Goal: Find specific page/section: Find specific page/section

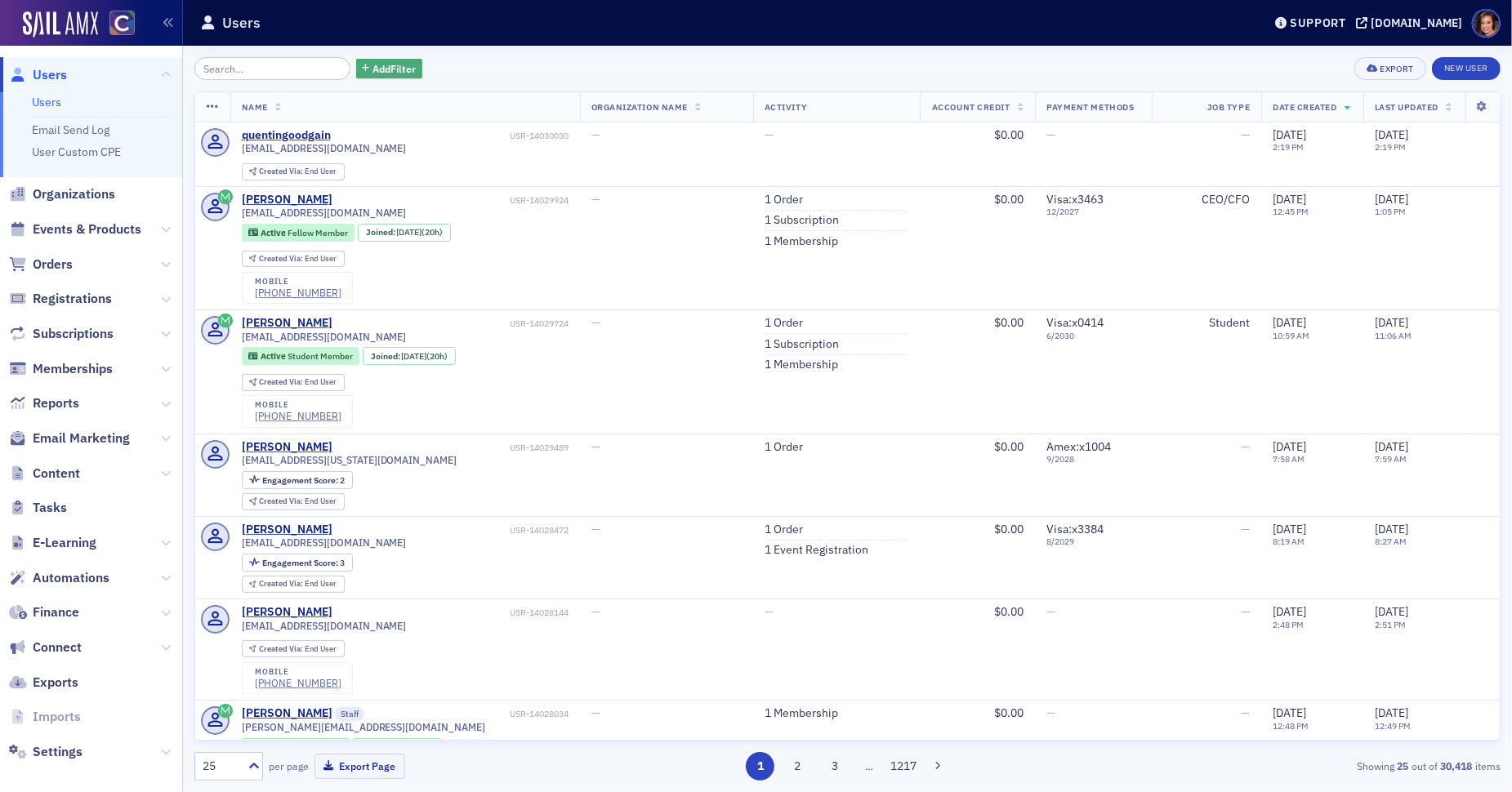
click at [377, 68] on span "Add Filter" at bounding box center [394, 68] width 43 height 14
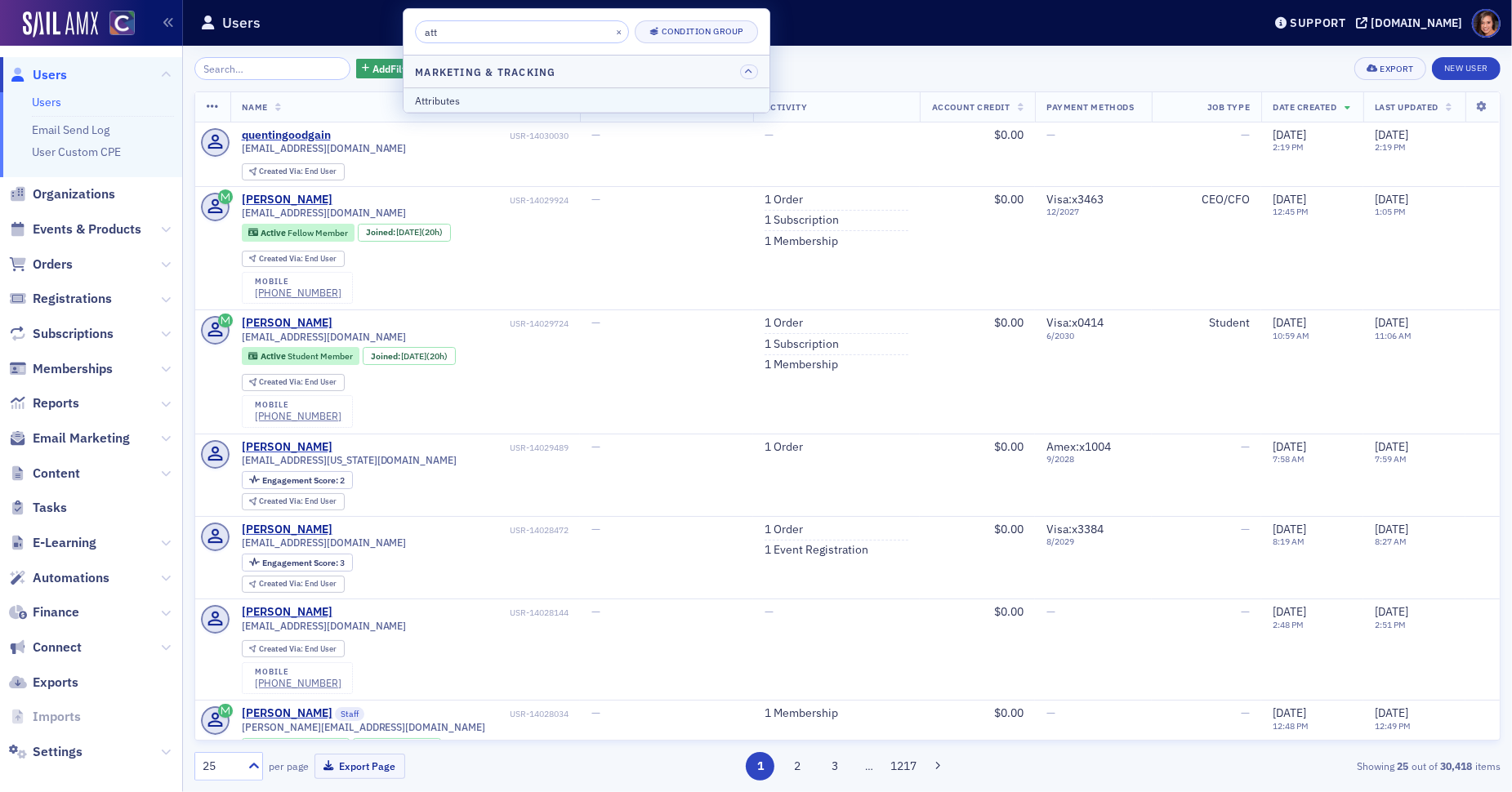
type input "att"
click at [476, 103] on div "Attributes" at bounding box center [586, 100] width 343 height 14
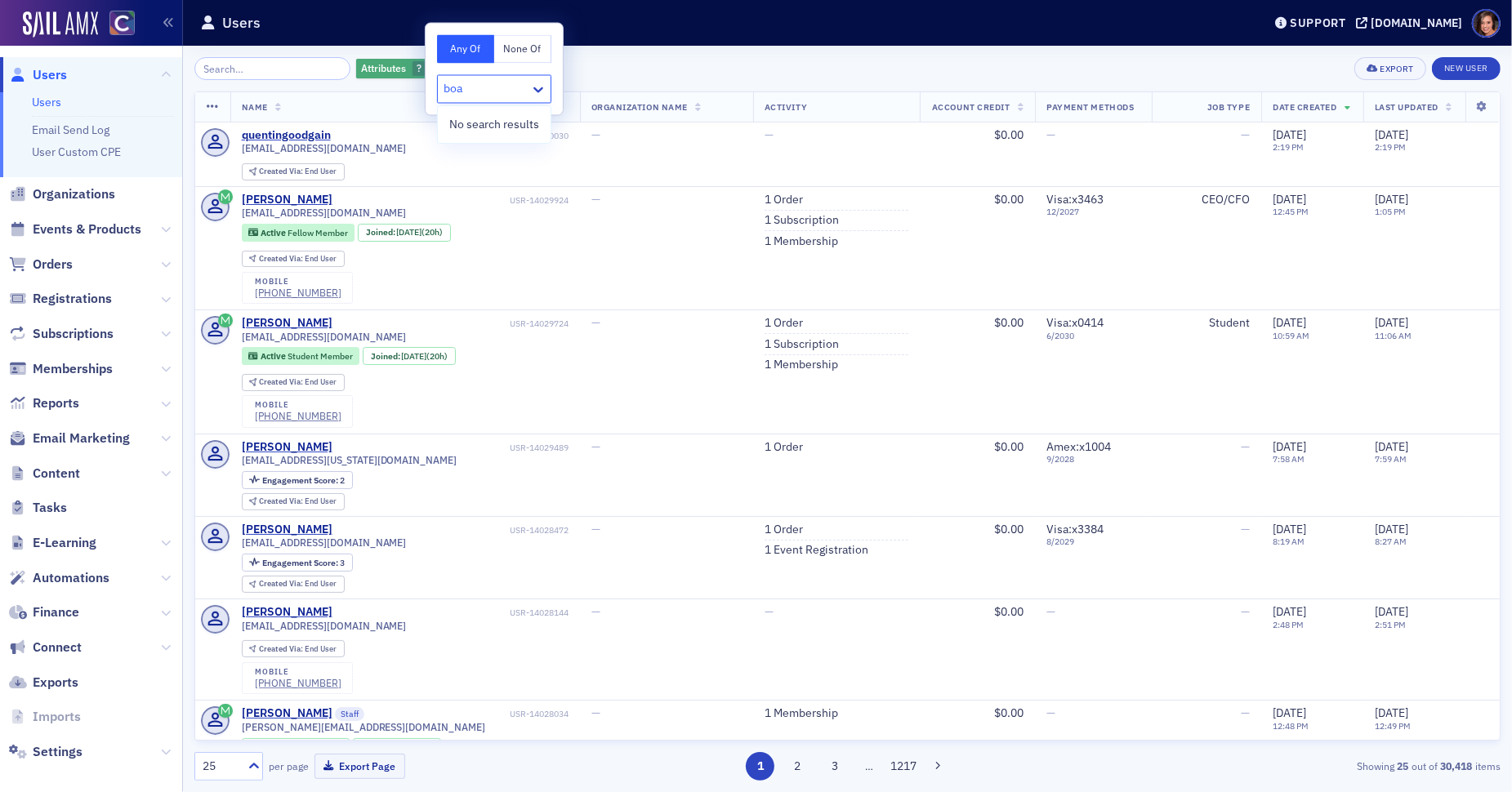
type input "boa"
click at [429, 71] on button "button" at bounding box center [436, 68] width 14 height 14
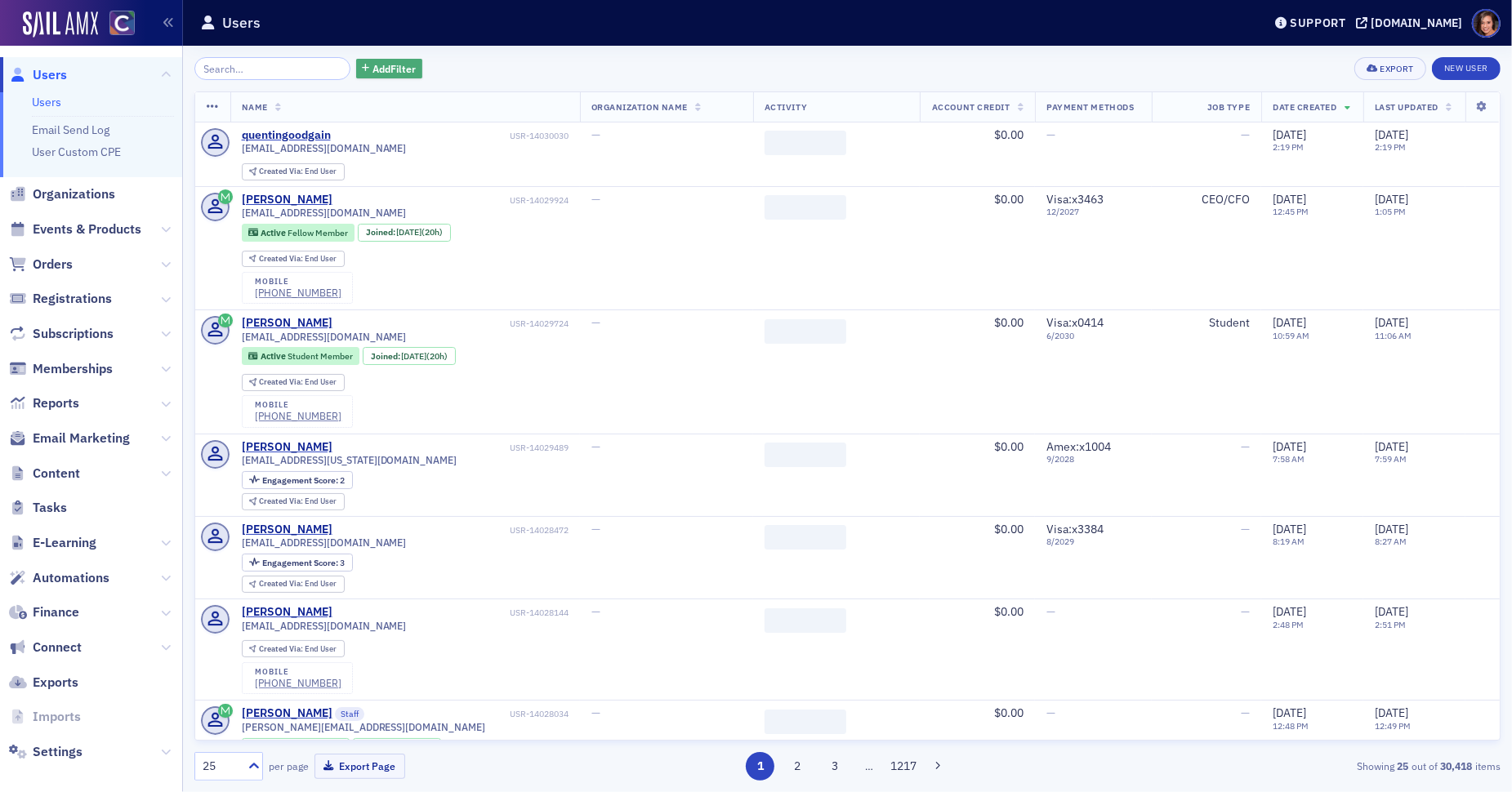
click at [378, 63] on span "Add Filter" at bounding box center [394, 68] width 43 height 14
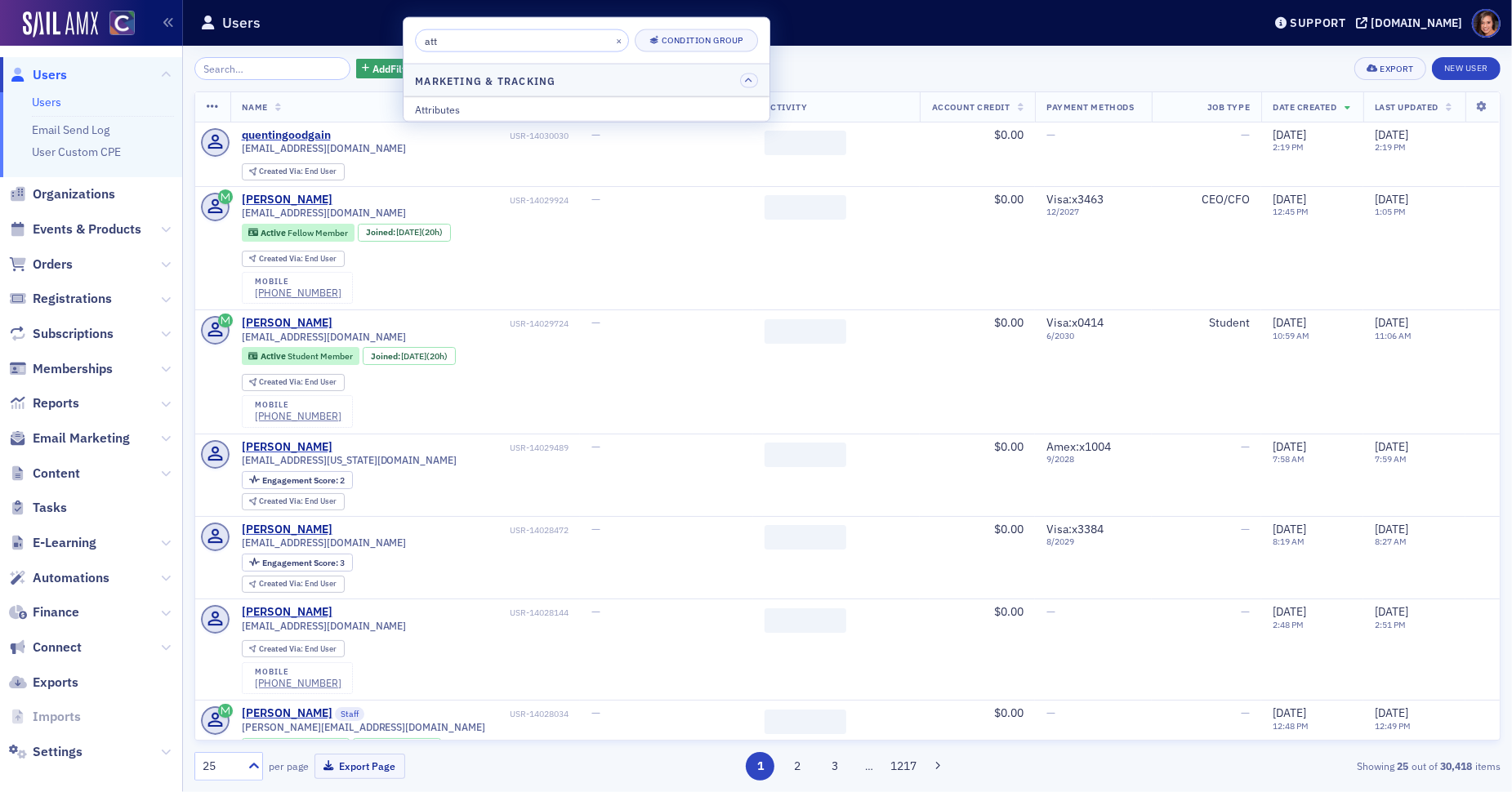
click at [454, 37] on input "att" at bounding box center [522, 41] width 214 height 23
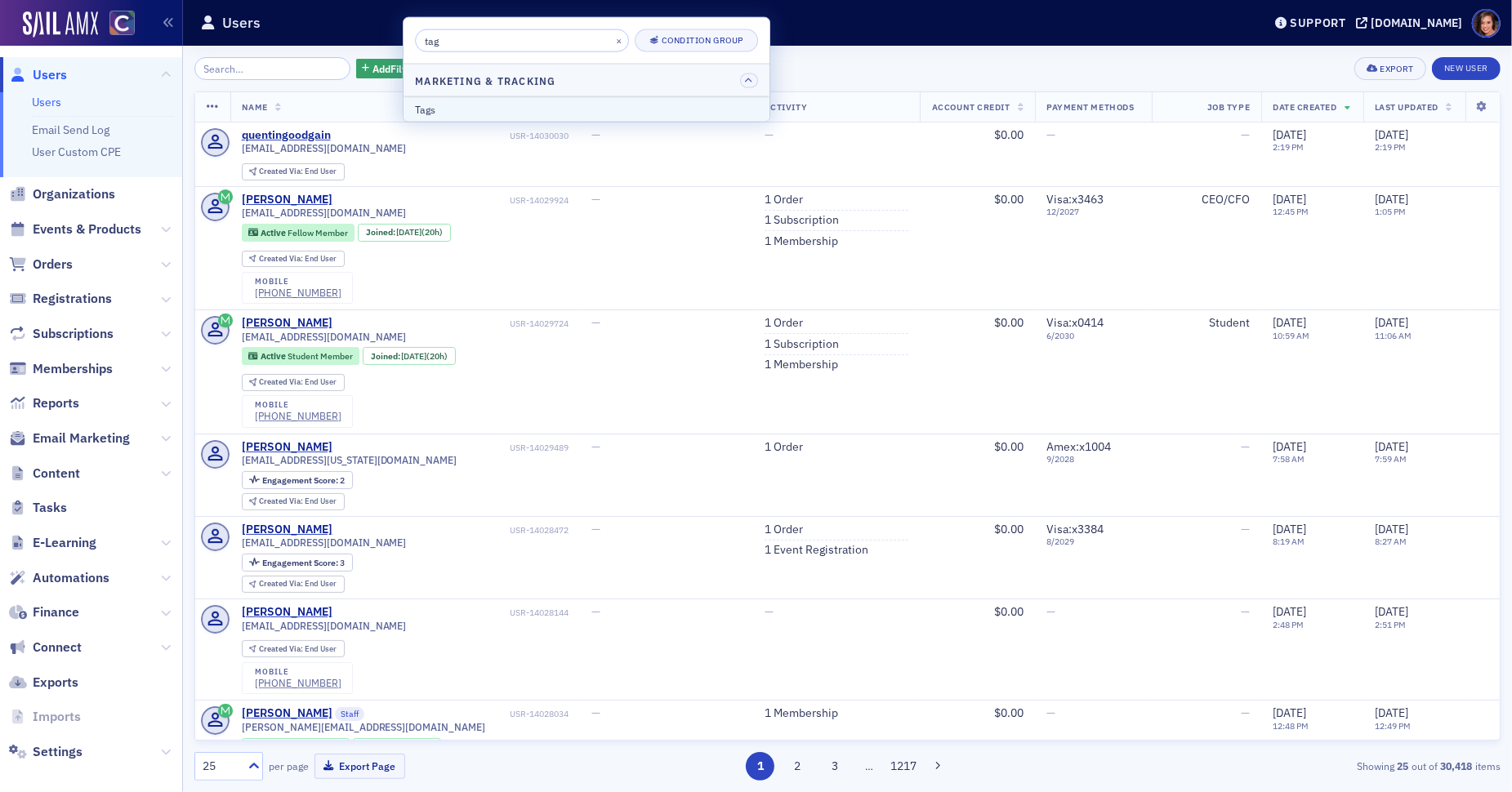
type input "tag"
click at [488, 107] on div "Tags" at bounding box center [586, 108] width 343 height 14
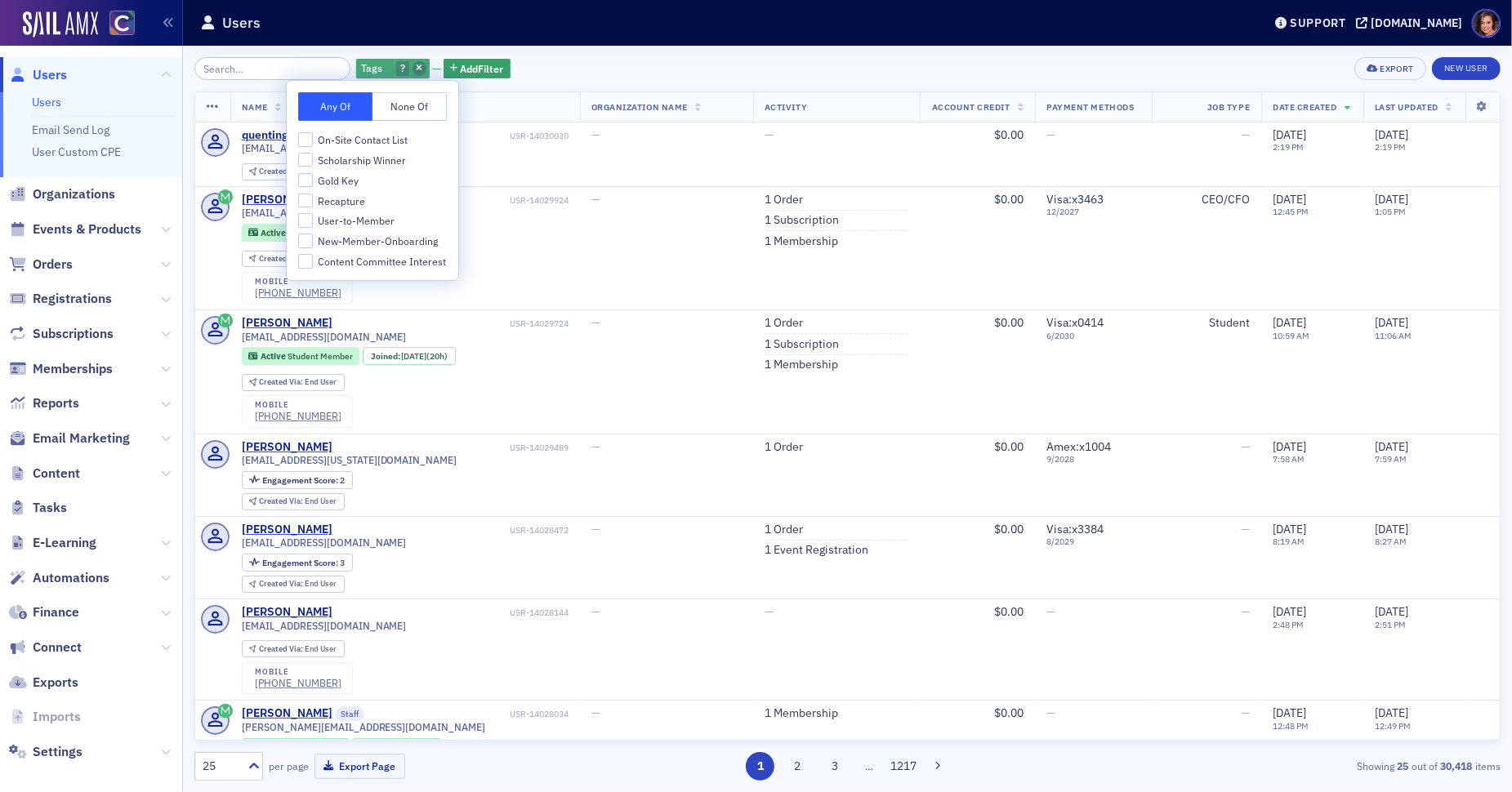
click at [413, 67] on span "button" at bounding box center [419, 68] width 14 height 14
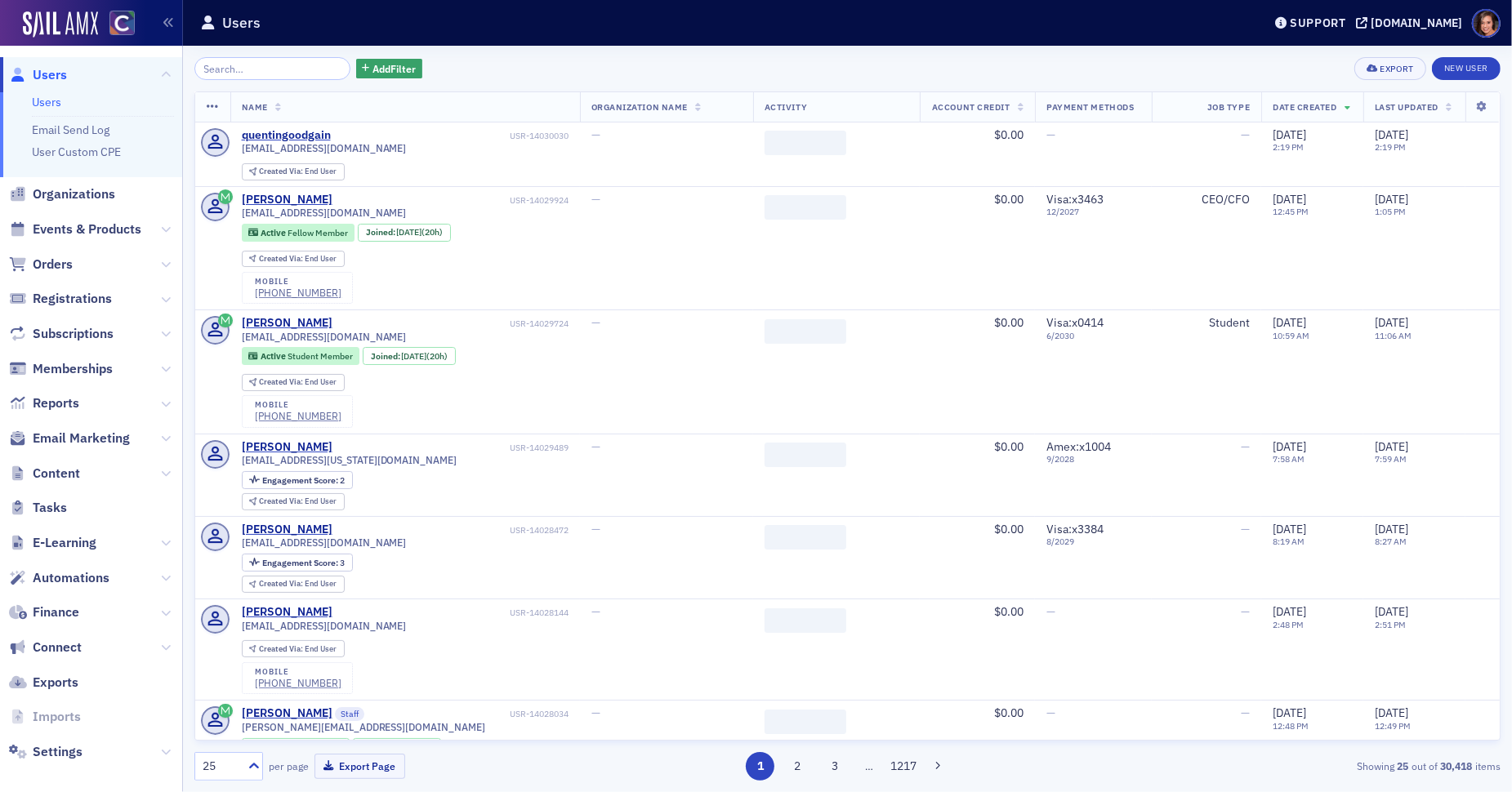
click at [393, 67] on span "Add Filter" at bounding box center [394, 68] width 43 height 14
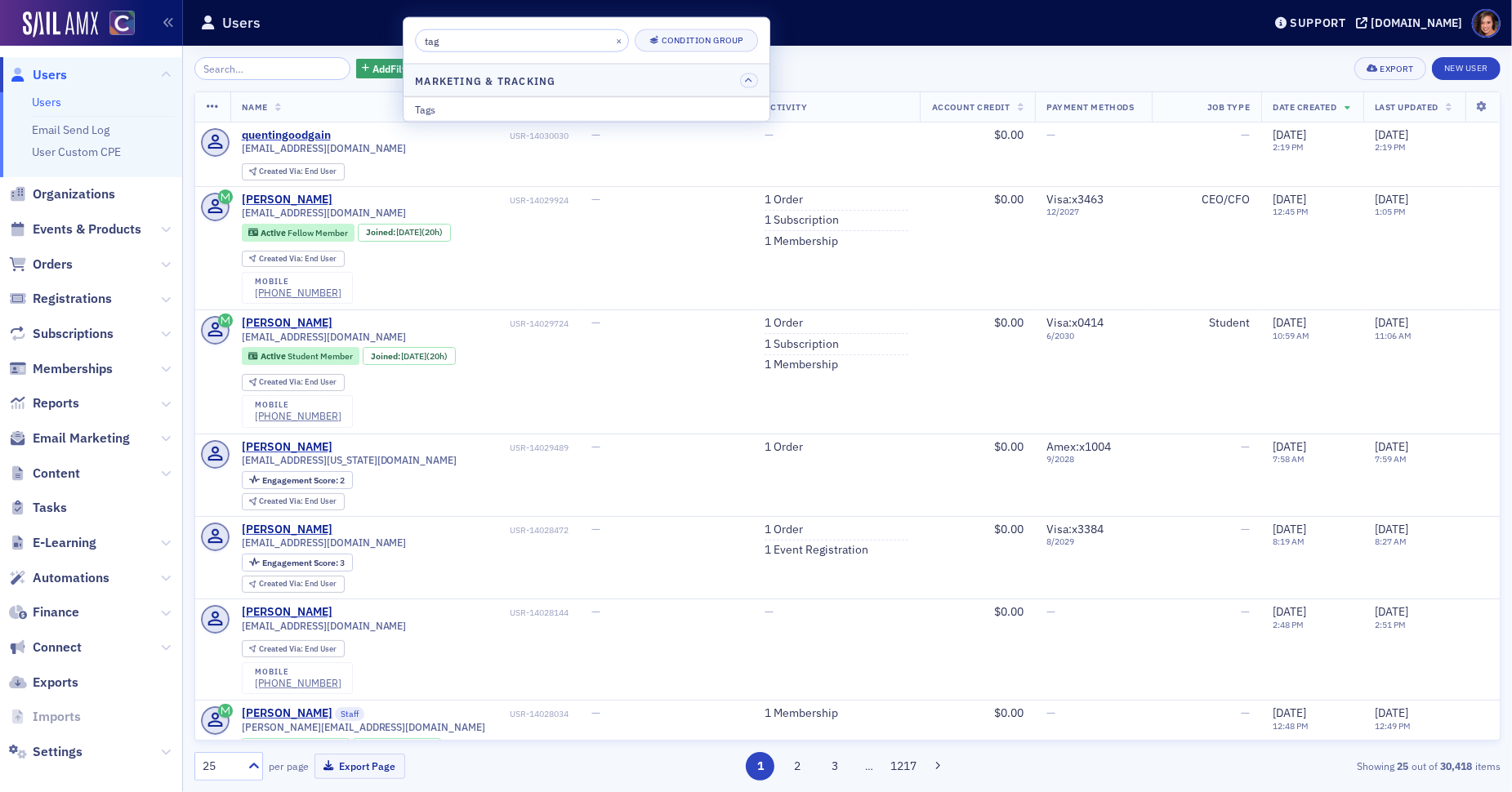
click at [612, 39] on div "×" at bounding box center [620, 40] width 17 height 20
click at [612, 40] on button "×" at bounding box center [619, 39] width 14 height 14
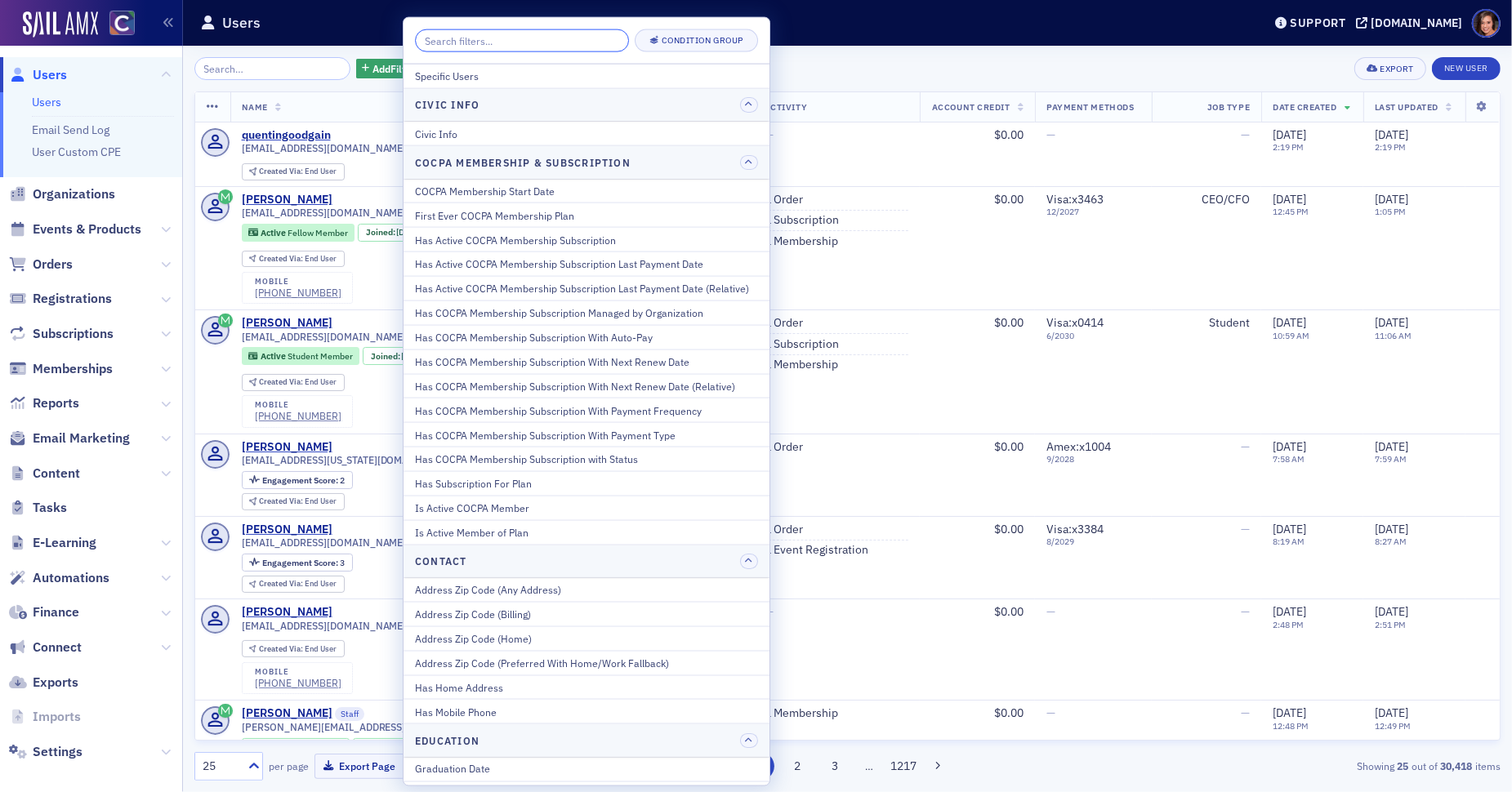
click at [598, 40] on input "search" at bounding box center [522, 41] width 214 height 23
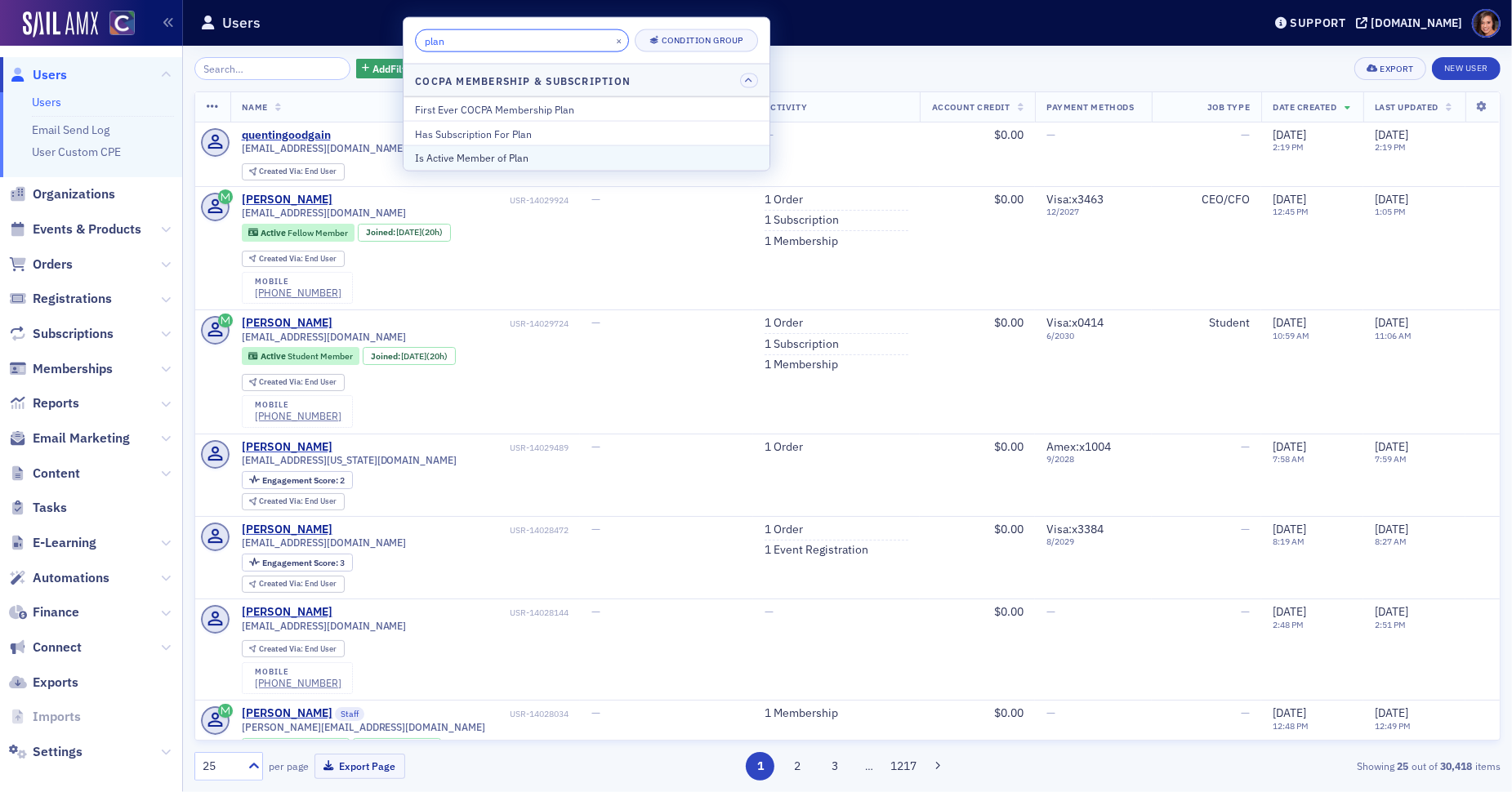
type input "plan"
click at [593, 154] on div "Is Active Member of Plan" at bounding box center [586, 157] width 343 height 14
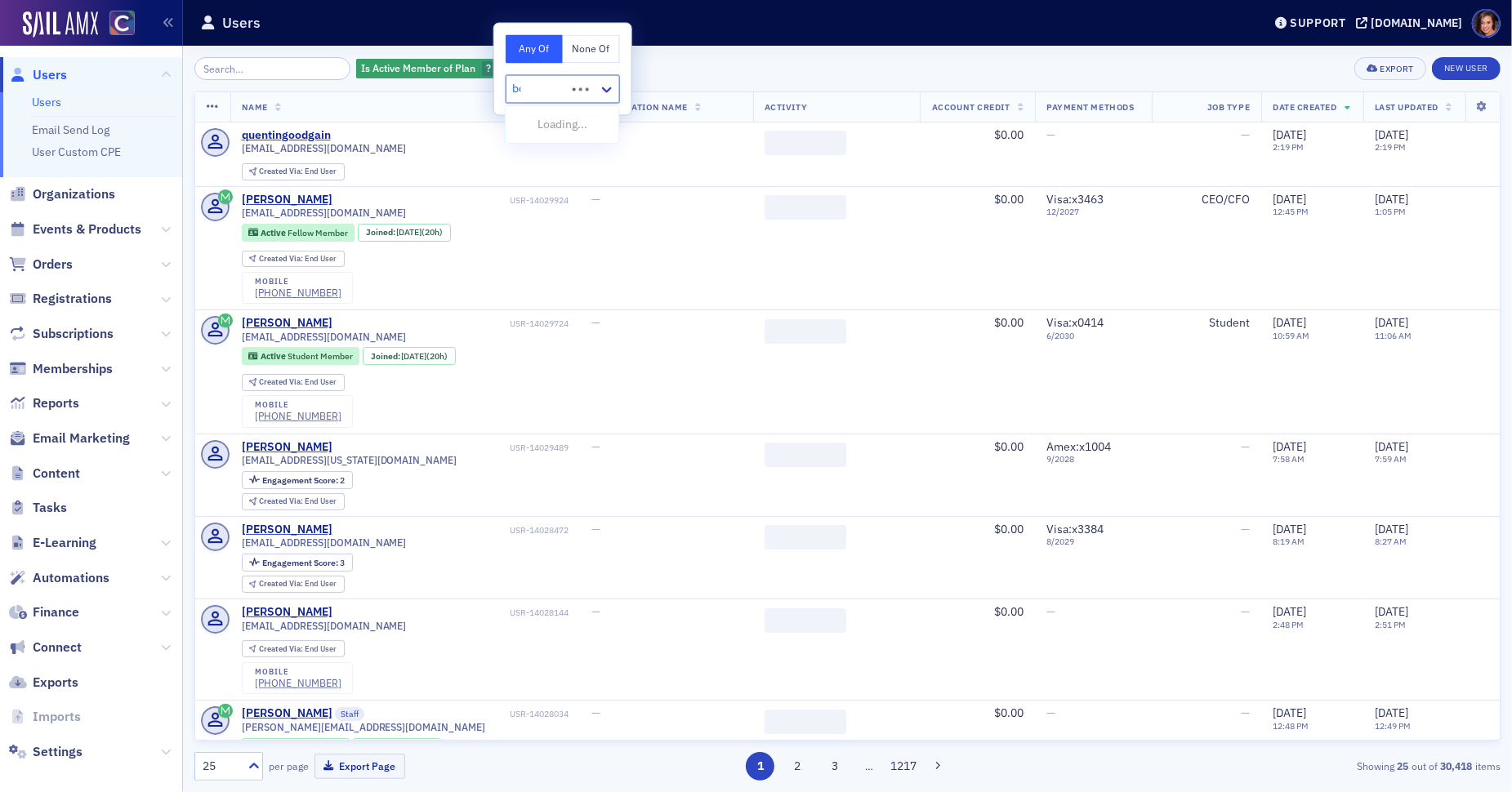
type input "boa"
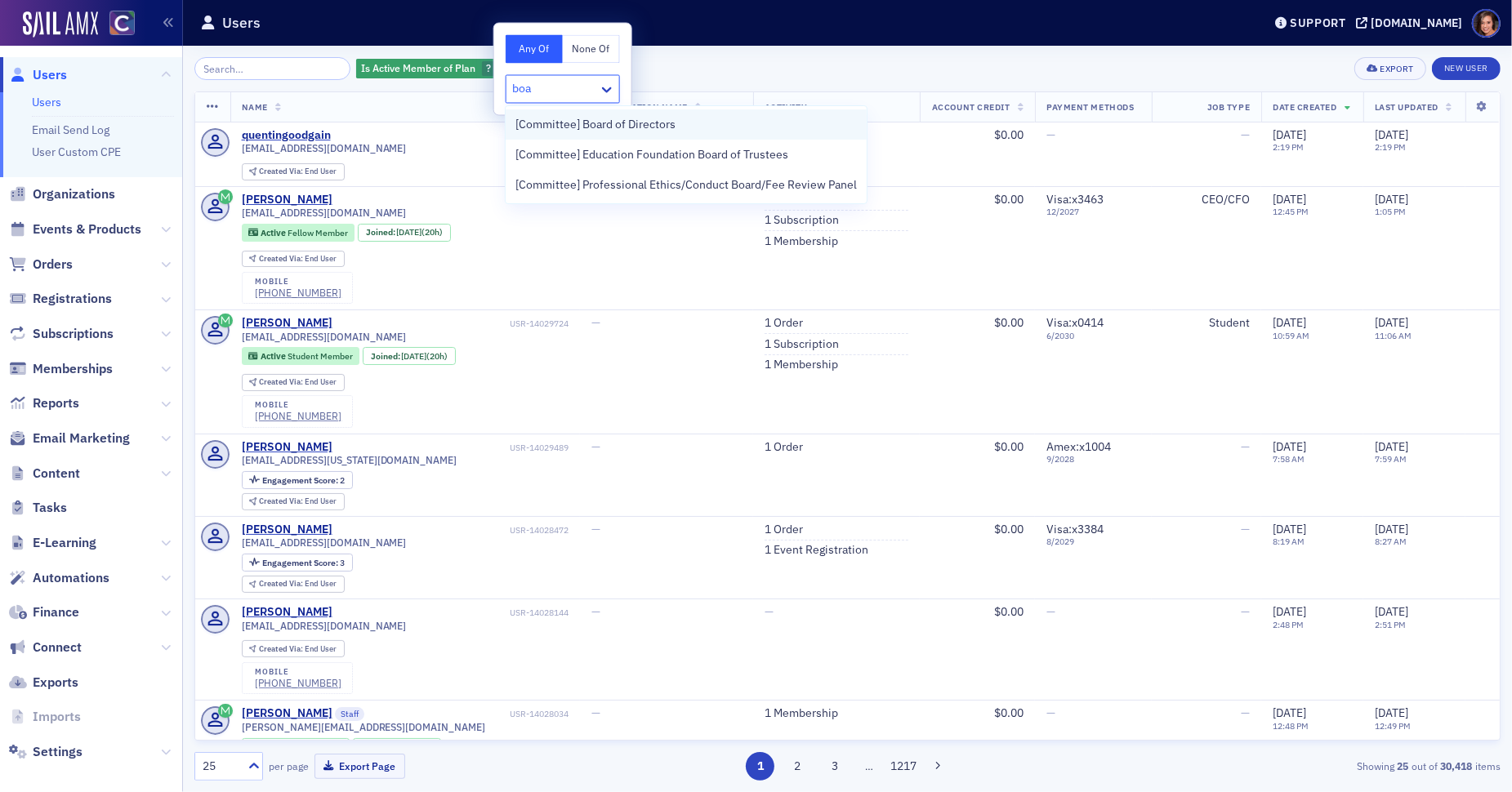
click at [614, 124] on span "[Committee] Board of Directors" at bounding box center [596, 124] width 160 height 17
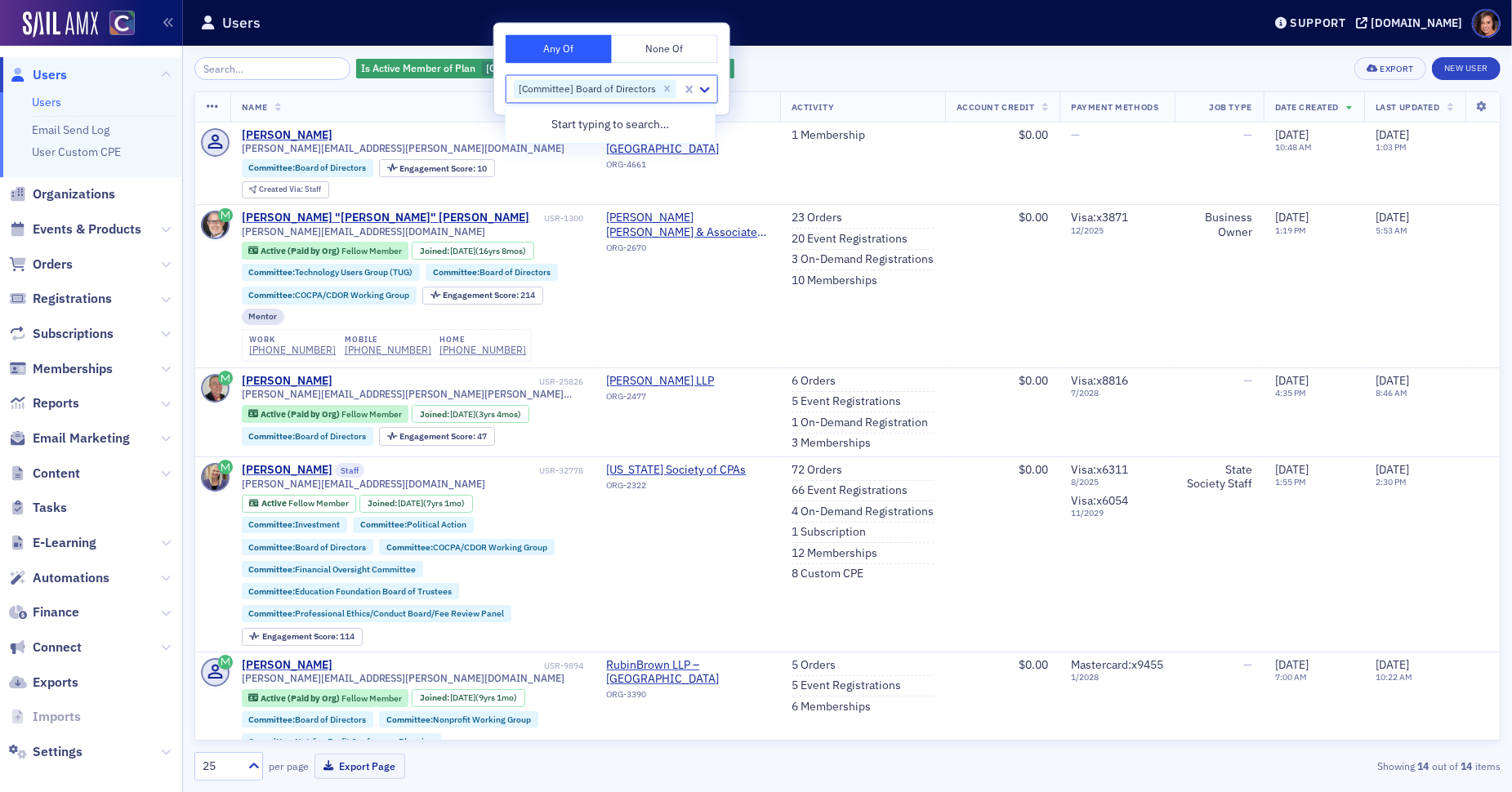
click at [795, 81] on div "Is Active Member of Plan [Committee] Board of Directors Add Filter Export New U…" at bounding box center [847, 419] width 1306 height 724
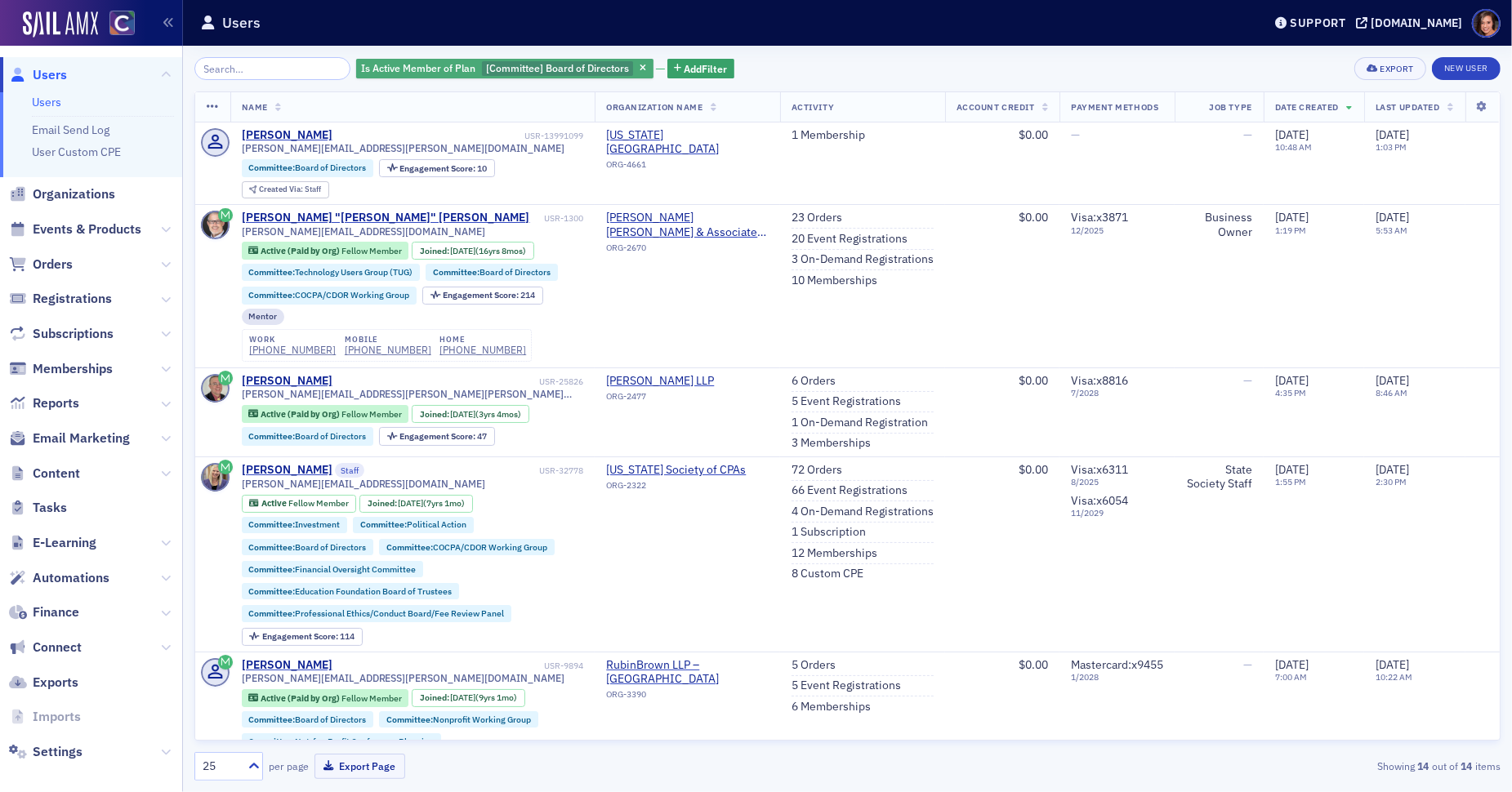
click at [556, 66] on span "[Committee] Board of Directors" at bounding box center [557, 67] width 143 height 13
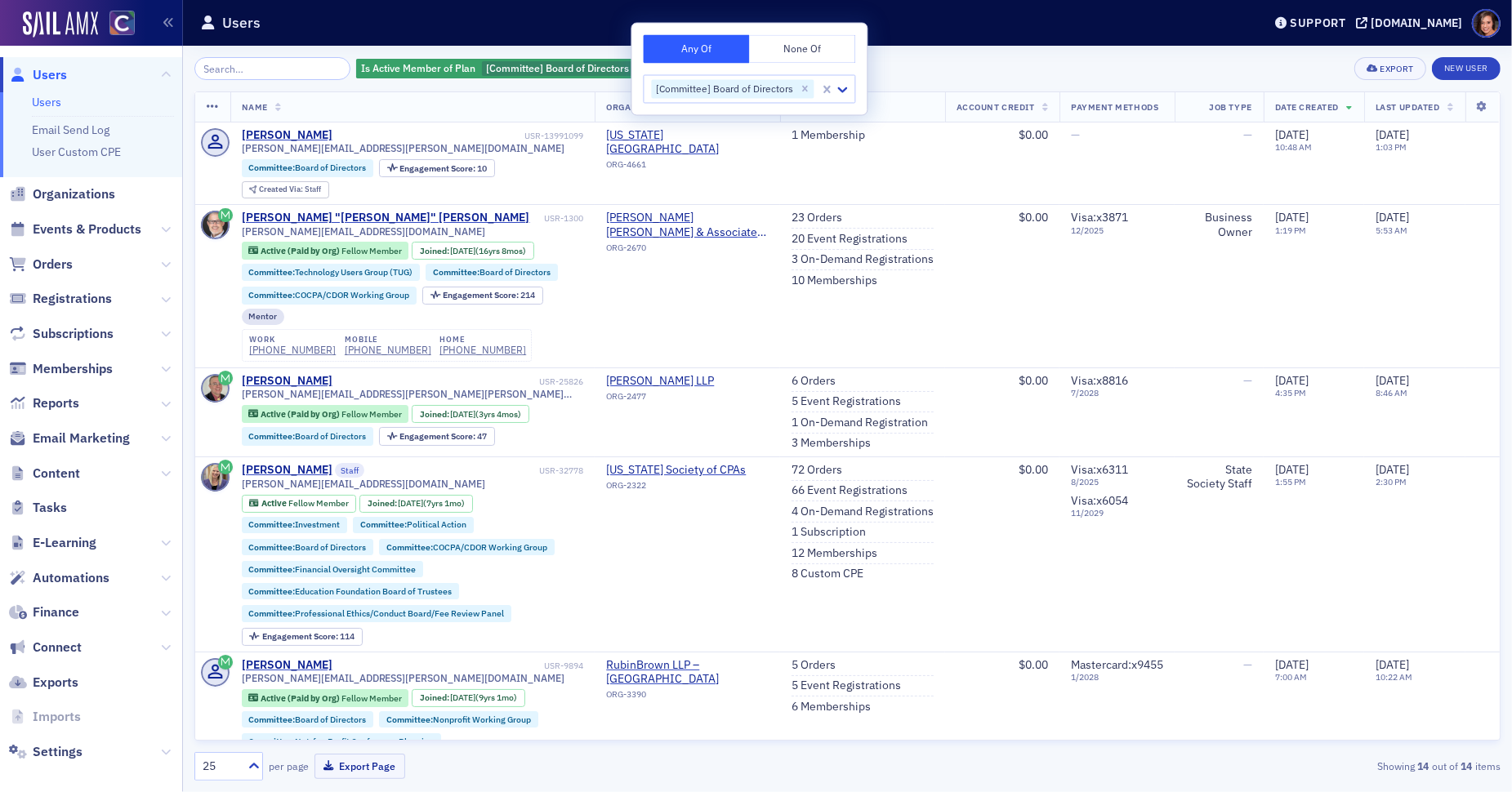
click at [939, 60] on div "Is Active Member of Plan [Committee] Board of Directors Add Filter Export New U…" at bounding box center [847, 68] width 1306 height 23
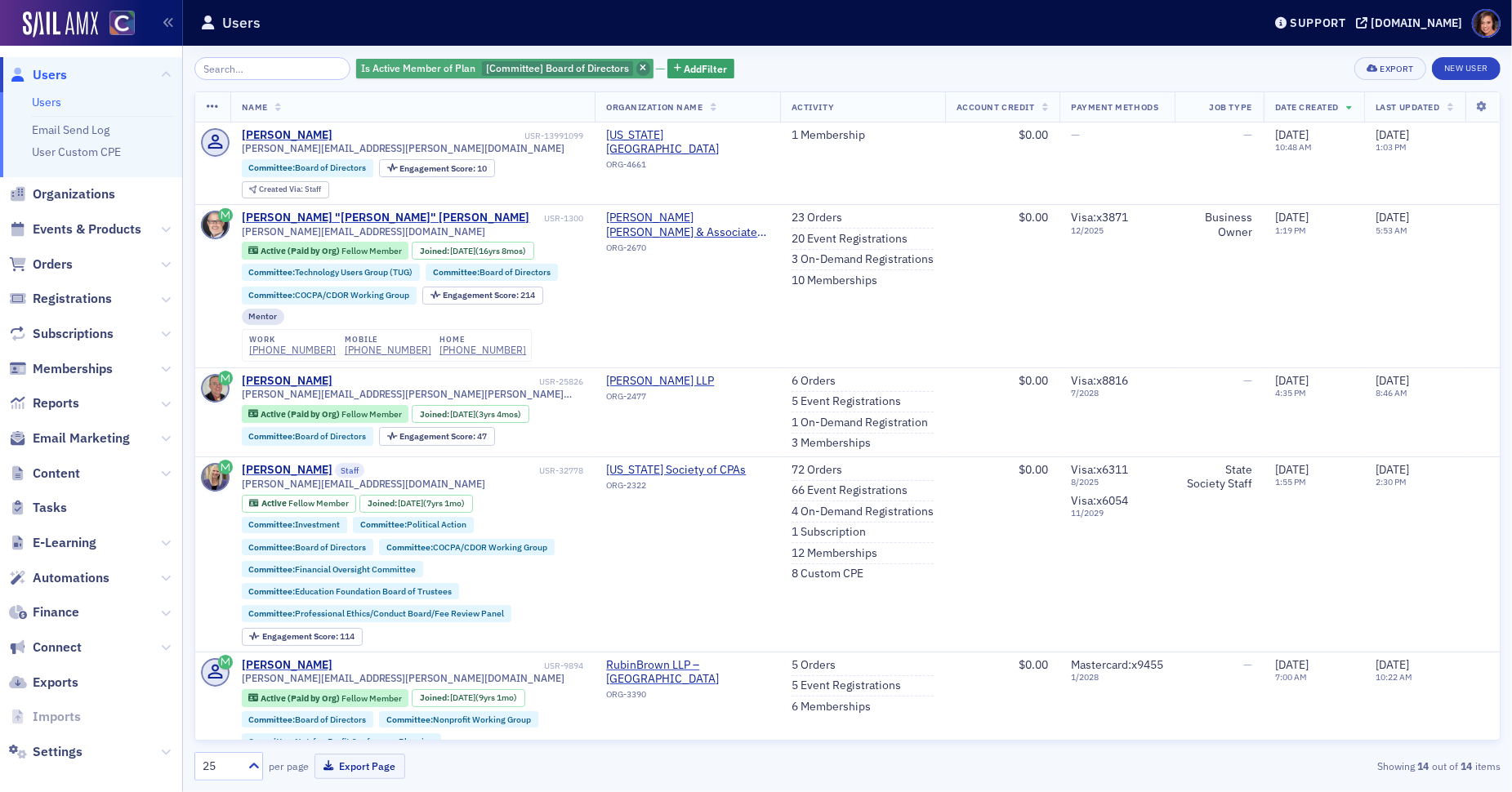
click at [640, 65] on icon "button" at bounding box center [643, 69] width 7 height 9
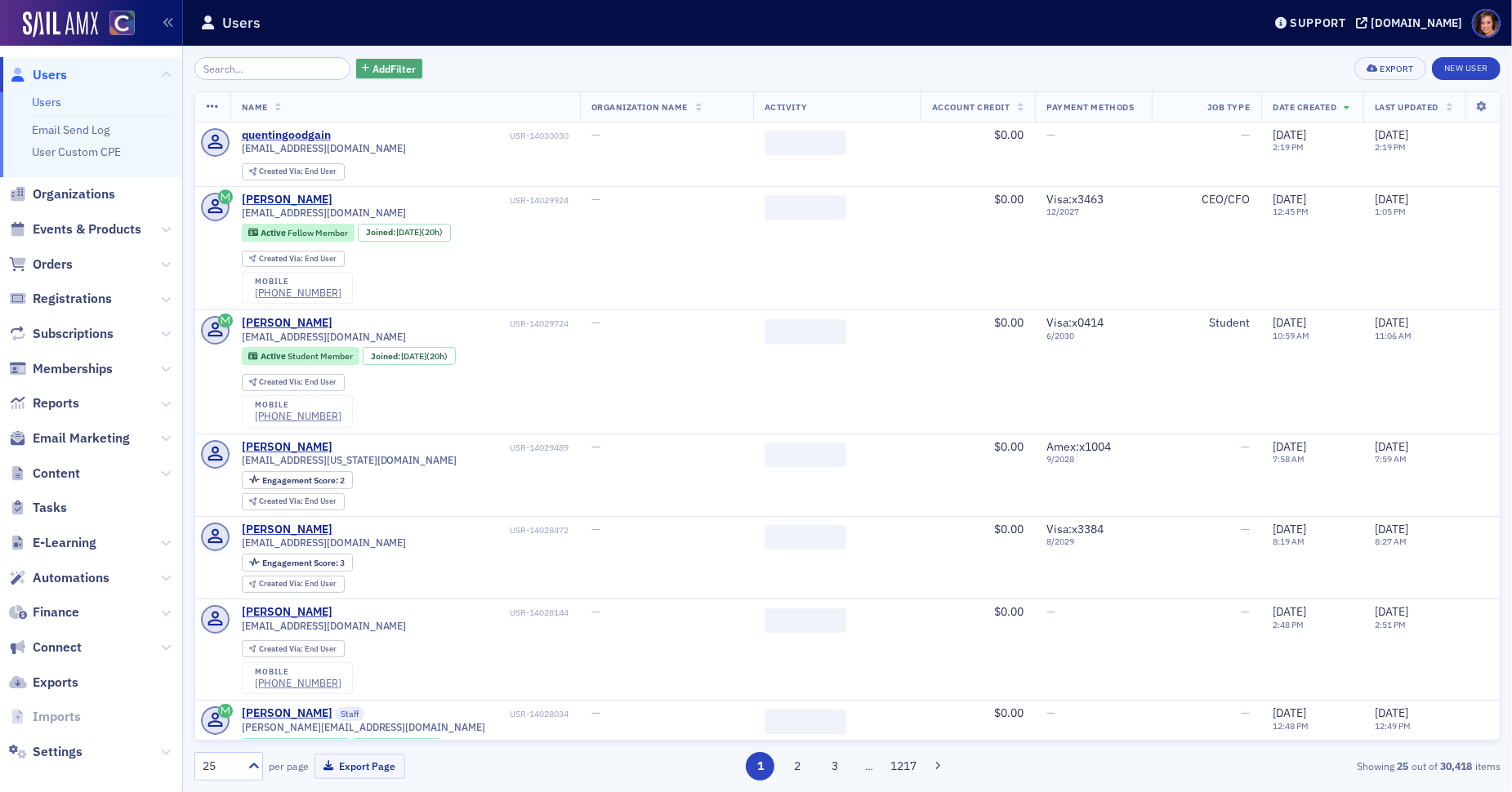
click at [398, 71] on button "Add Filter" at bounding box center [390, 69] width 67 height 20
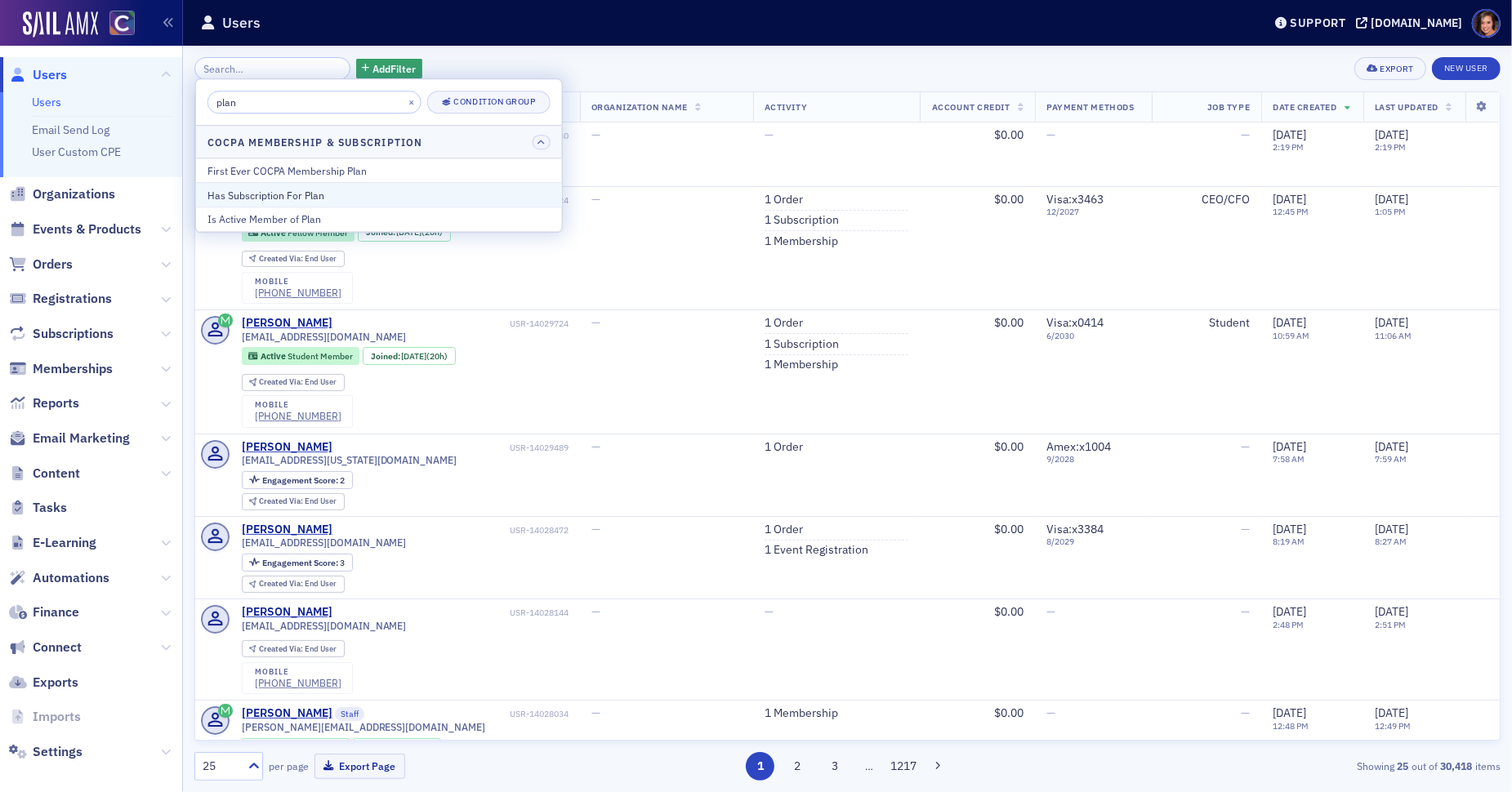
click at [411, 201] on button "Has Subscription For Plan" at bounding box center [379, 195] width 366 height 25
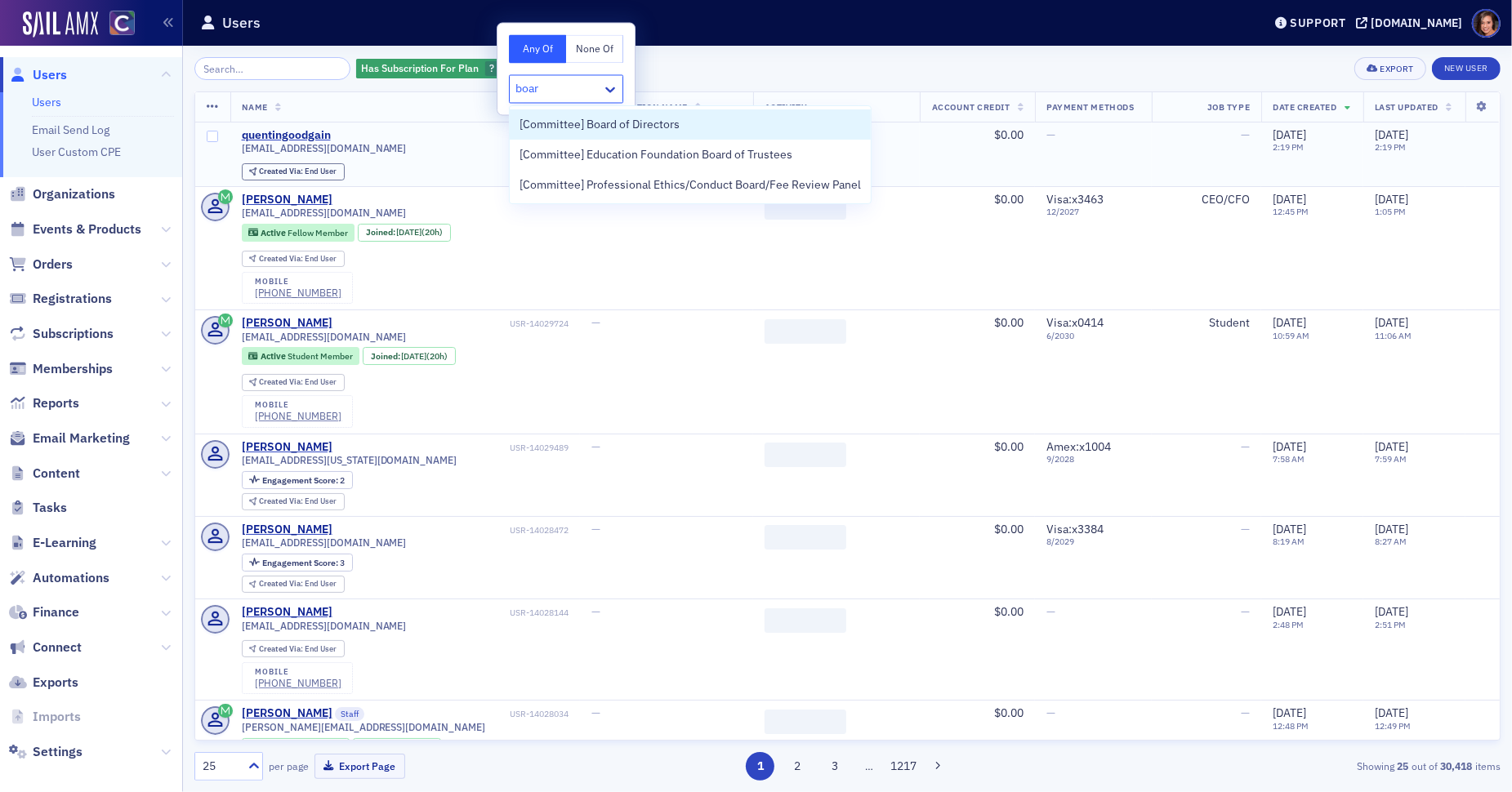
type input "board"
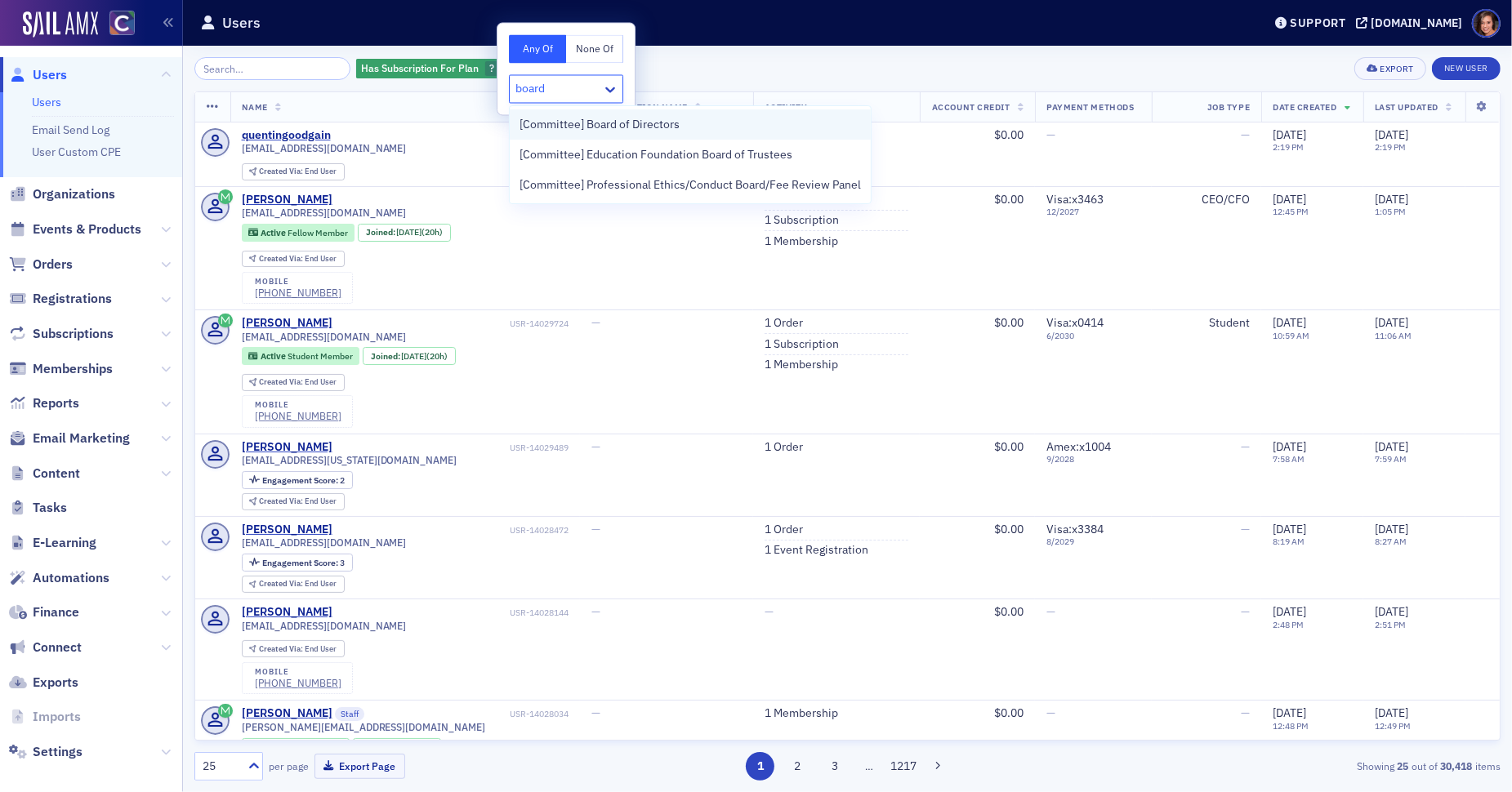
click at [580, 125] on span "[Committee] Board of Directors" at bounding box center [600, 124] width 160 height 17
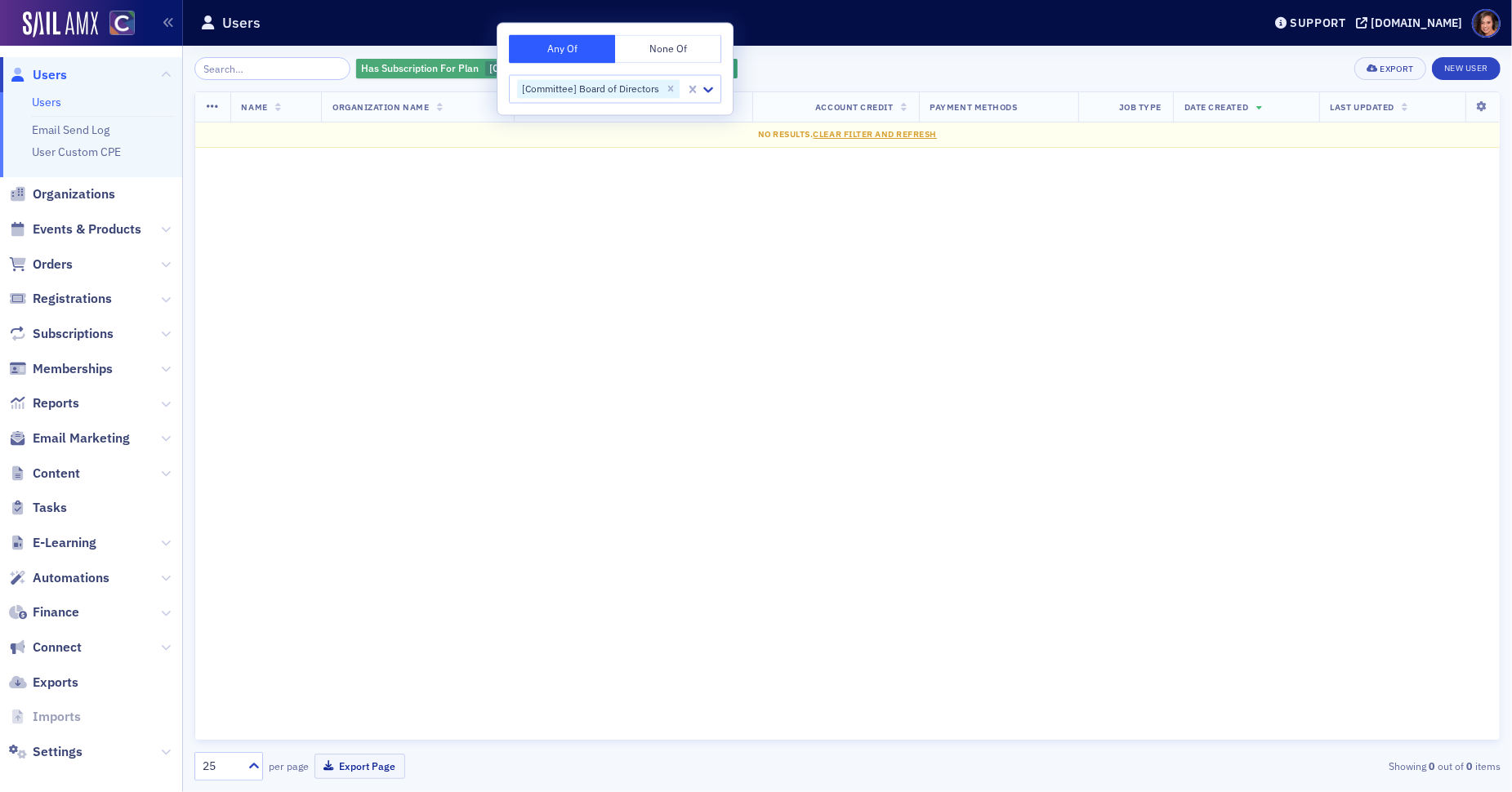
click at [476, 59] on div "Has Subscription For Plan [Committee] Board of Directors" at bounding box center [506, 69] width 300 height 20
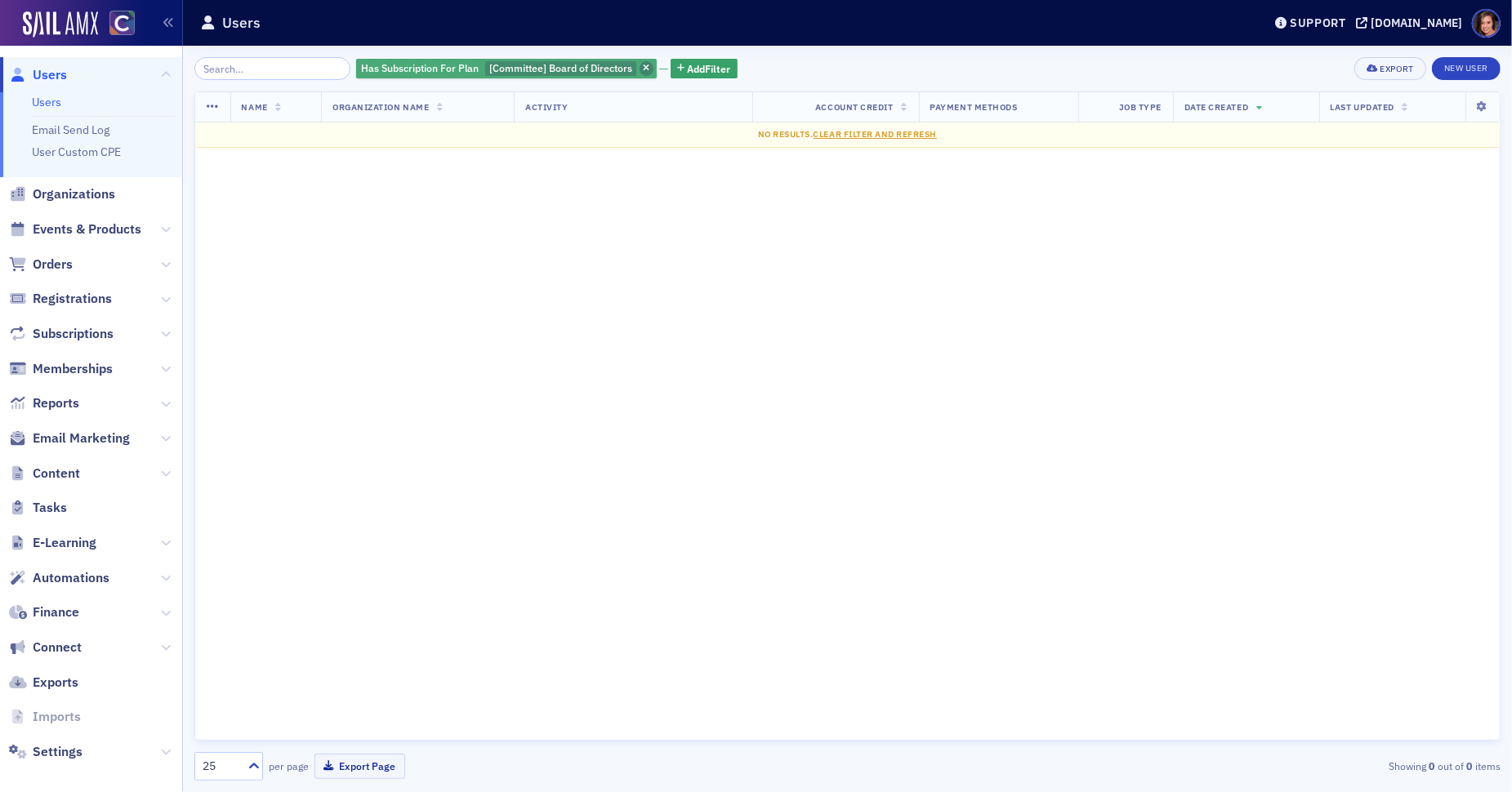
click at [640, 66] on span "button" at bounding box center [647, 68] width 14 height 14
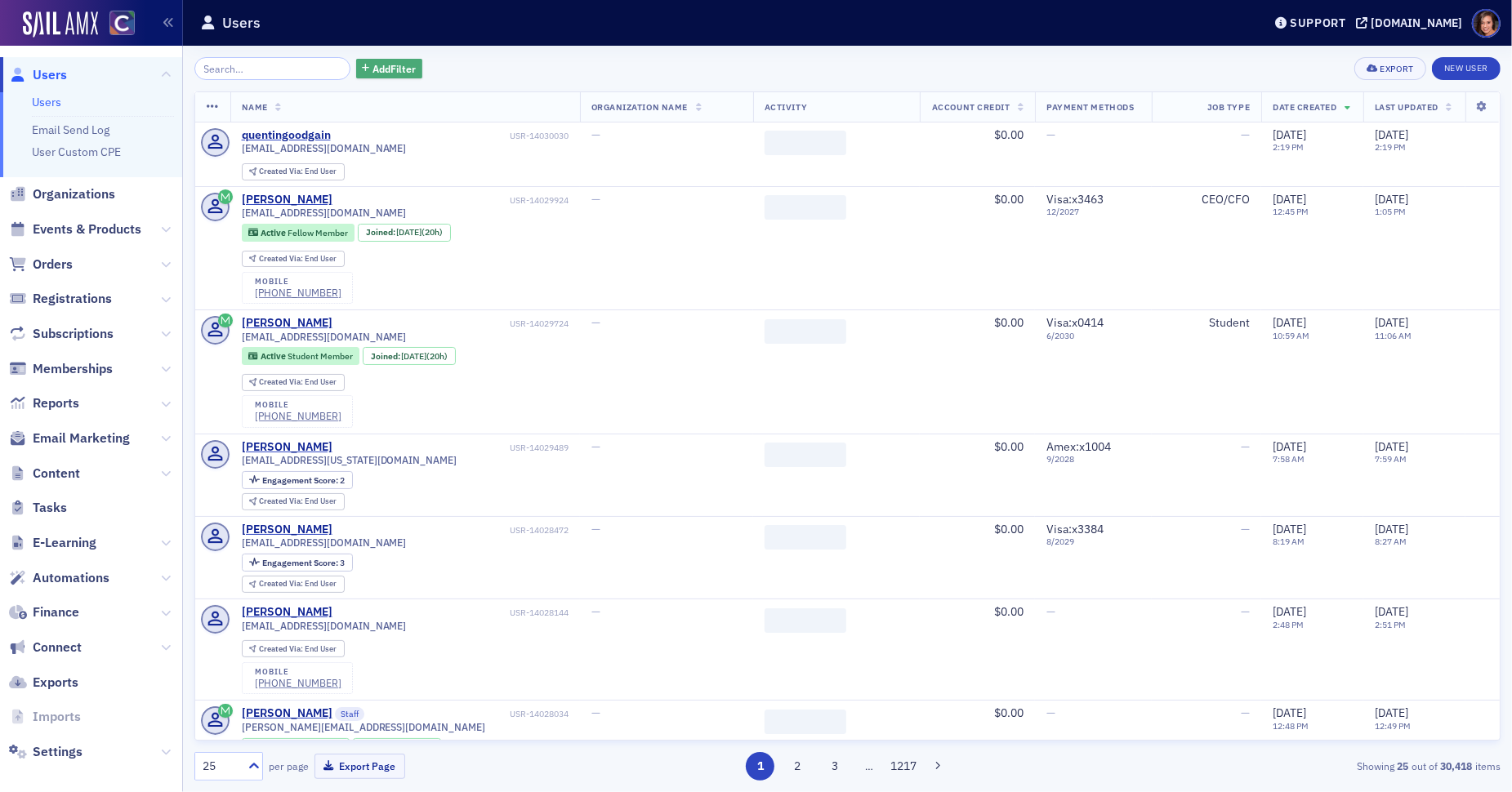
click at [379, 66] on span "Add Filter" at bounding box center [394, 68] width 43 height 14
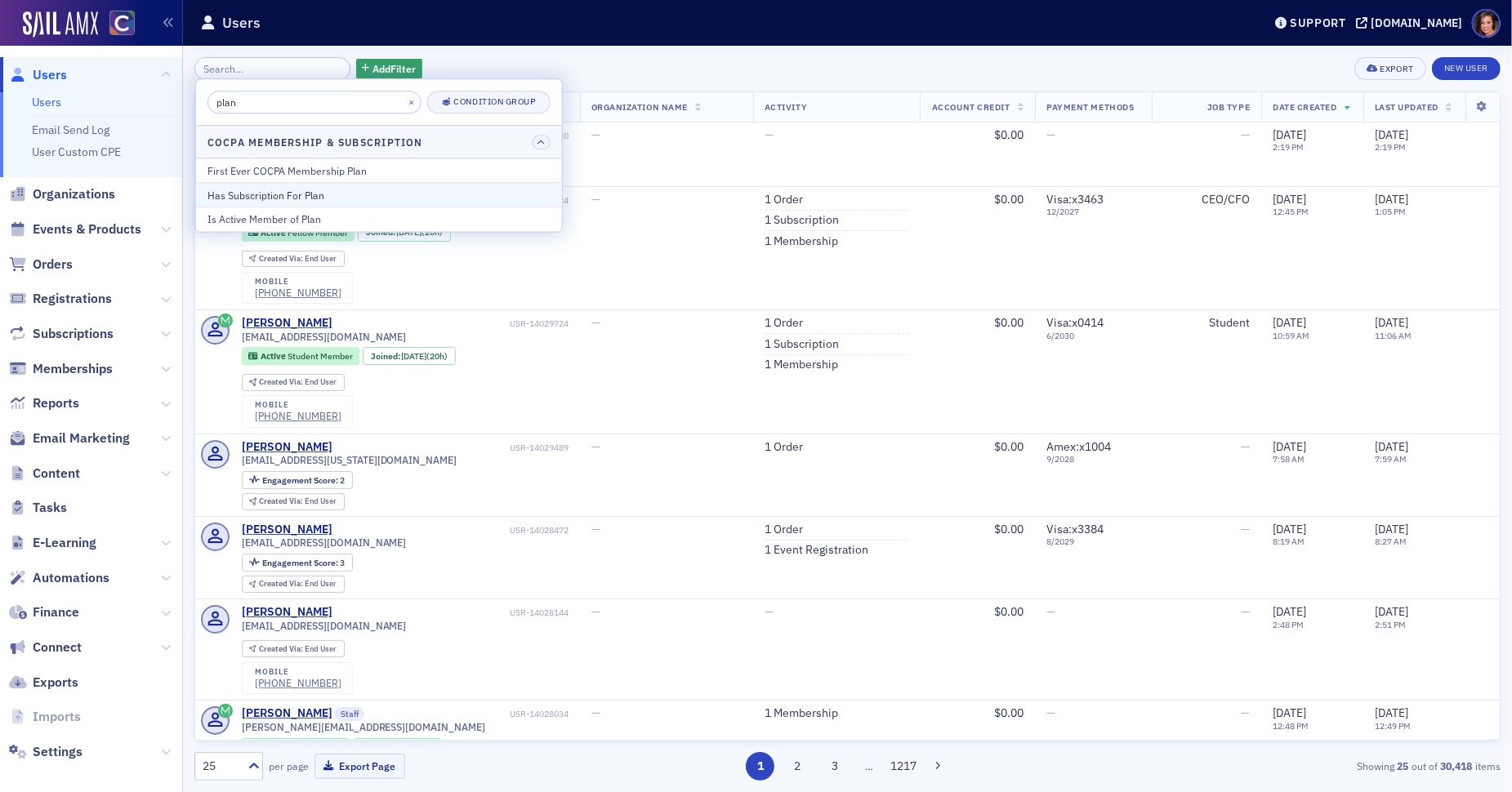
click at [400, 197] on div "Has Subscription For Plan" at bounding box center [379, 195] width 343 height 14
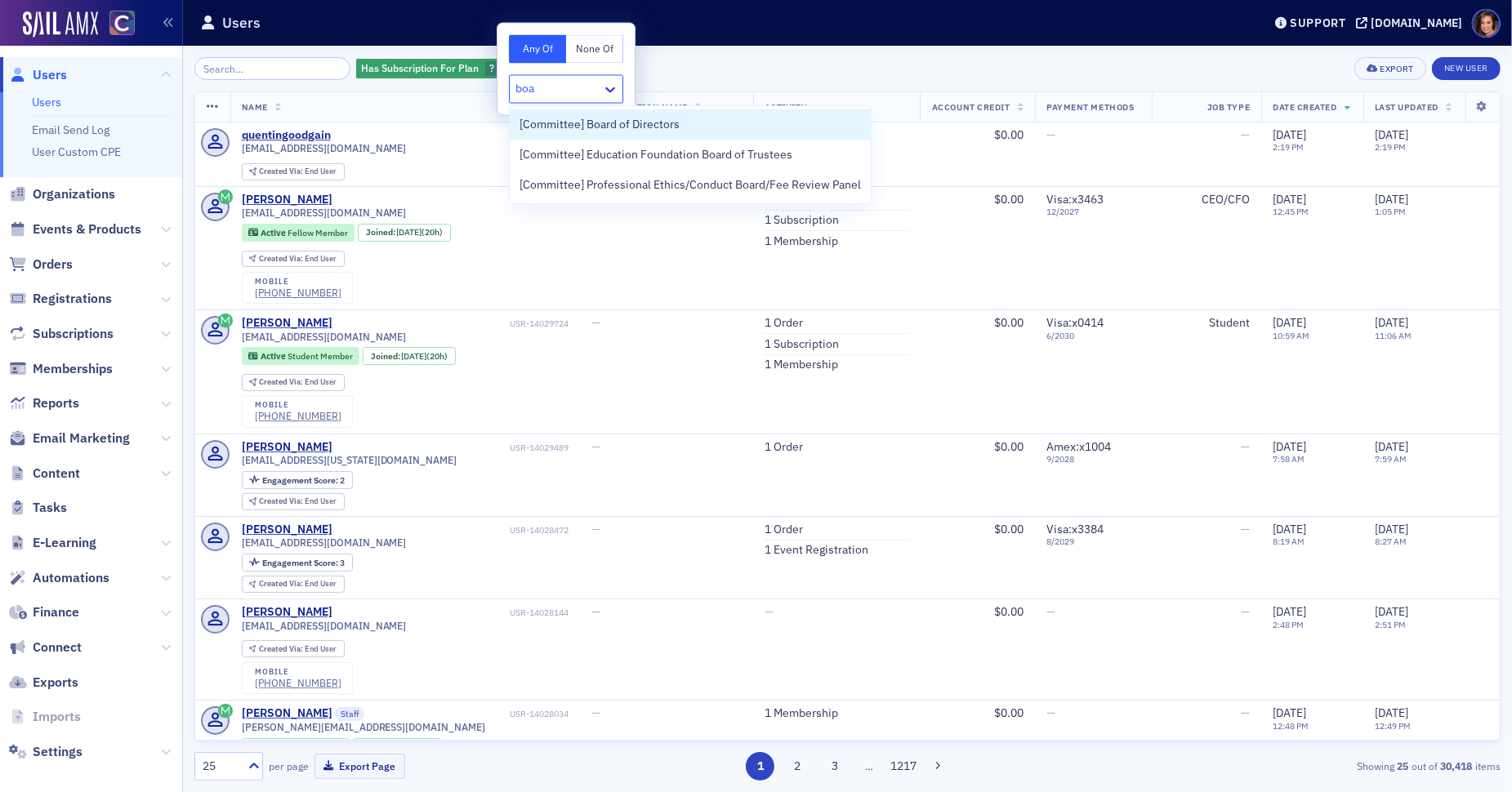
type input "boar"
click at [567, 128] on span "[Committee] Board of Directors" at bounding box center [600, 124] width 160 height 17
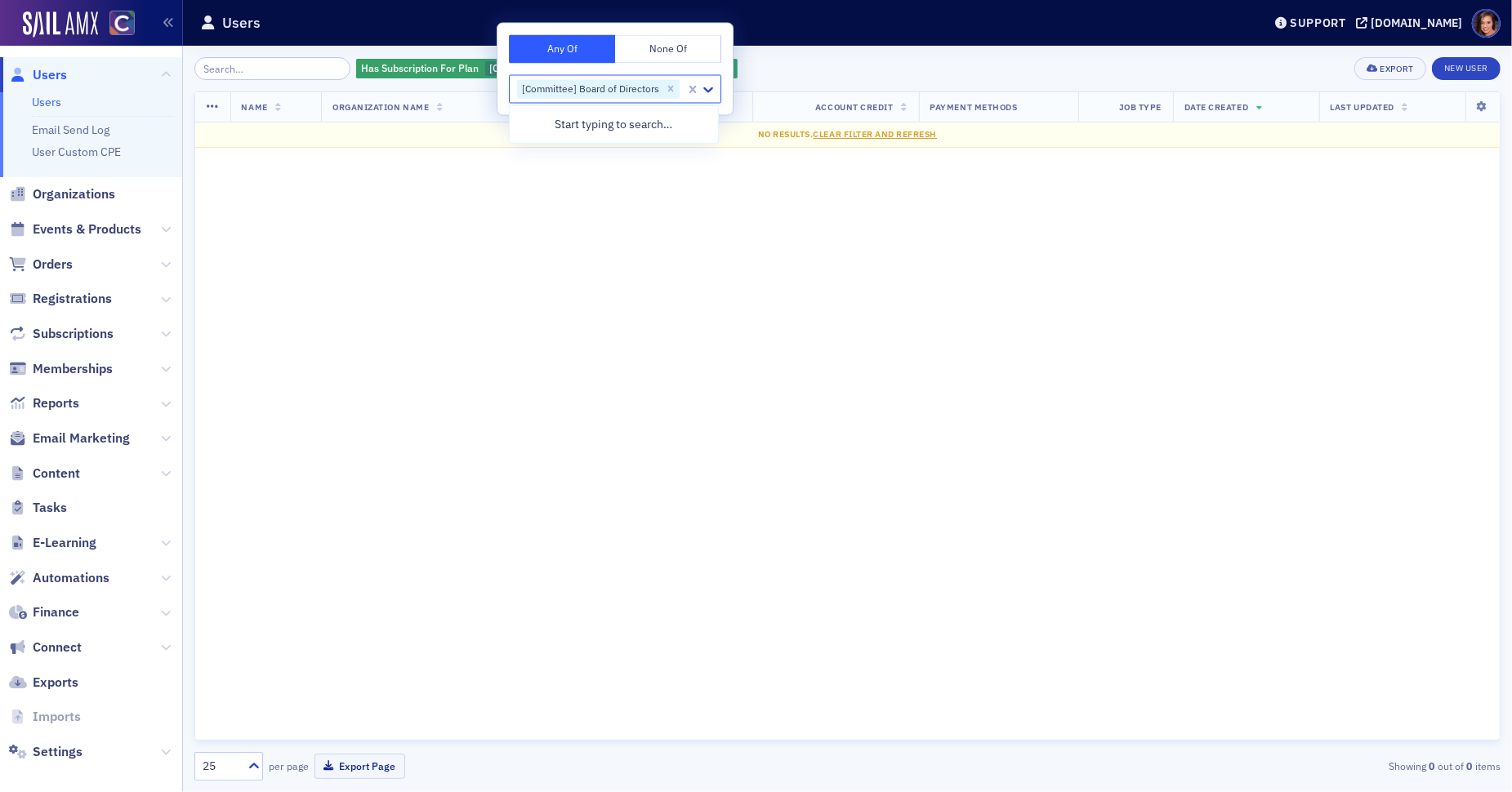
click at [794, 73] on div "Has Subscription For Plan [Committee] Board of Directors Add Filter Export New …" at bounding box center [847, 68] width 1306 height 23
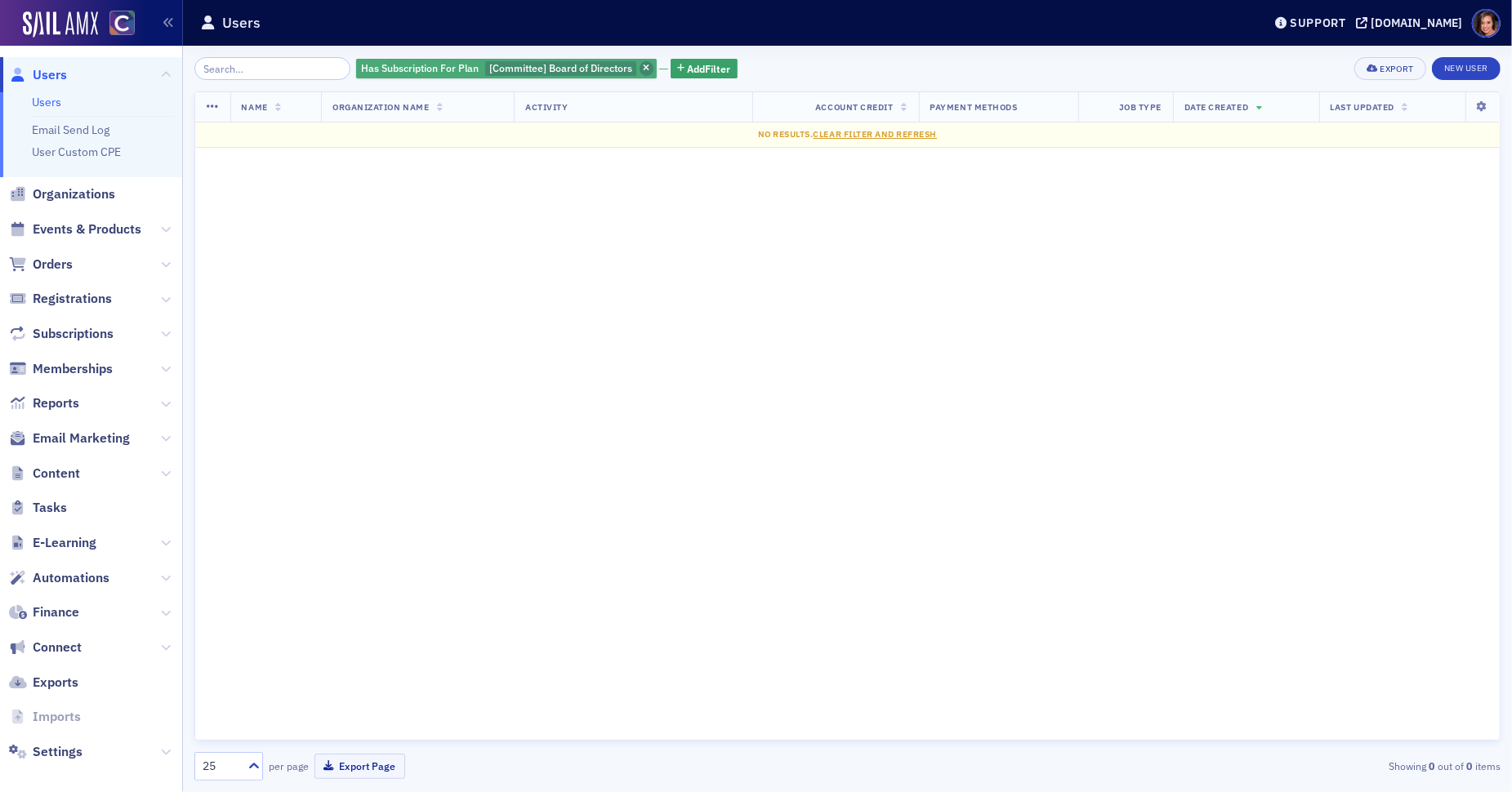
click at [640, 61] on span "button" at bounding box center [647, 68] width 14 height 14
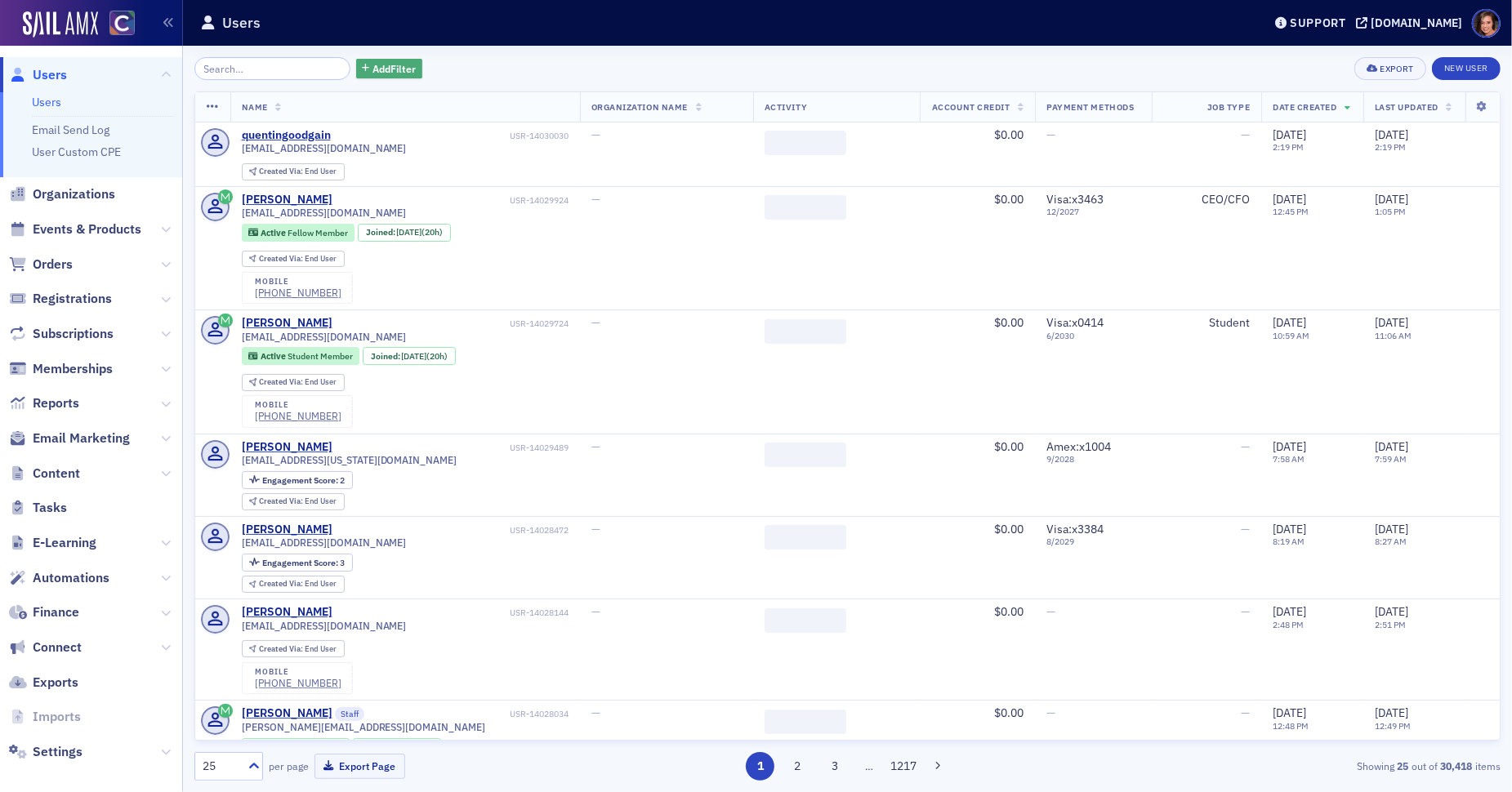
click at [397, 71] on span "Add Filter" at bounding box center [394, 68] width 43 height 14
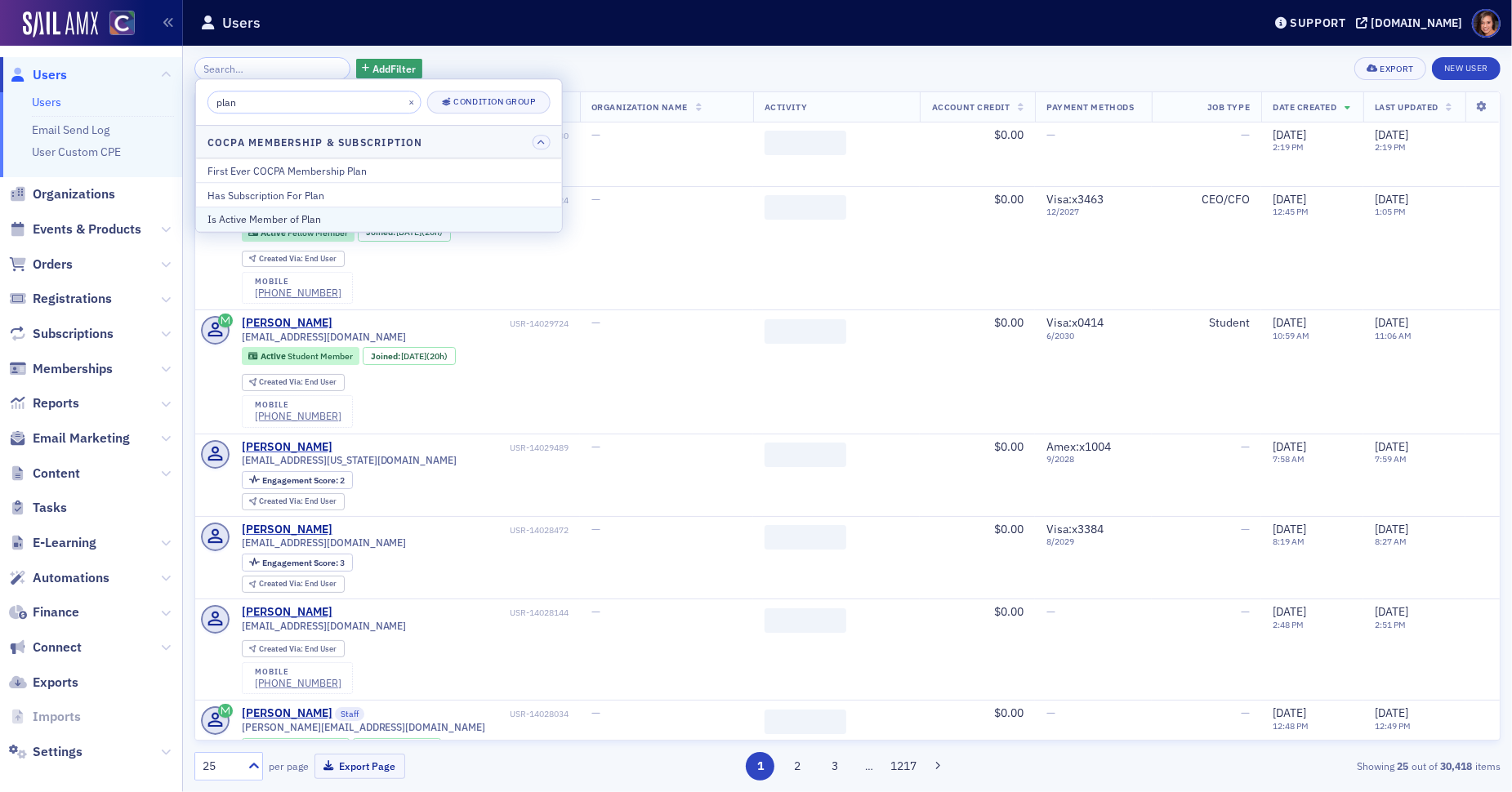
click at [398, 220] on div "Is Active Member of Plan" at bounding box center [379, 219] width 343 height 14
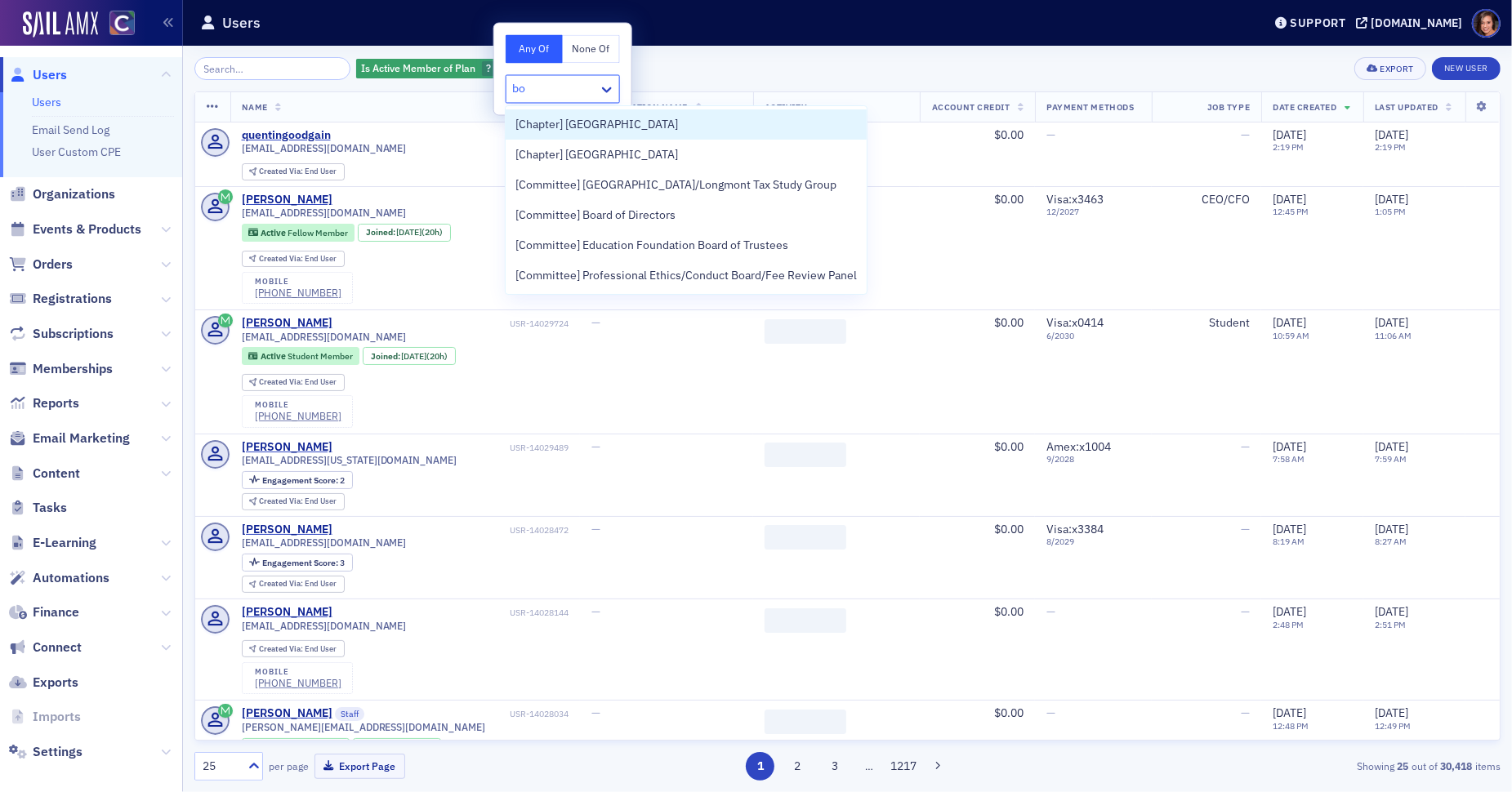
type input "boa"
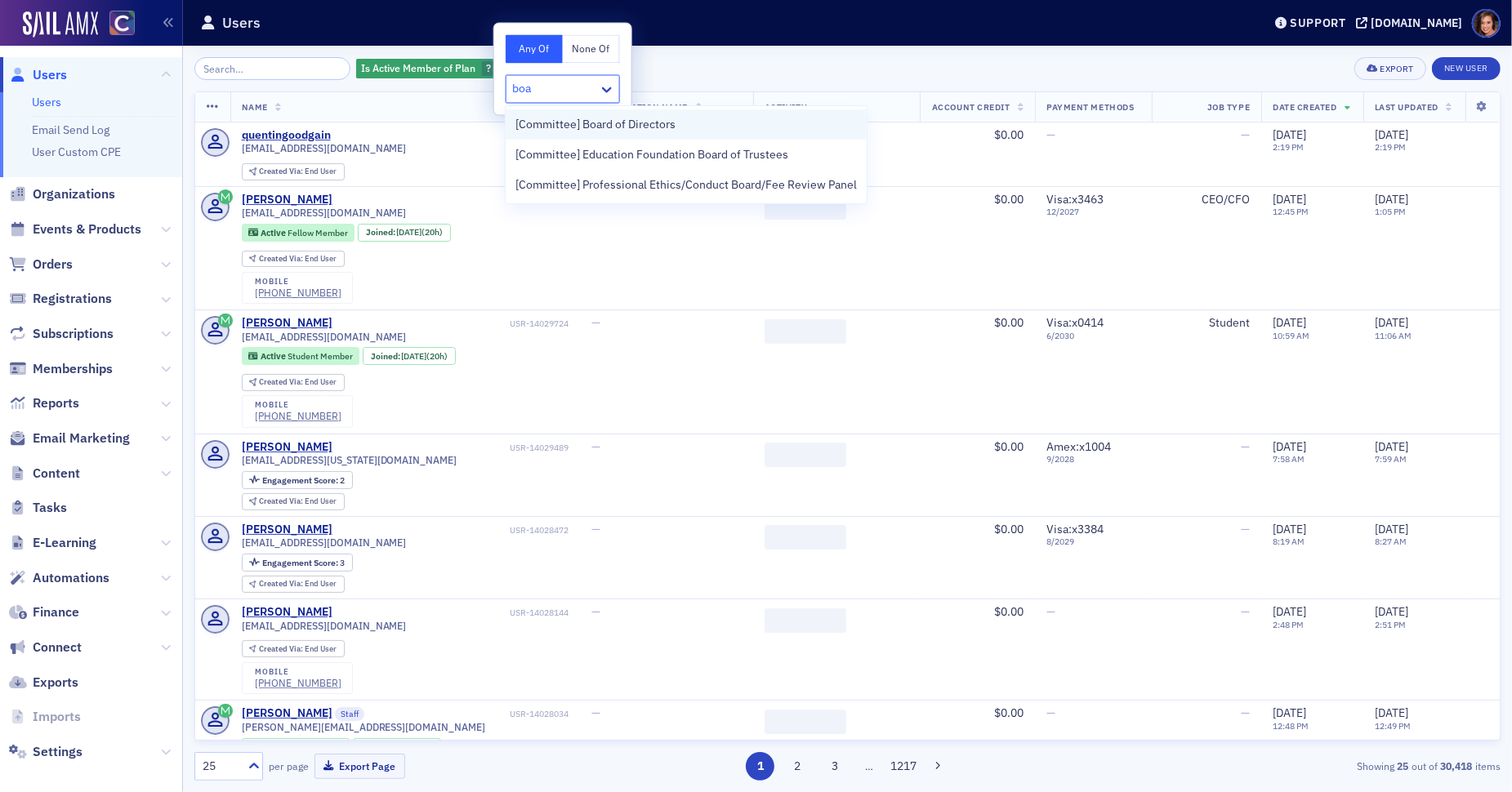
click at [527, 127] on span "[Committee] Board of Directors" at bounding box center [596, 124] width 160 height 17
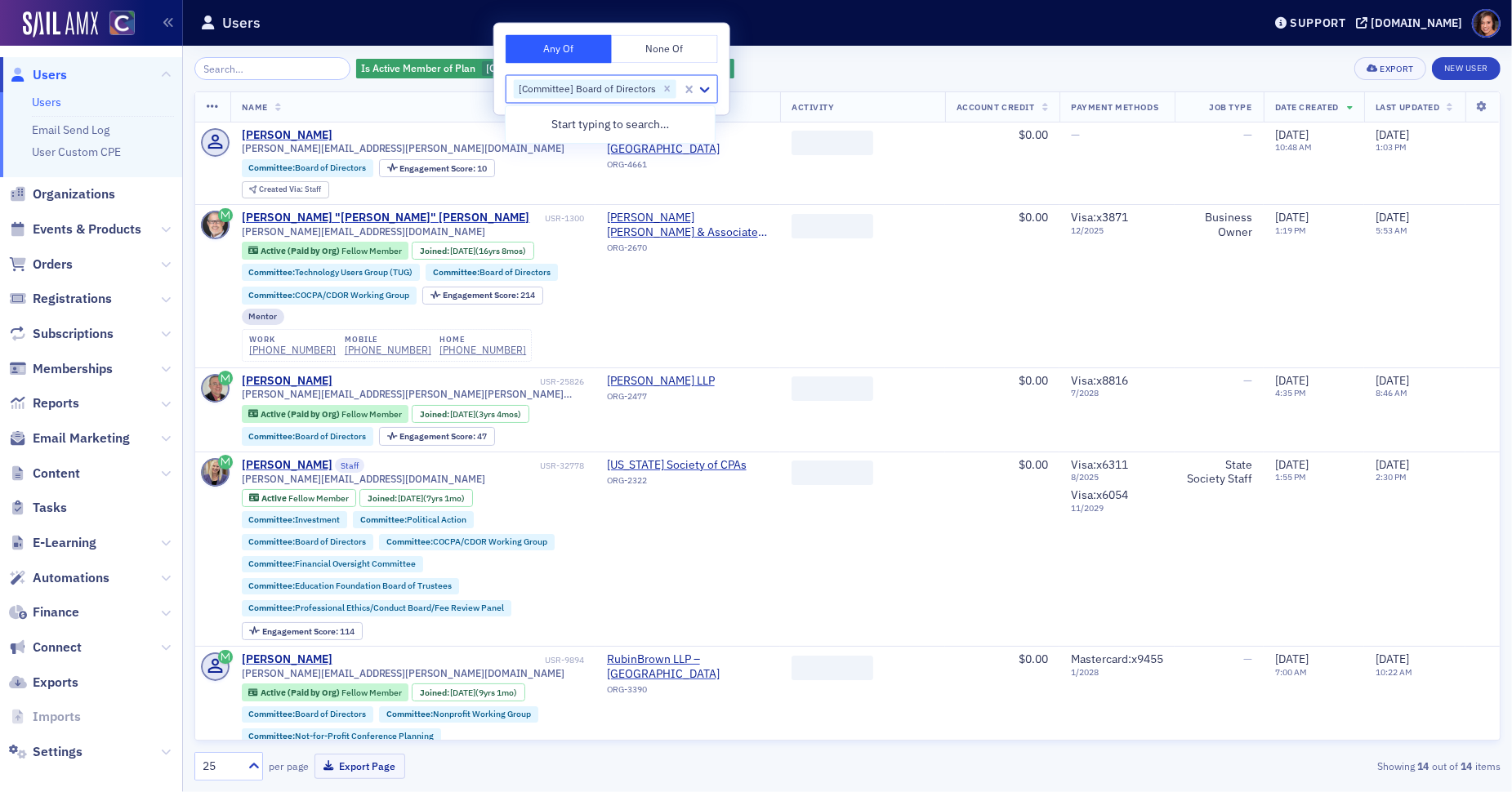
click at [804, 55] on div "Is Active Member of Plan [Committee] Board of Directors Add Filter Export New U…" at bounding box center [847, 419] width 1306 height 746
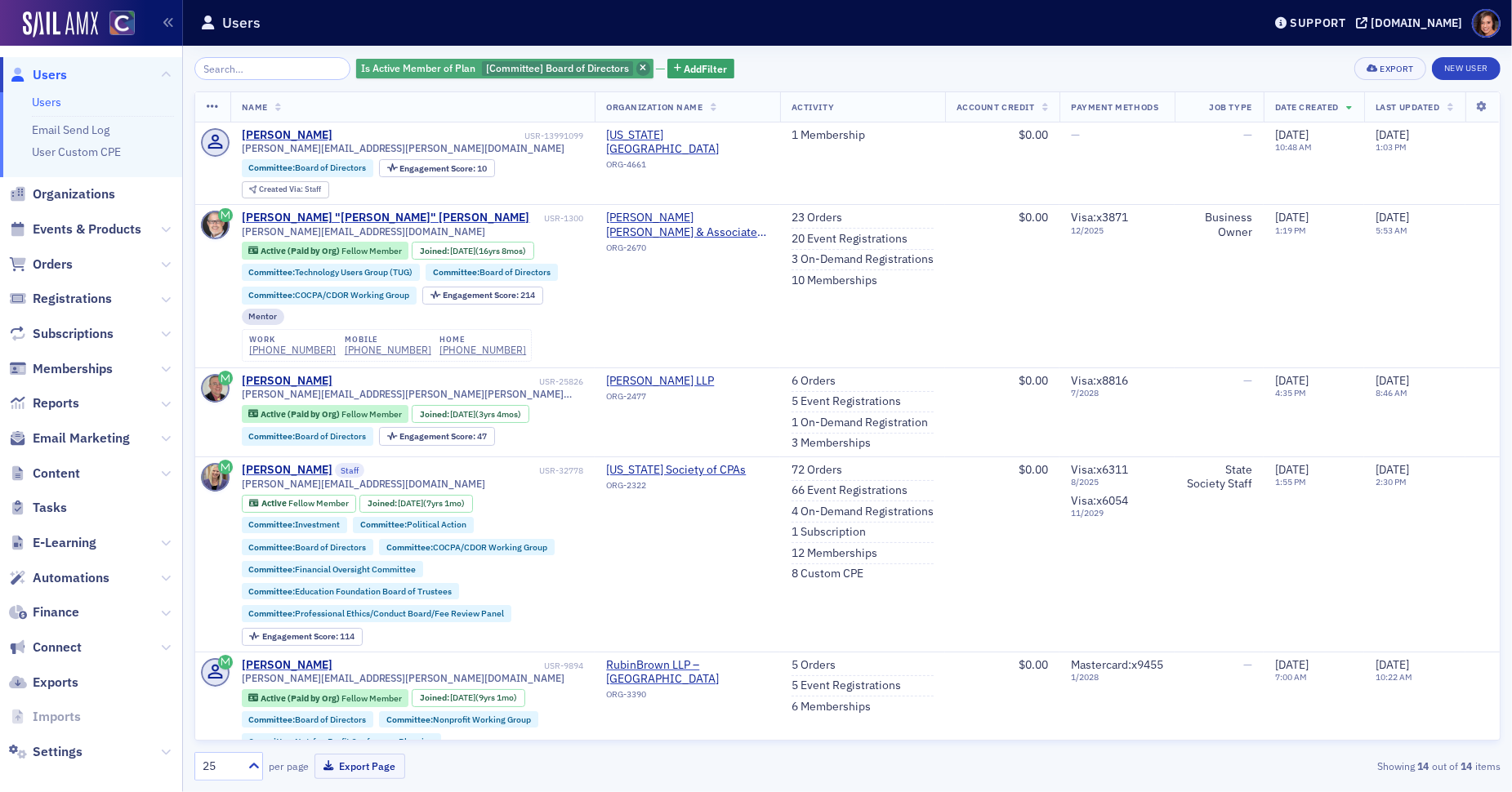
click at [636, 63] on span "button" at bounding box center [643, 68] width 14 height 14
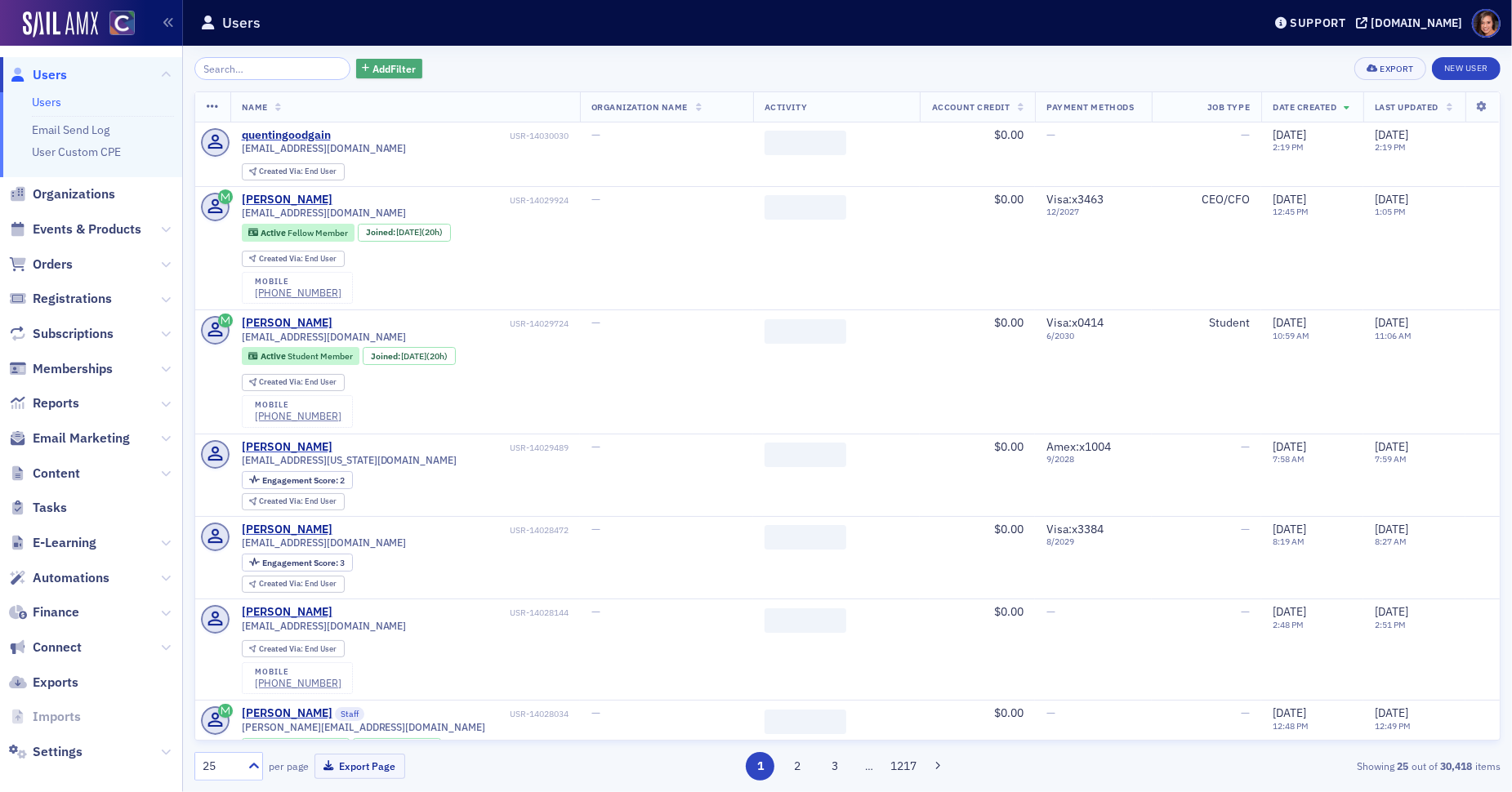
click at [373, 64] on span "Add Filter" at bounding box center [394, 68] width 43 height 14
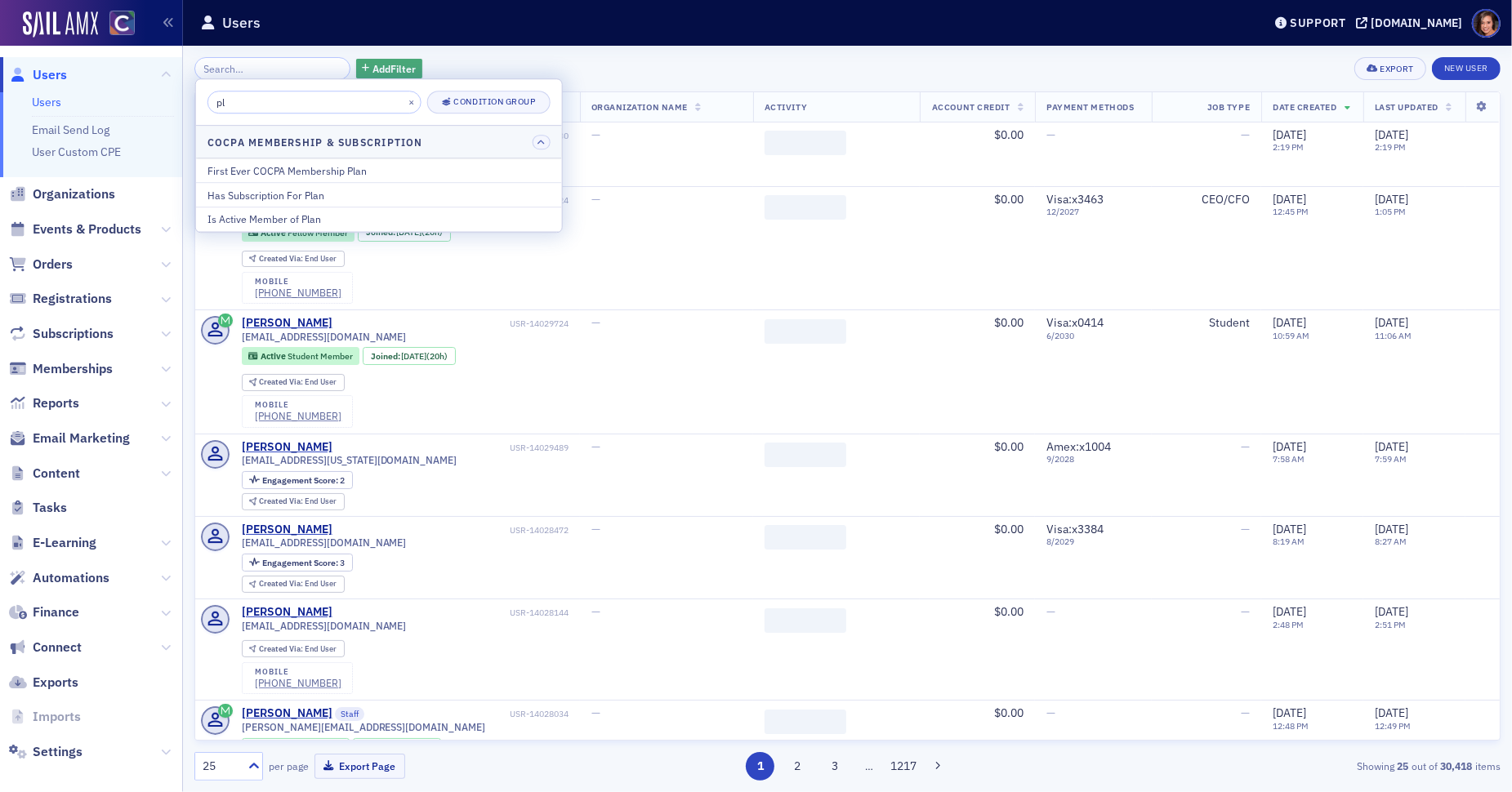
type input "p"
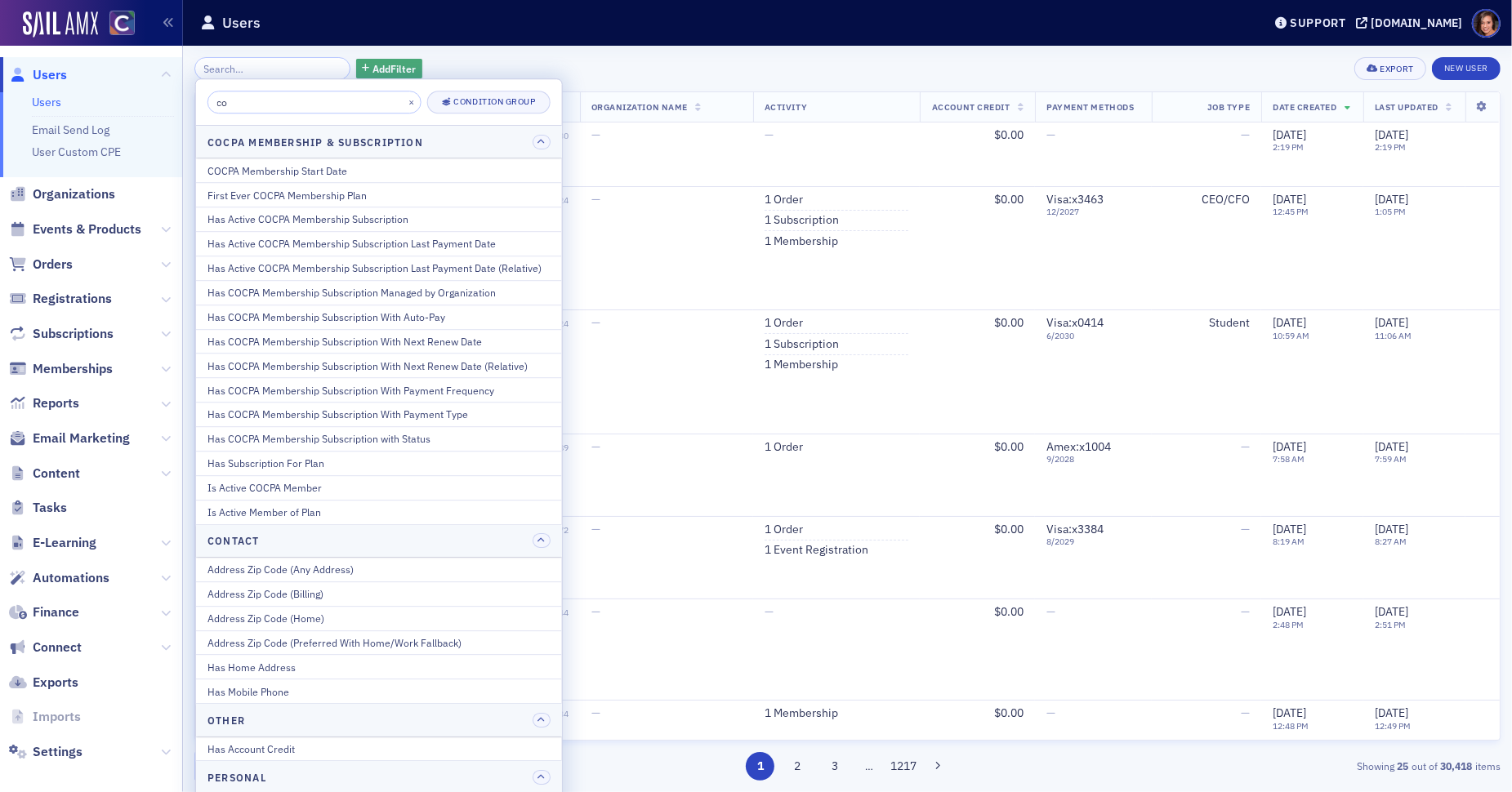
type input "c"
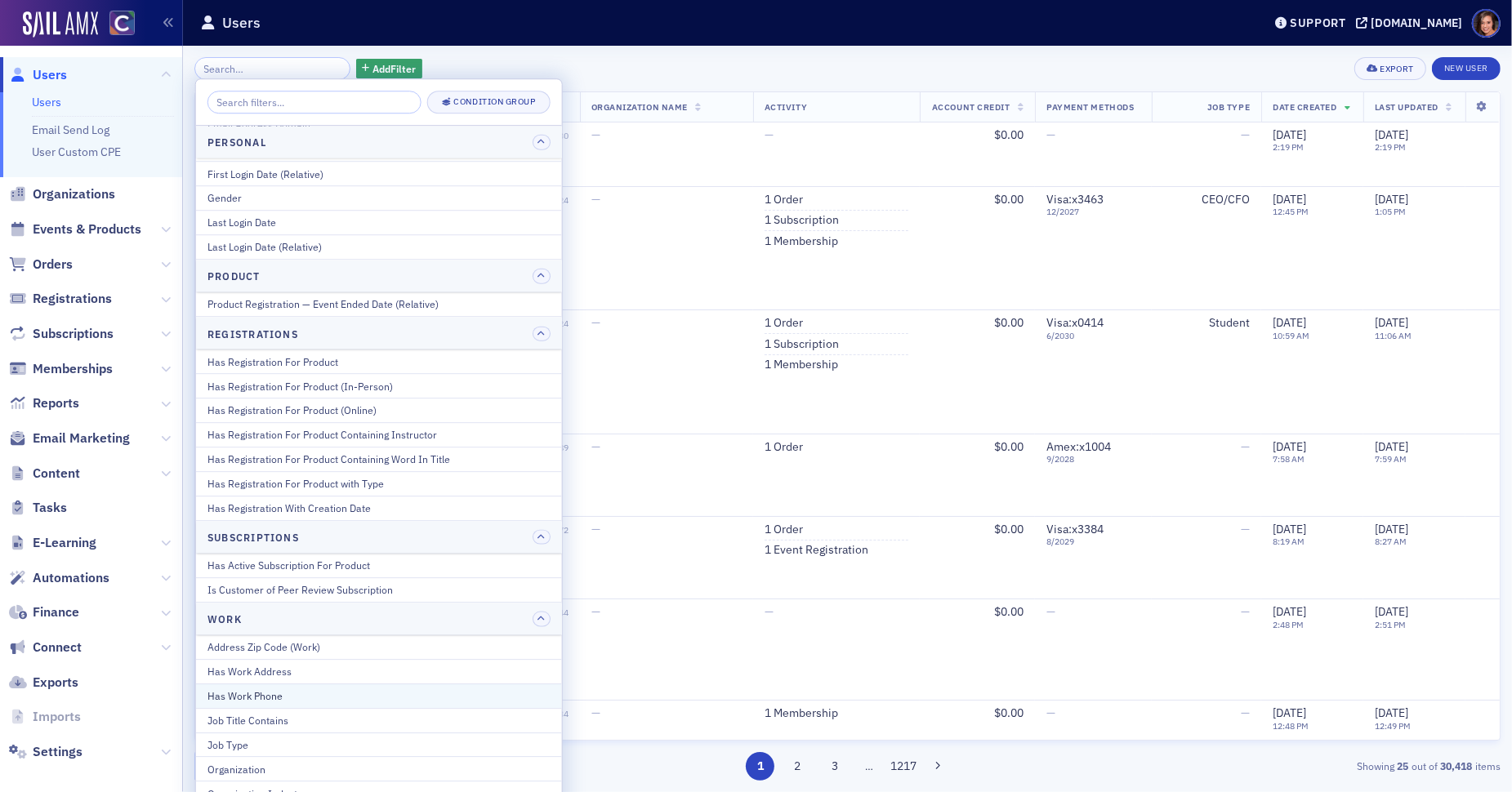
scroll to position [1887, 0]
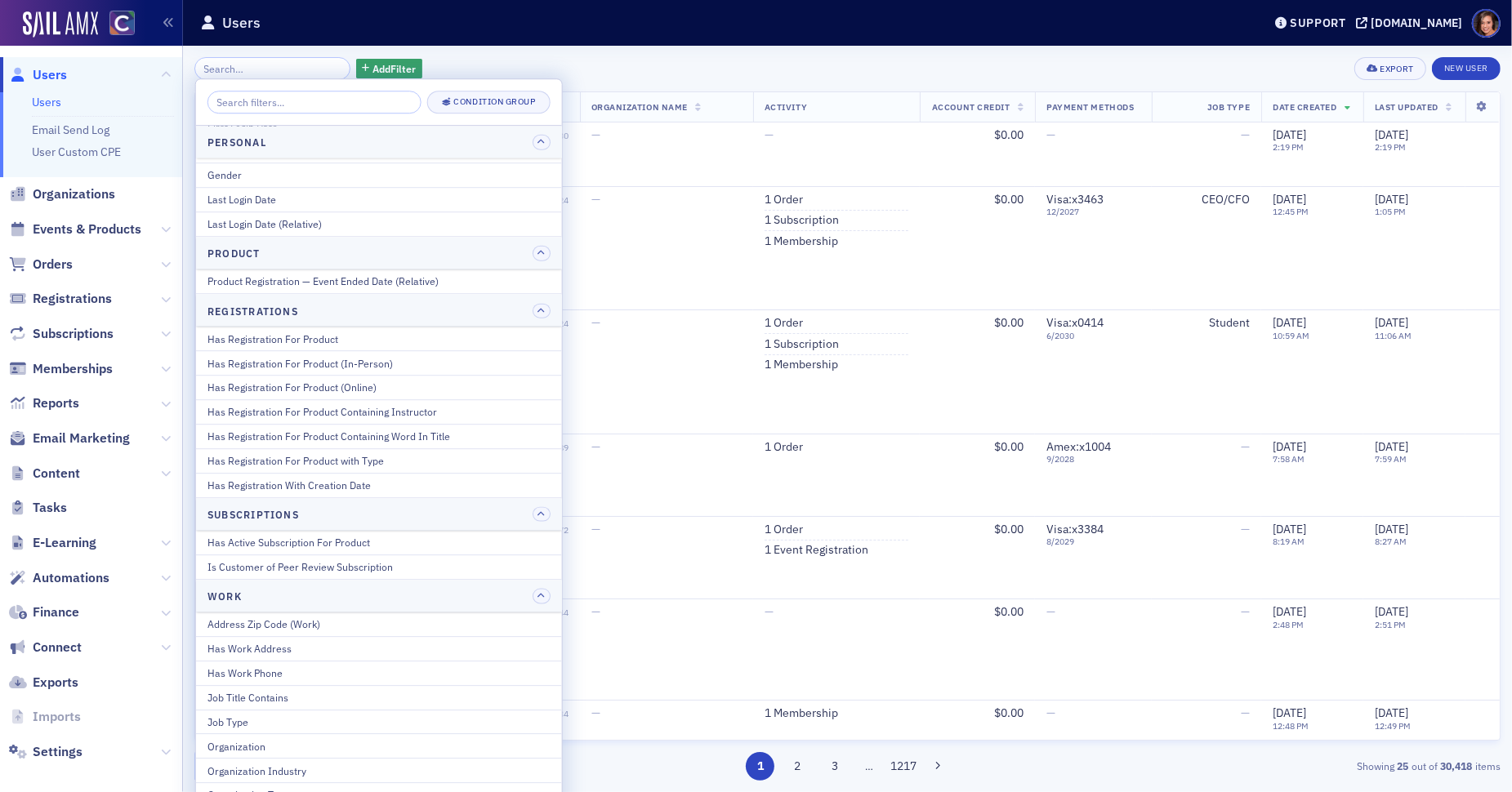
click at [600, 51] on div "Add Filter Export New User Name Organization Name Activity Account Credit Payme…" at bounding box center [847, 419] width 1306 height 746
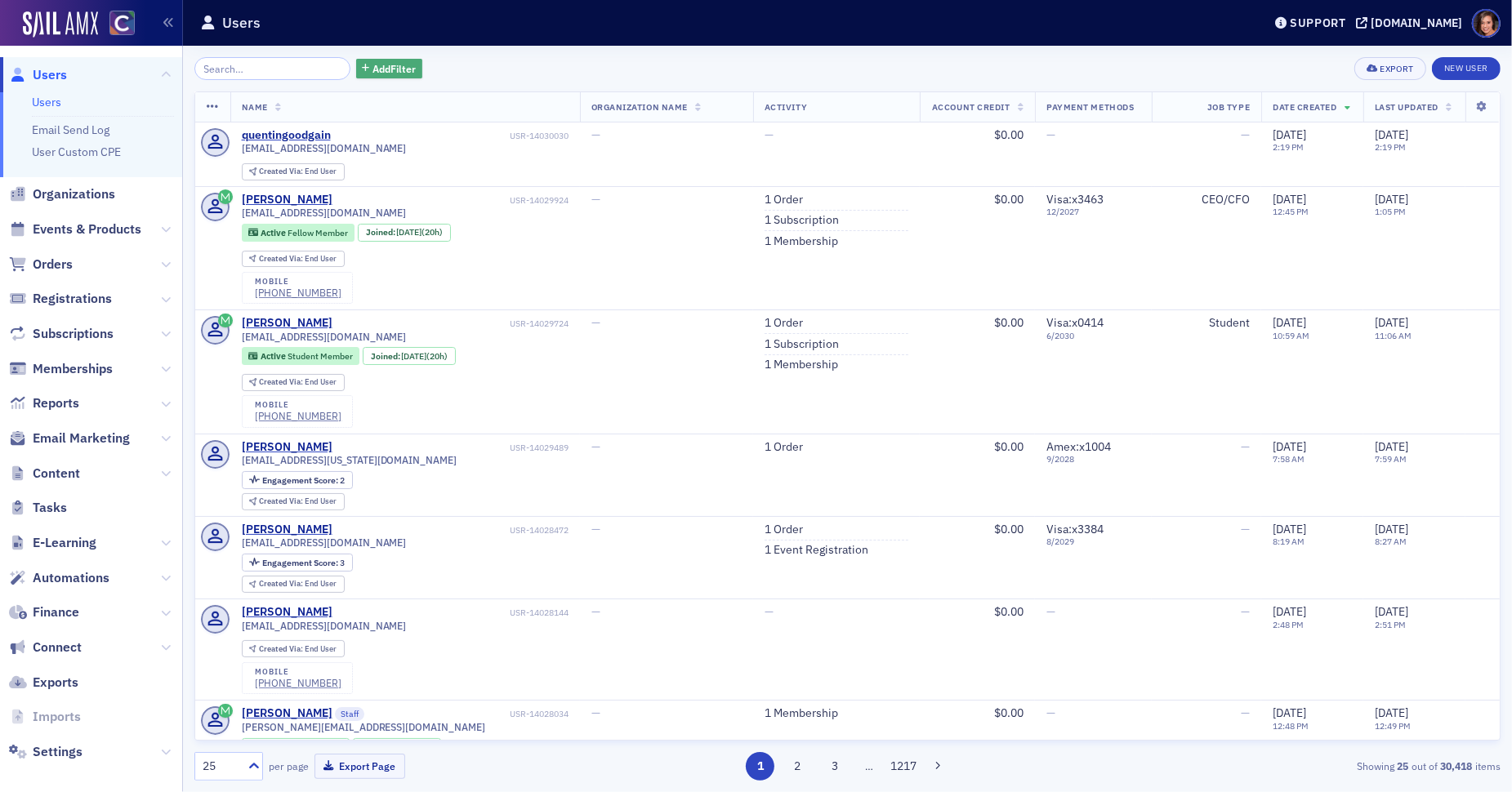
click at [391, 63] on span "Add Filter" at bounding box center [394, 68] width 43 height 14
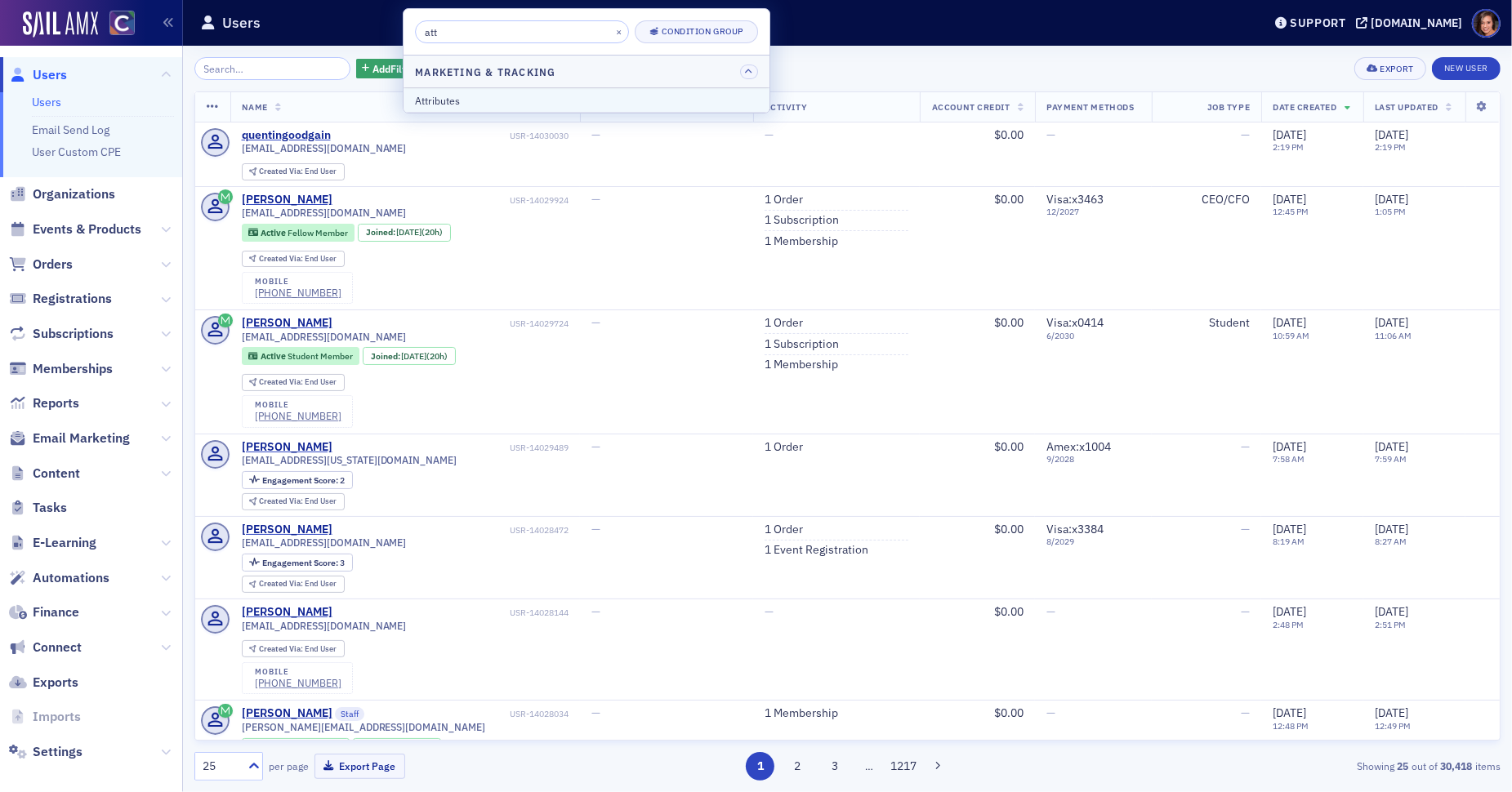
type input "att"
click at [505, 91] on button "Attributes" at bounding box center [586, 100] width 366 height 24
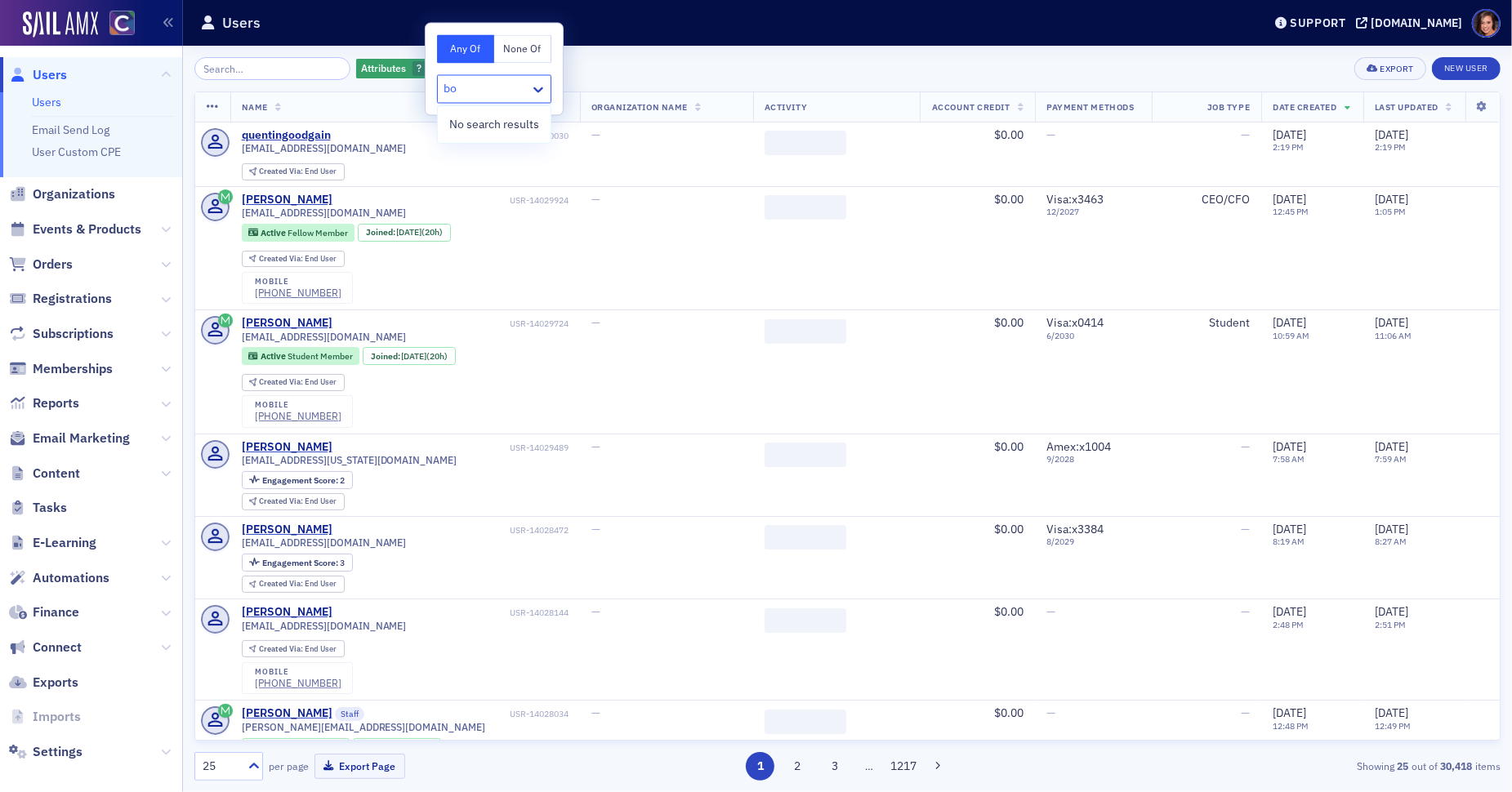
type input "b"
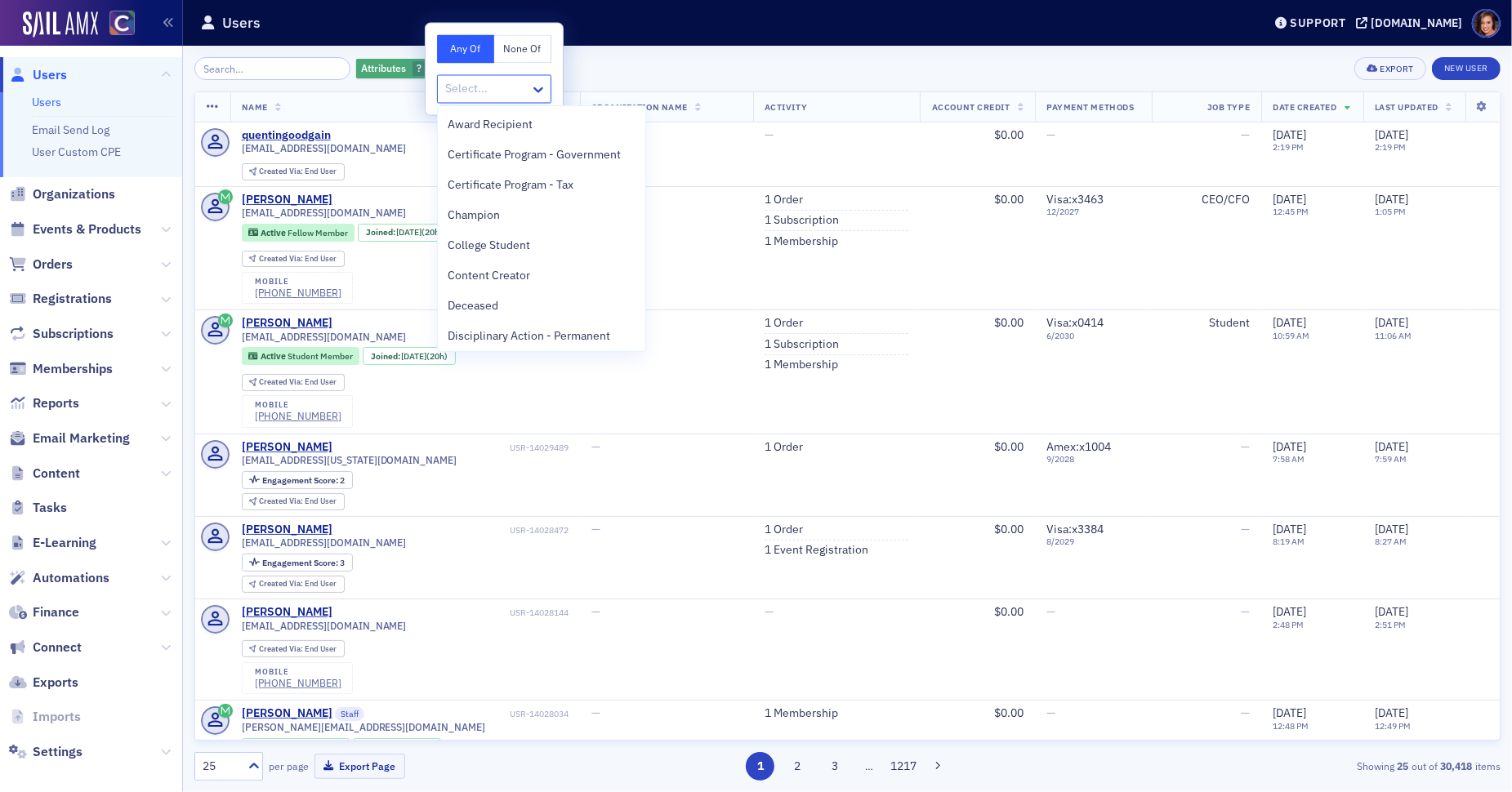
click at [432, 72] on icon "button" at bounding box center [436, 69] width 7 height 9
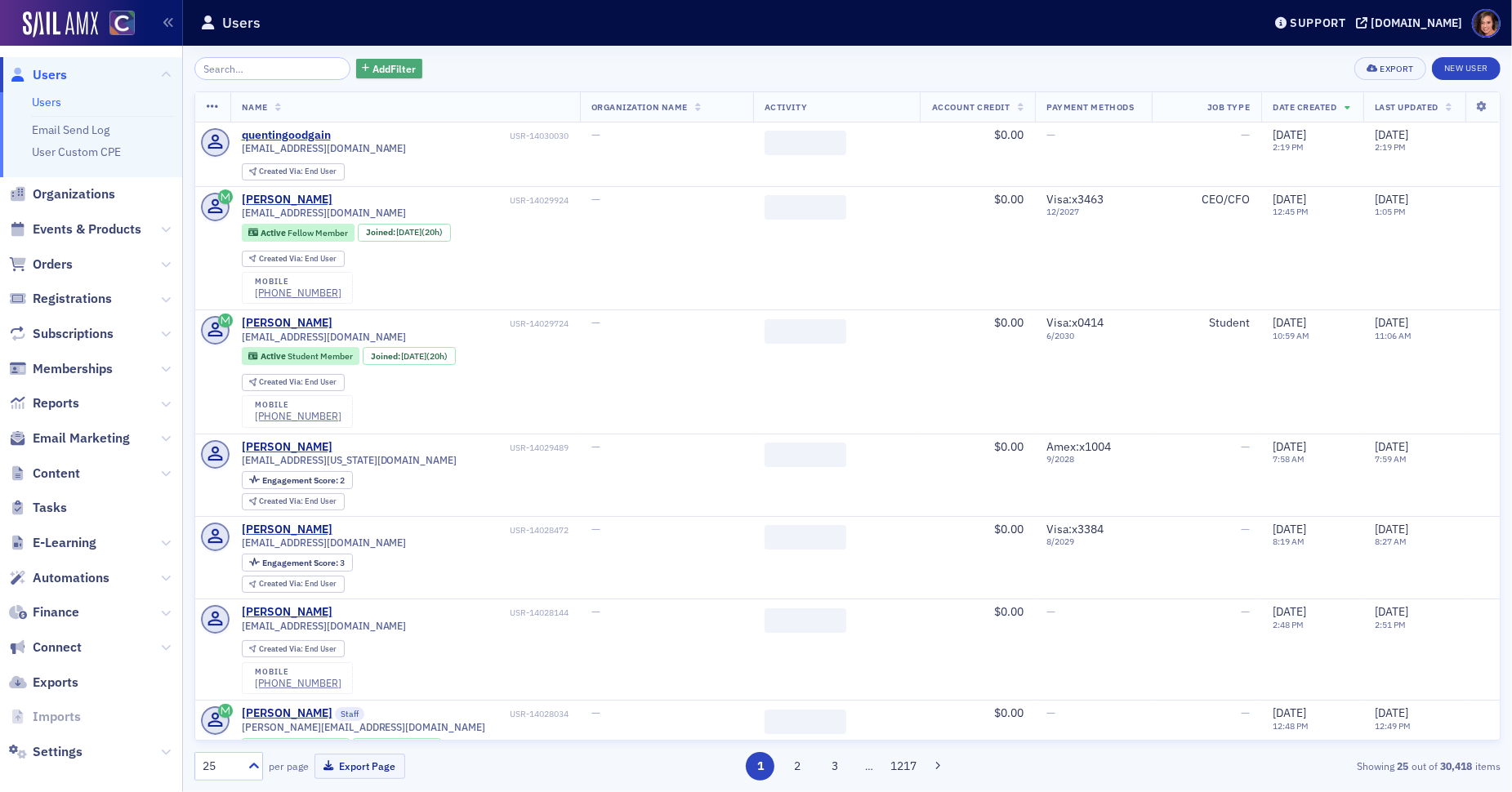
click at [373, 72] on span "Add Filter" at bounding box center [394, 68] width 43 height 14
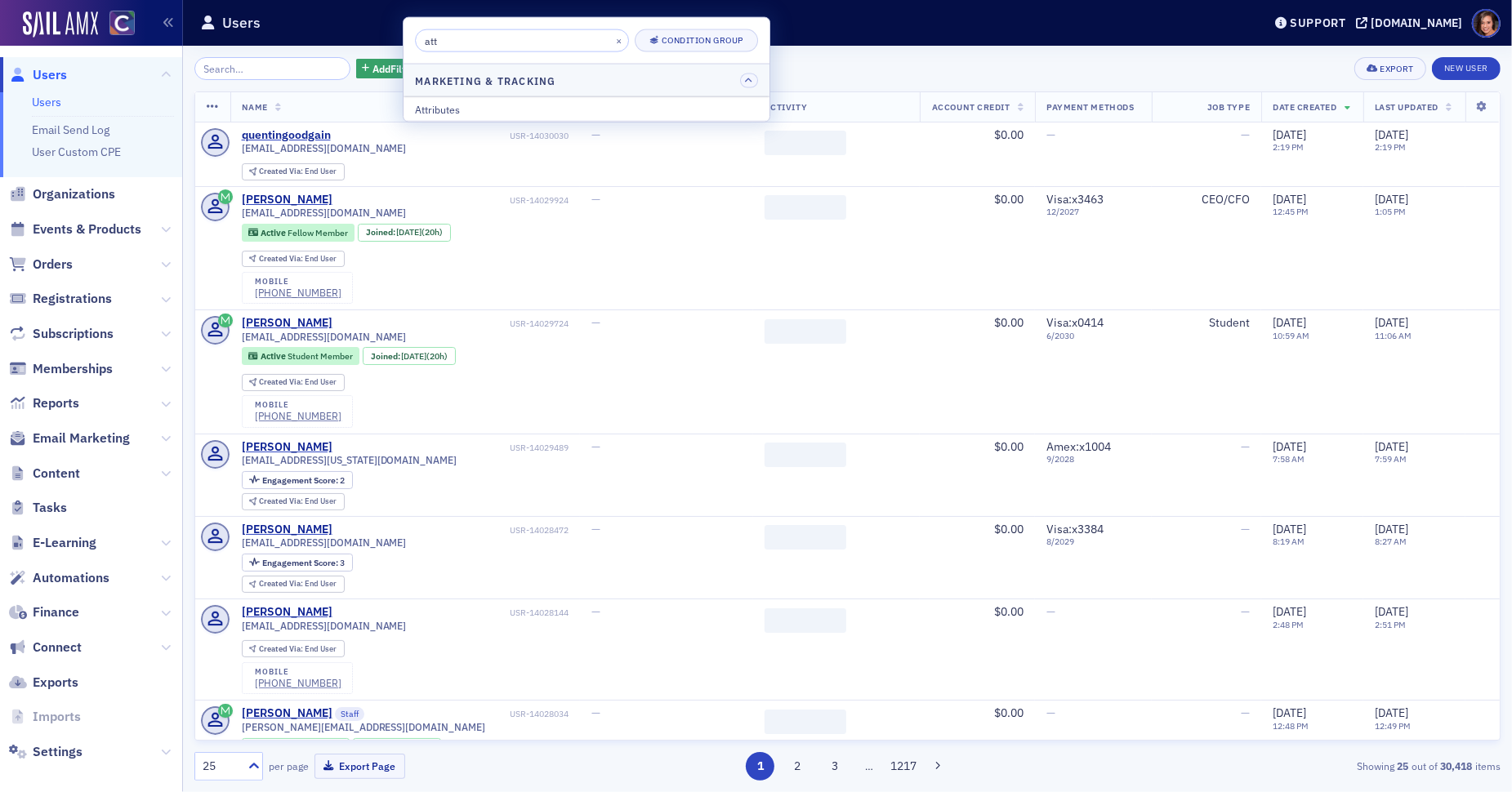
click at [459, 33] on input "att" at bounding box center [522, 41] width 214 height 23
click at [459, 35] on input "att" at bounding box center [522, 41] width 214 height 23
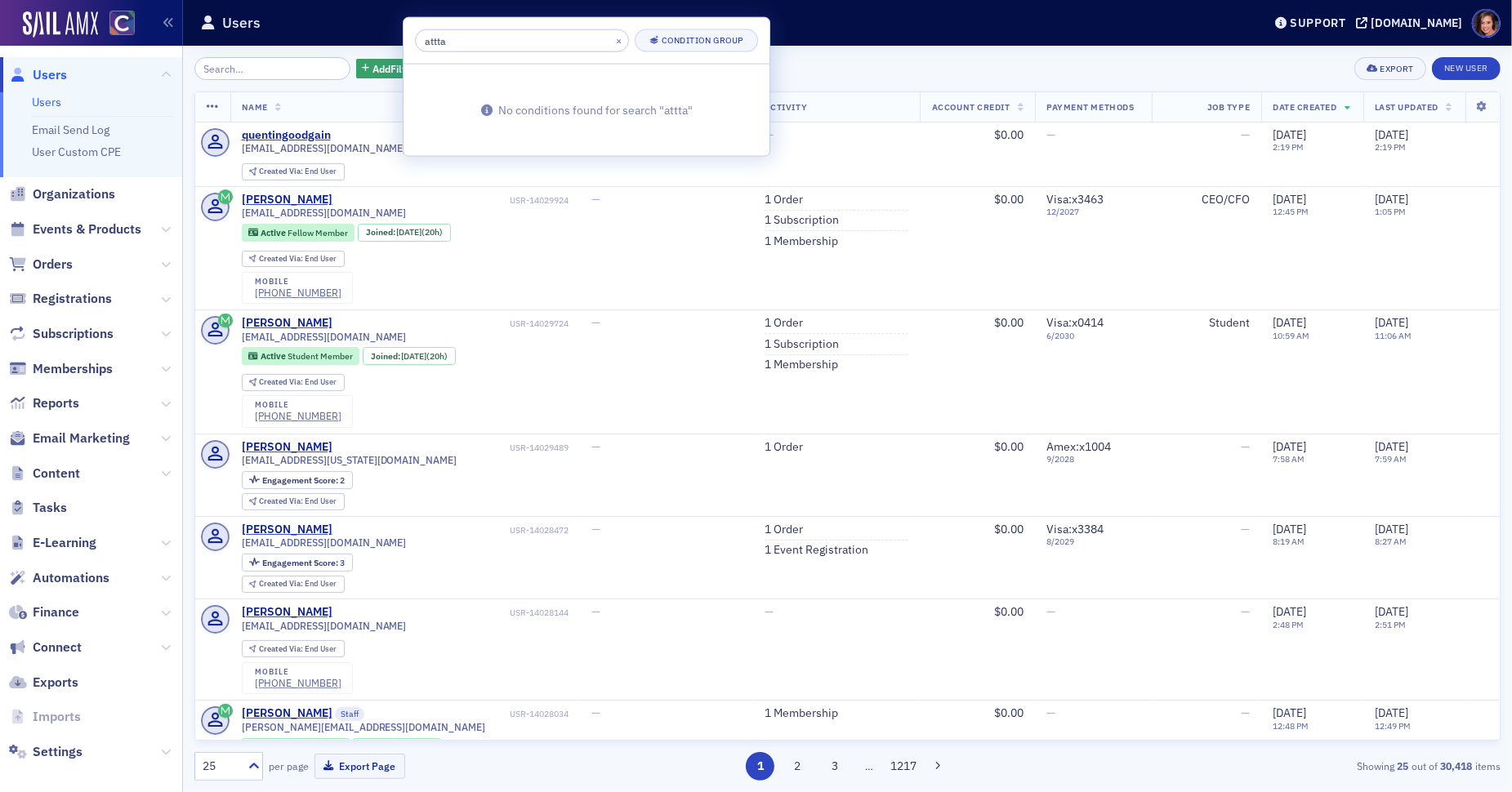
click at [461, 41] on input "attta" at bounding box center [522, 41] width 214 height 23
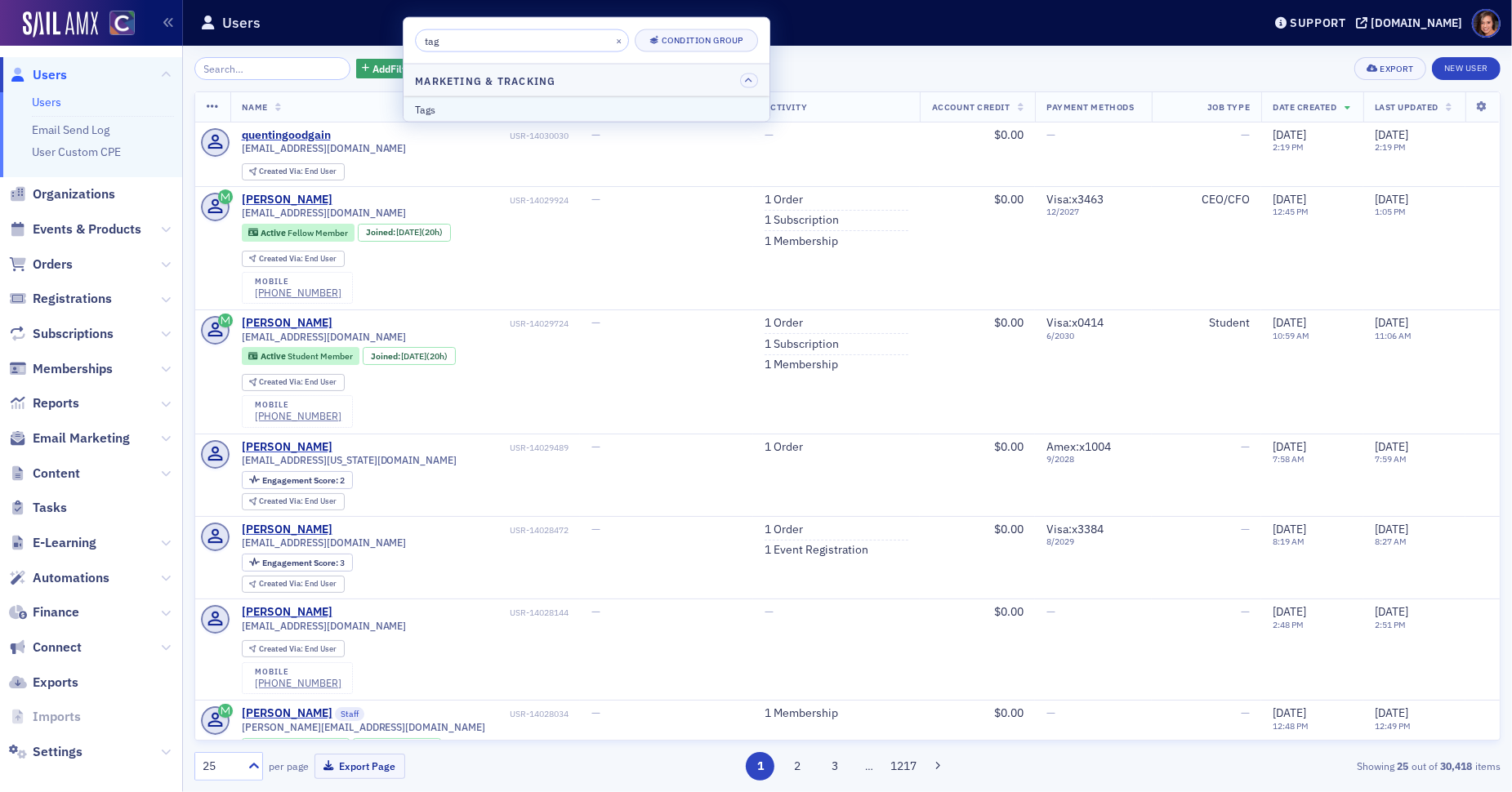
type input "tag"
click at [486, 102] on div "Tags" at bounding box center [586, 108] width 343 height 14
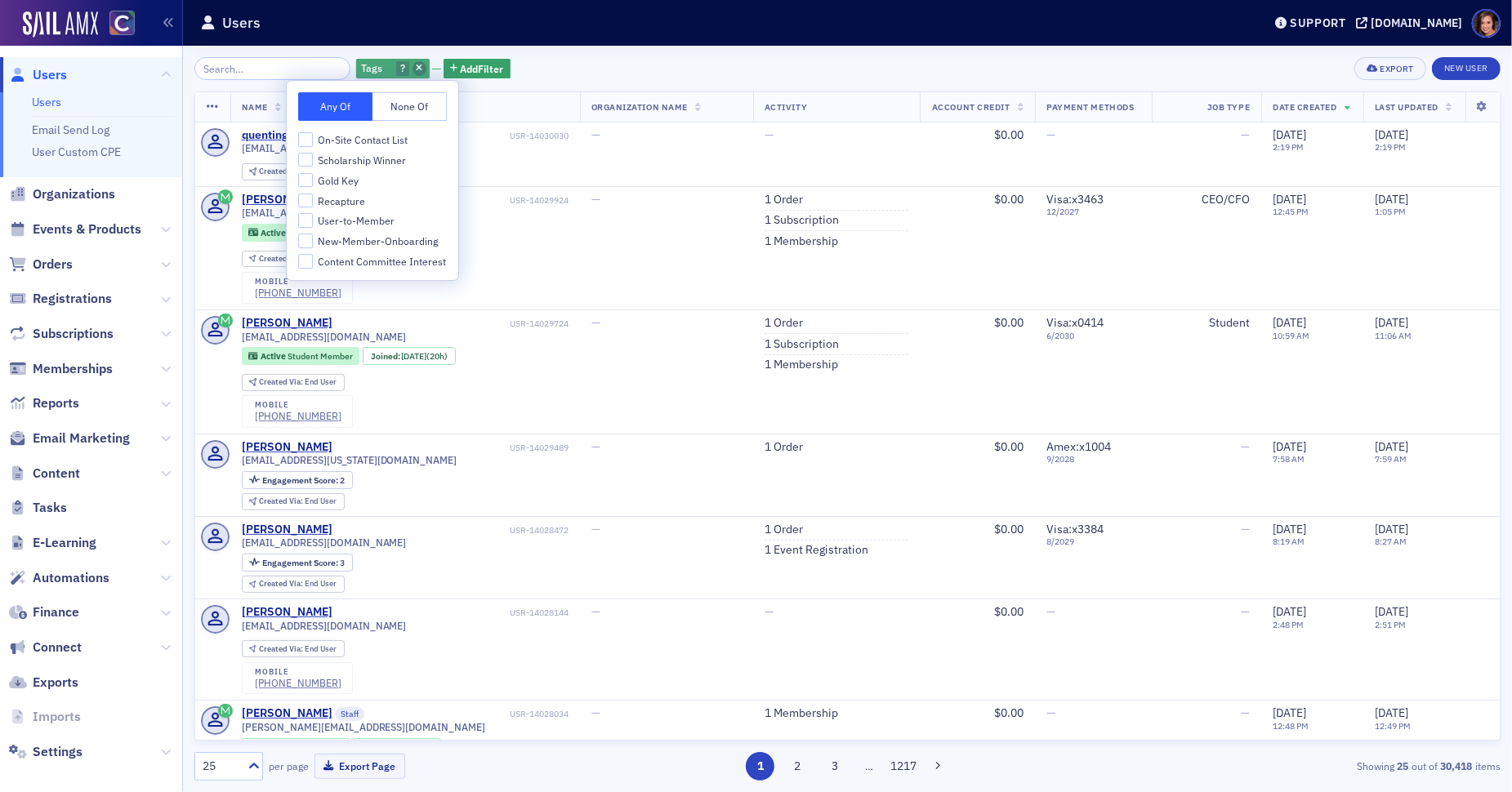
click at [416, 66] on icon "button" at bounding box center [419, 69] width 7 height 9
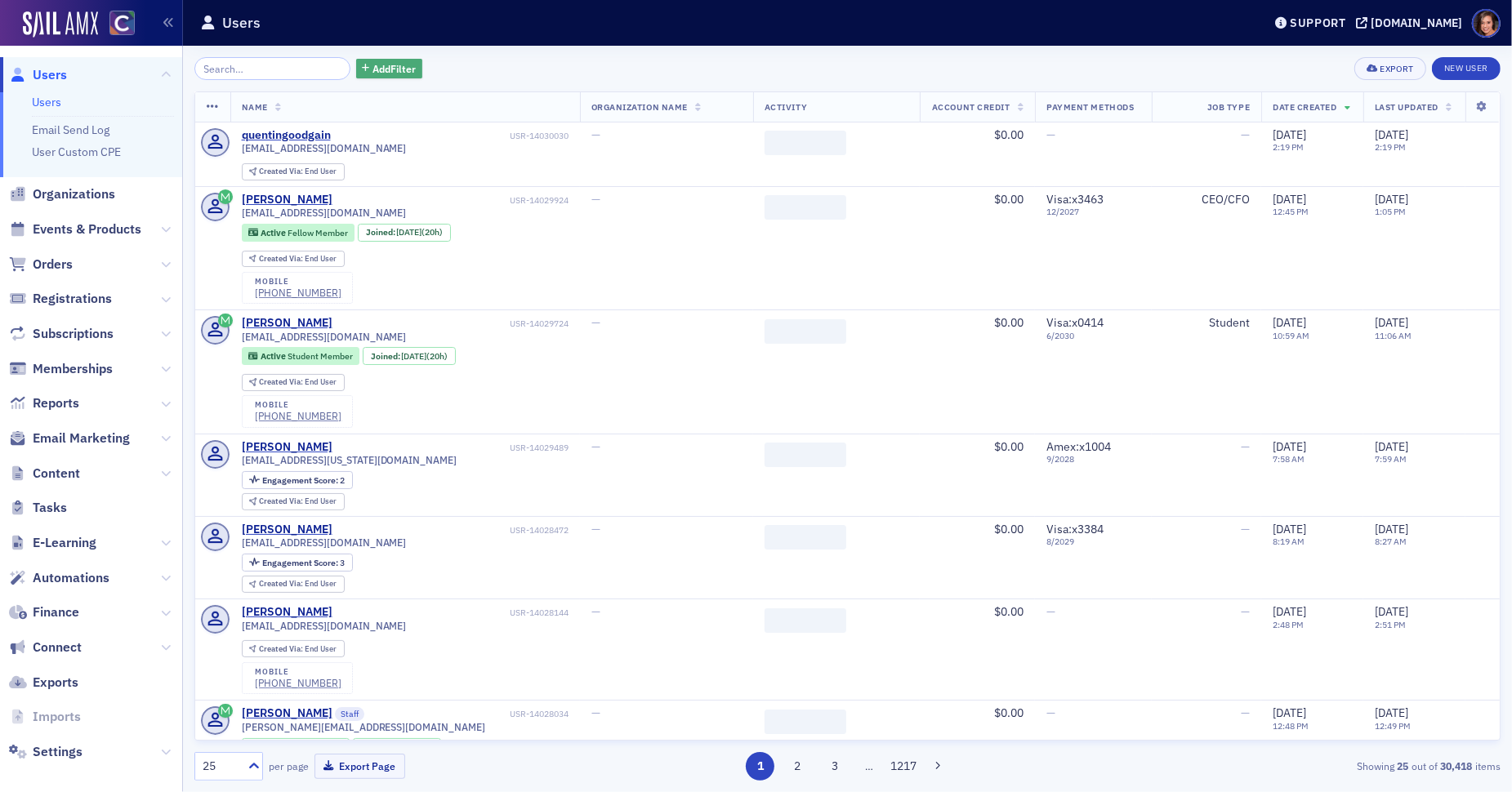
click at [371, 60] on button "Add Filter" at bounding box center [390, 69] width 67 height 20
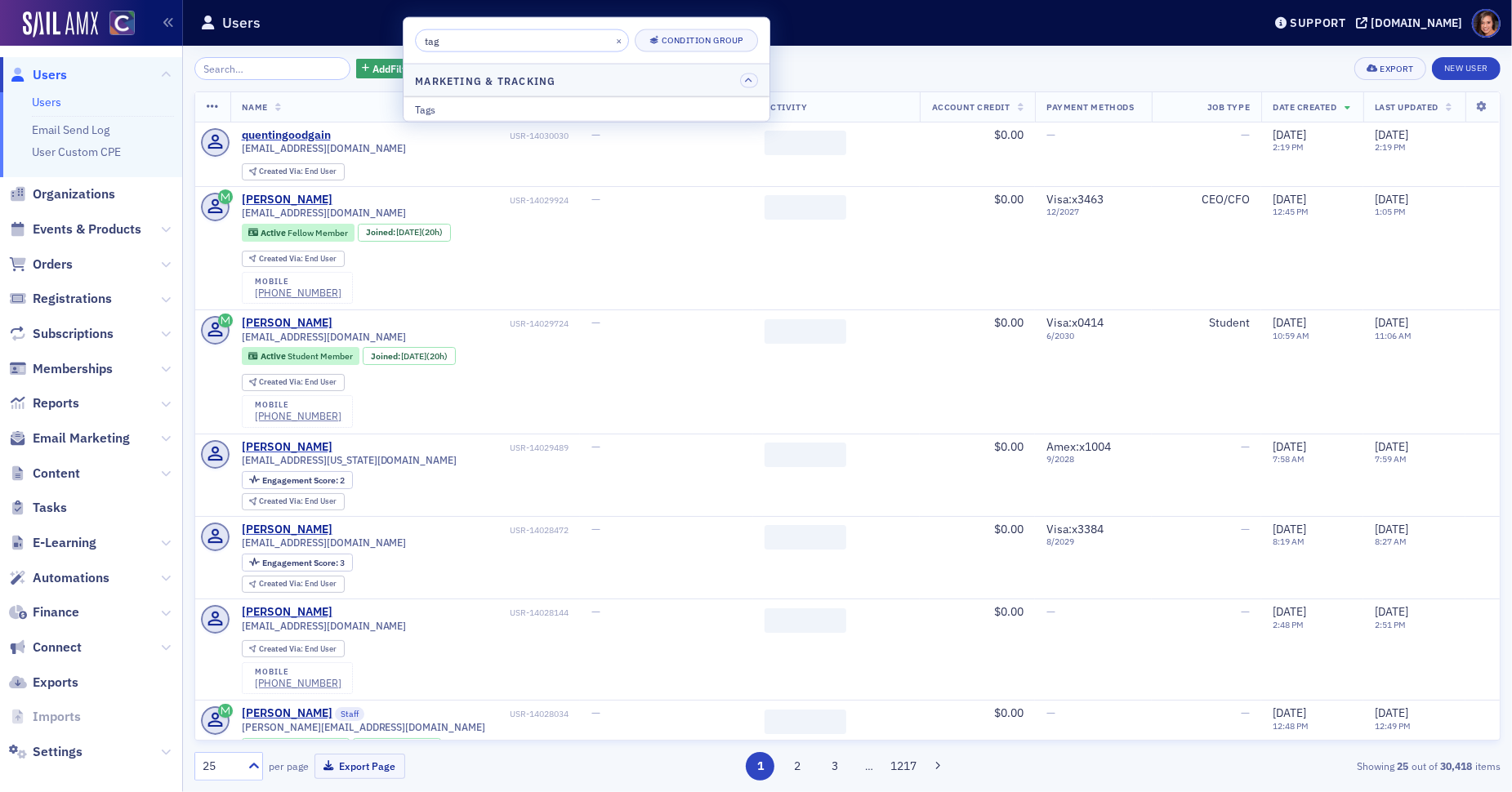
click at [462, 41] on input "tag" at bounding box center [522, 41] width 214 height 23
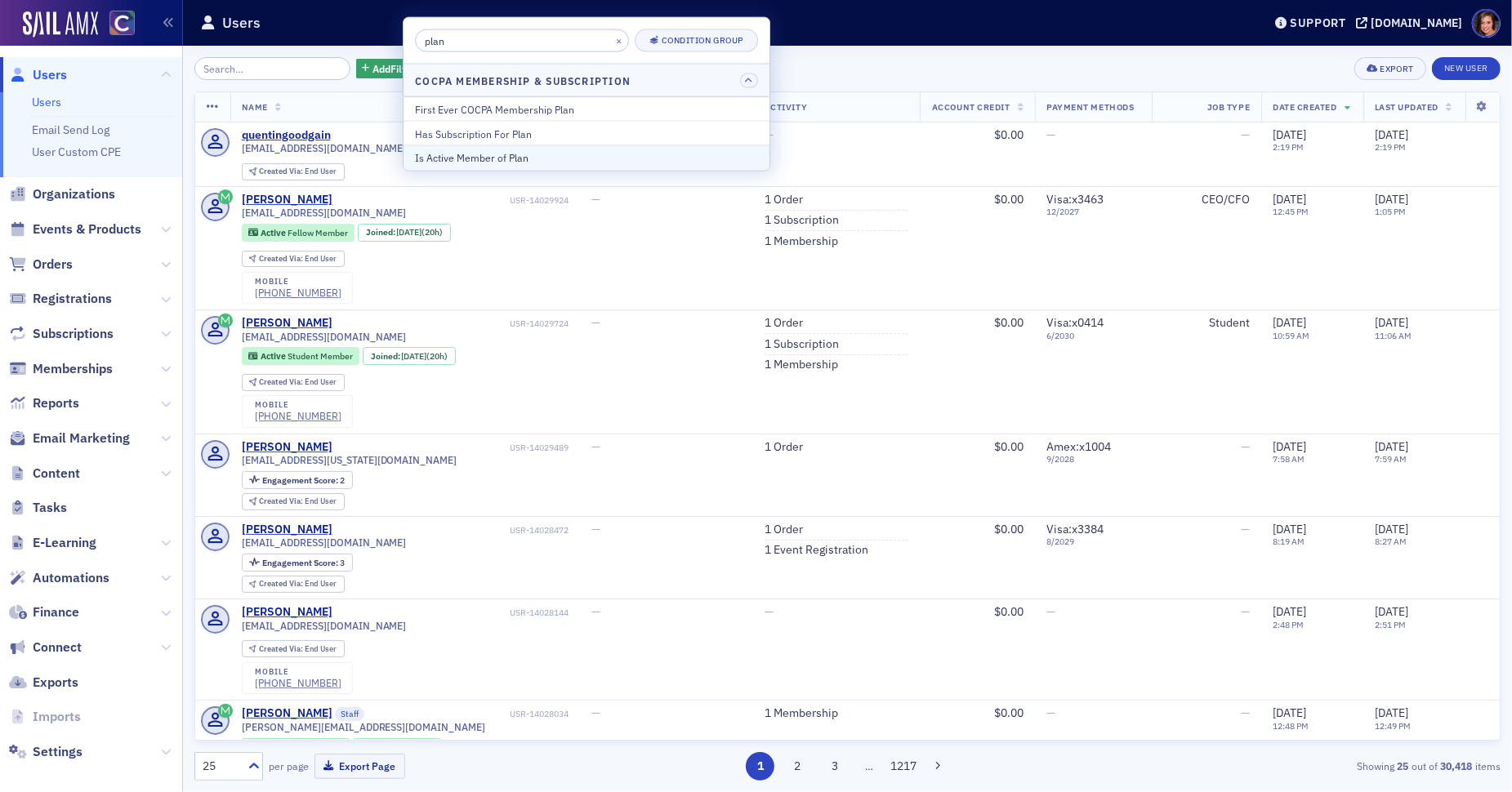
type input "plan"
click at [499, 157] on div "Is Active Member of Plan" at bounding box center [586, 157] width 343 height 14
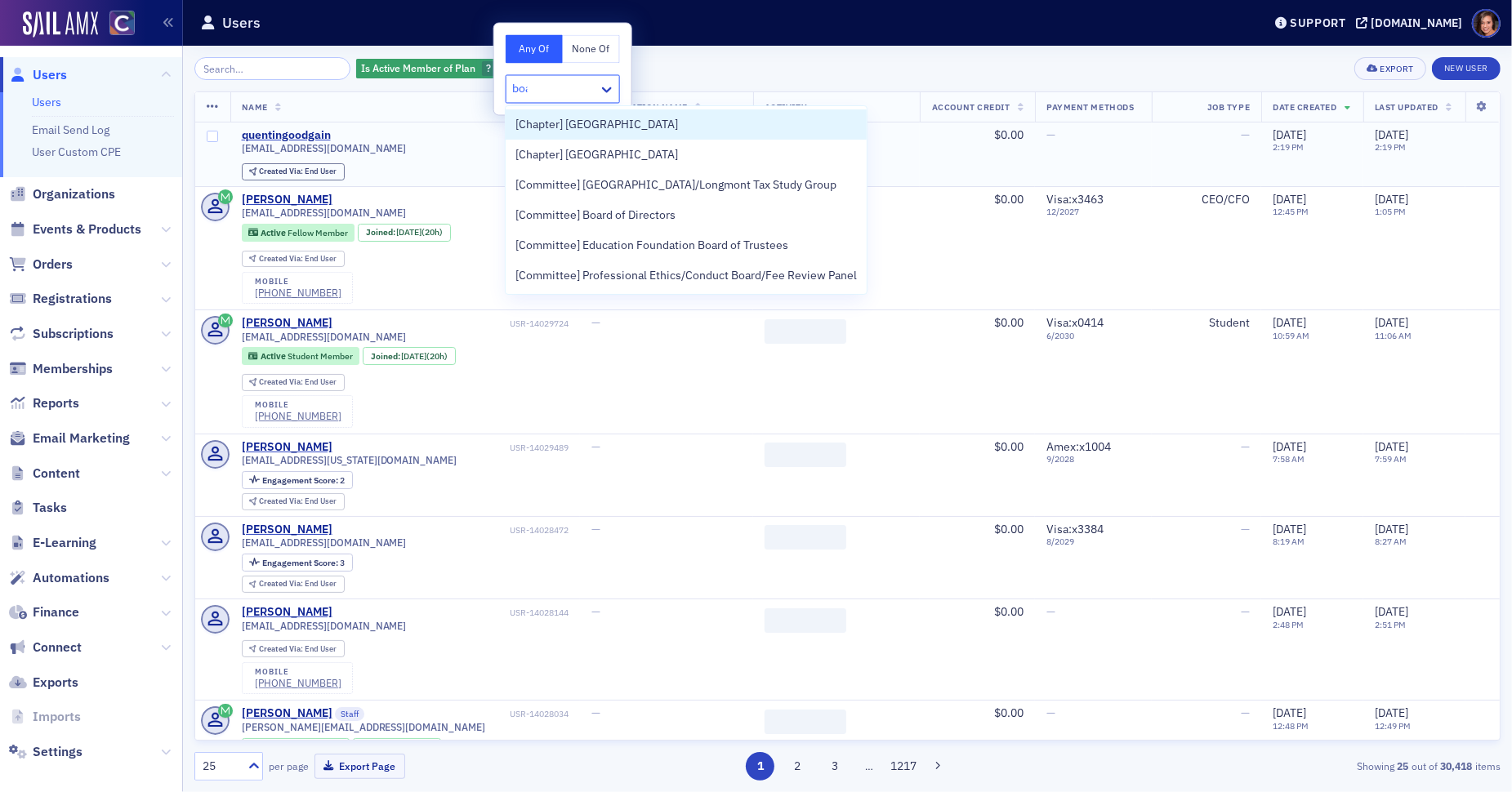
type input "boar"
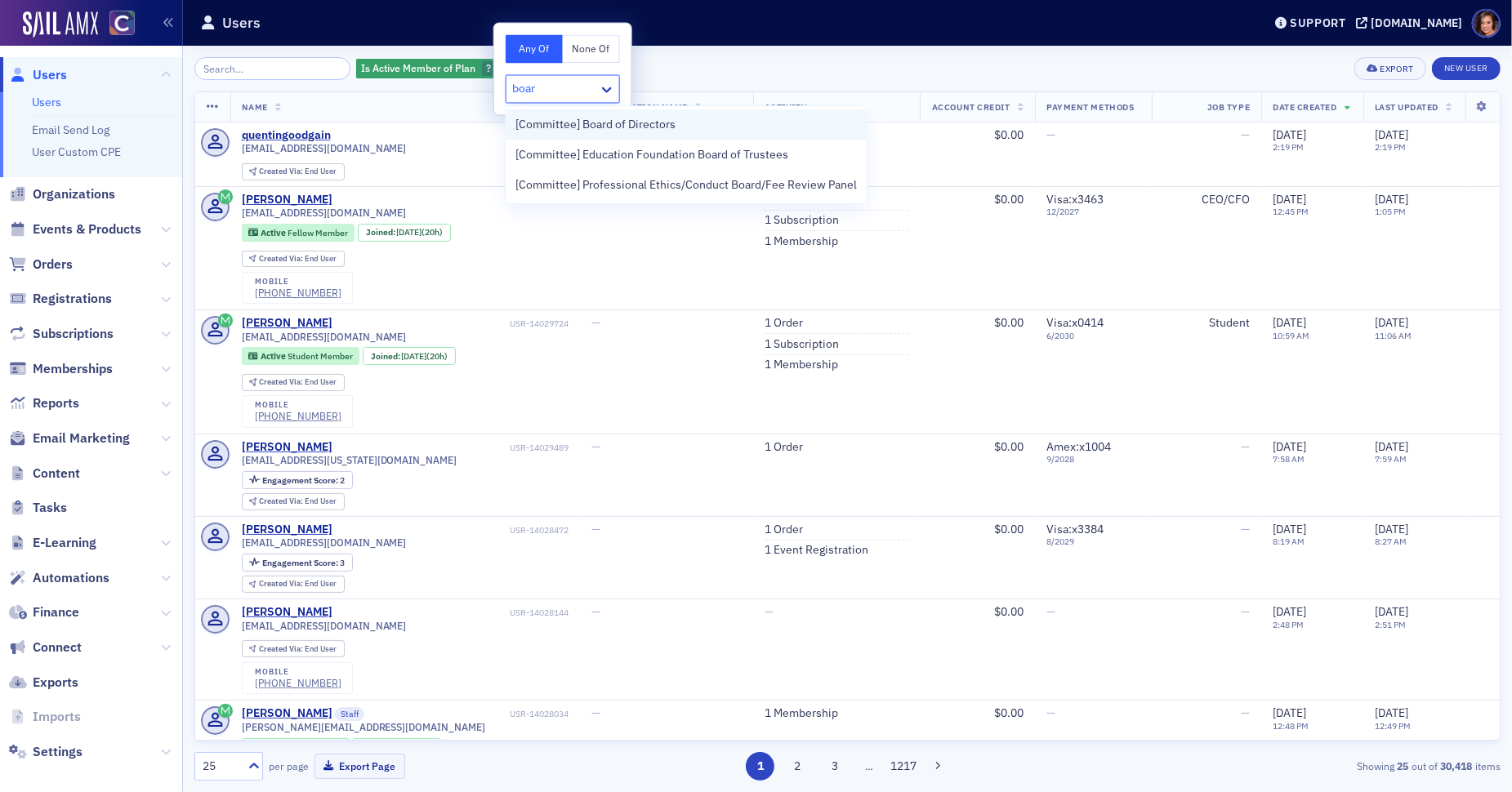
click at [572, 133] on div "[Committee] Board of Directors" at bounding box center [686, 125] width 361 height 31
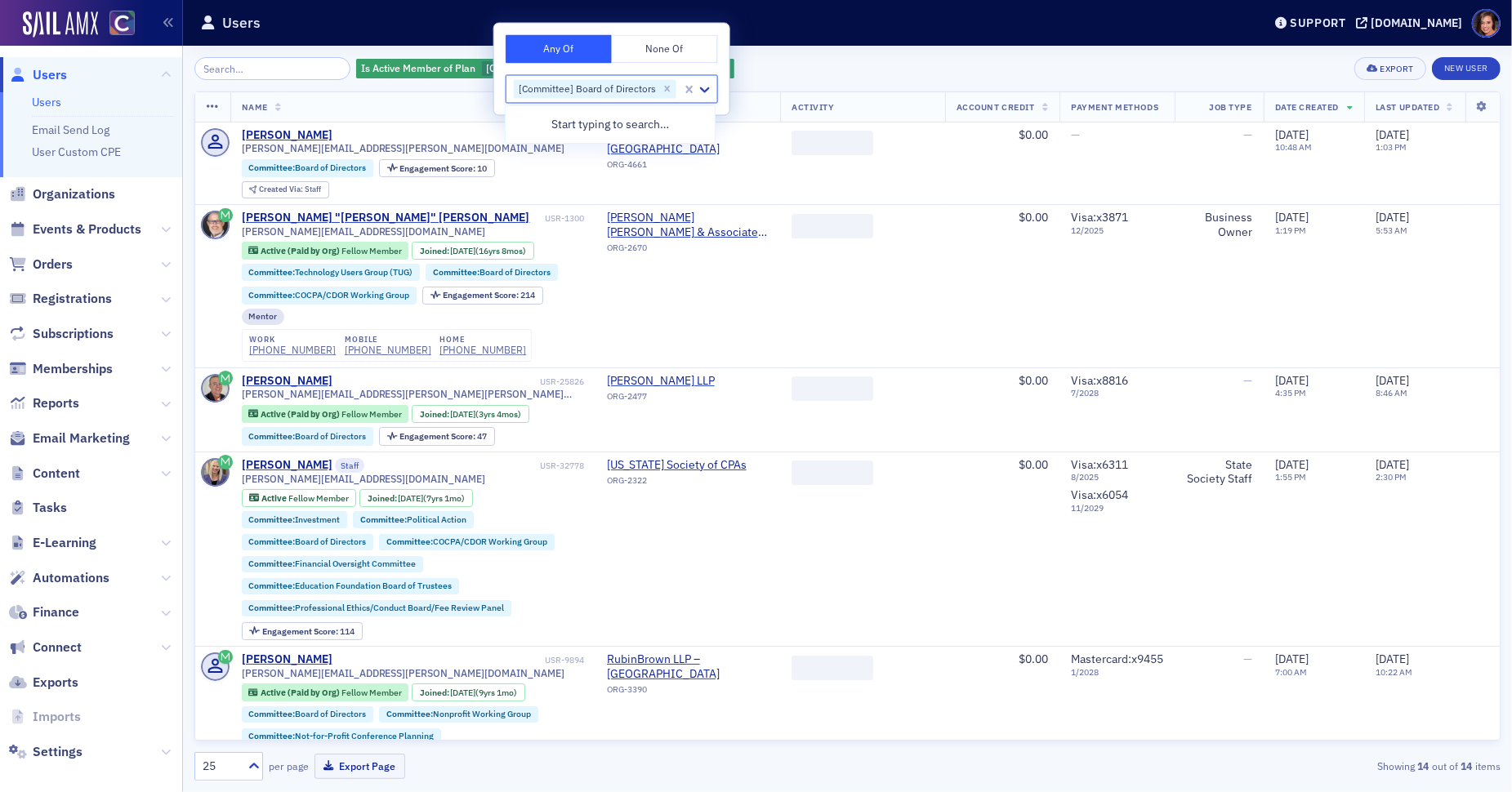
click at [807, 49] on div "Is Active Member of Plan [Committee] Board of Directors Add Filter Export New U…" at bounding box center [847, 419] width 1306 height 746
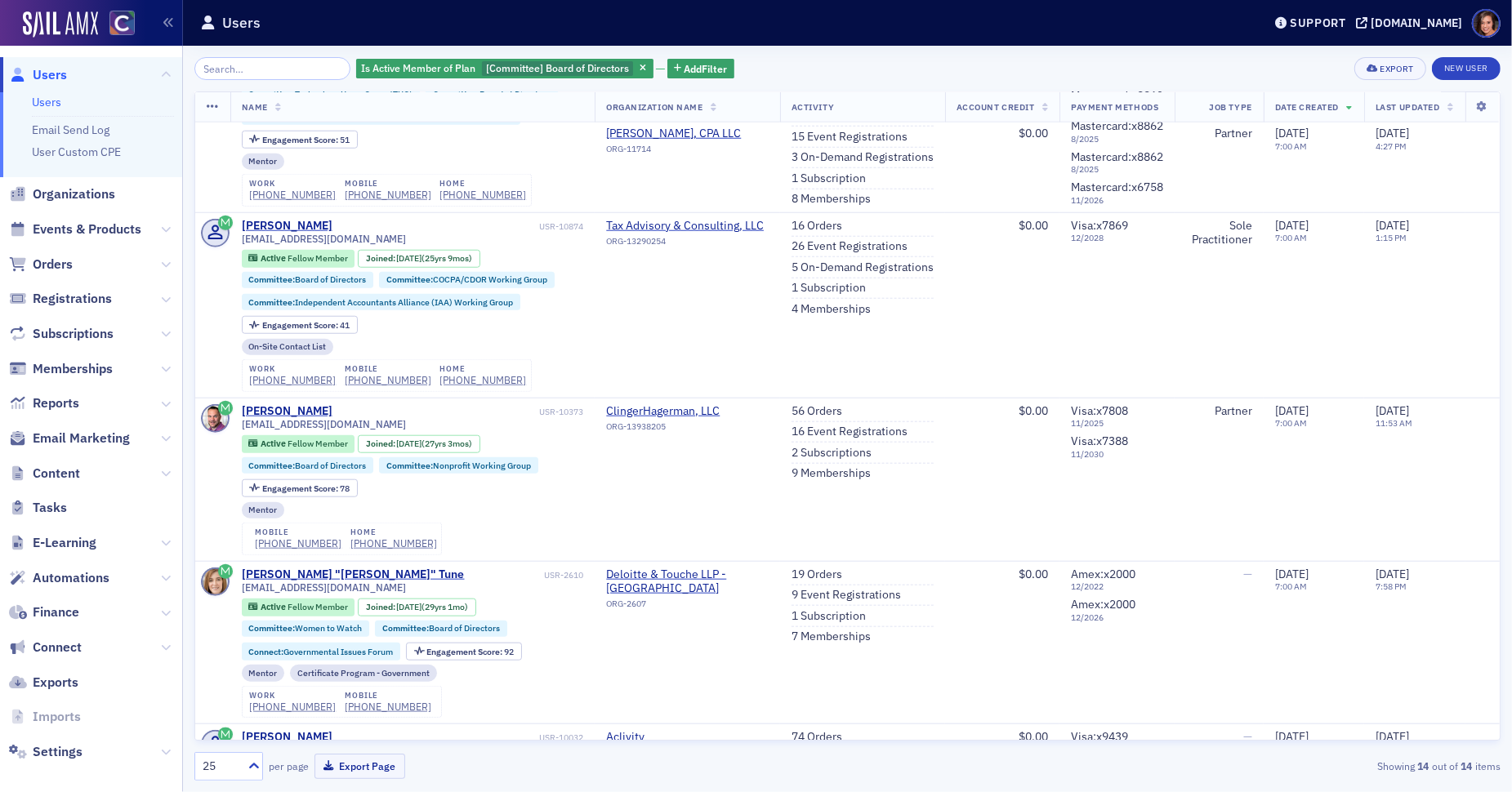
scroll to position [1763, 0]
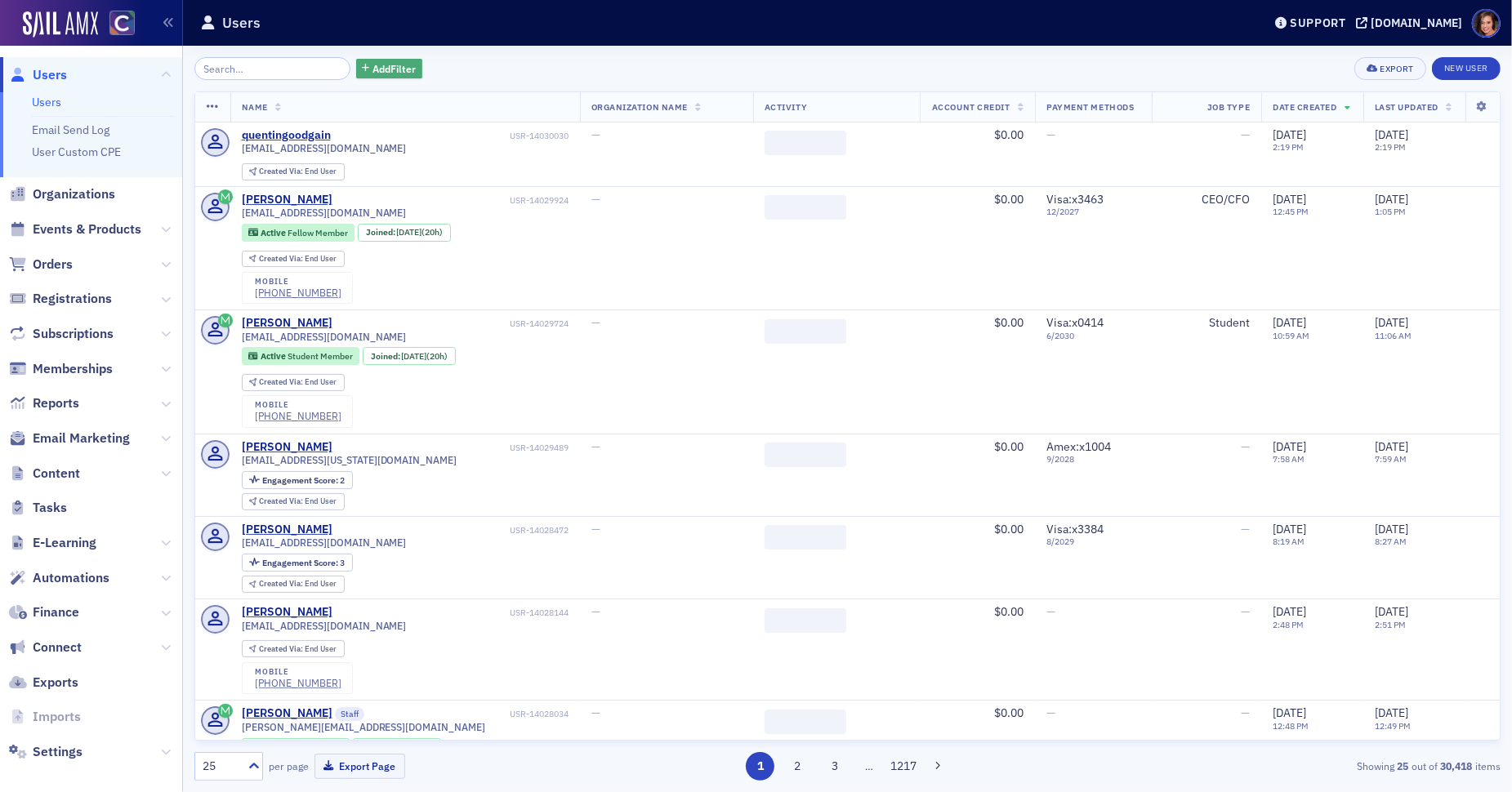
click at [378, 74] on span "Add Filter" at bounding box center [394, 68] width 43 height 14
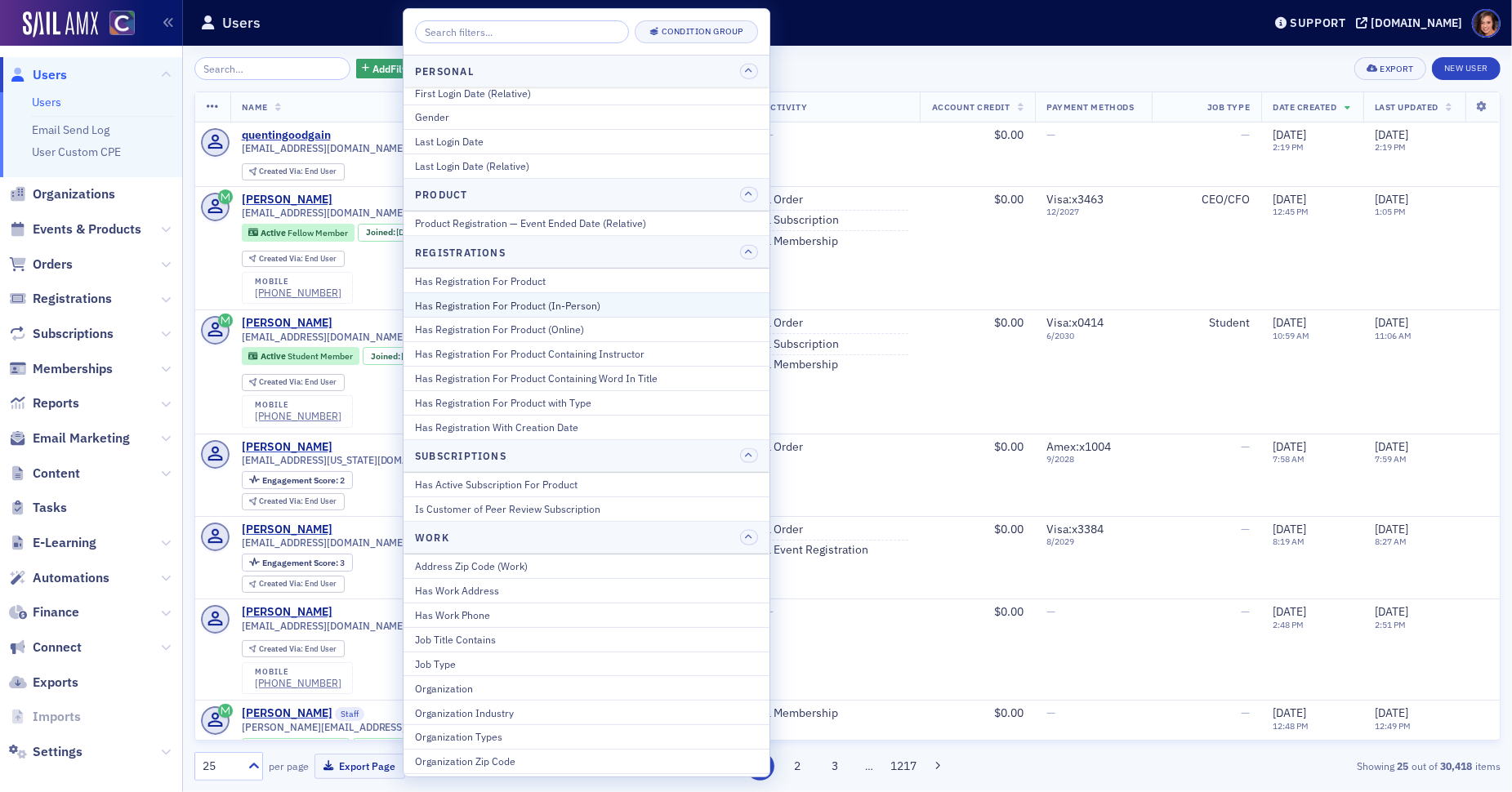
scroll to position [1887, 0]
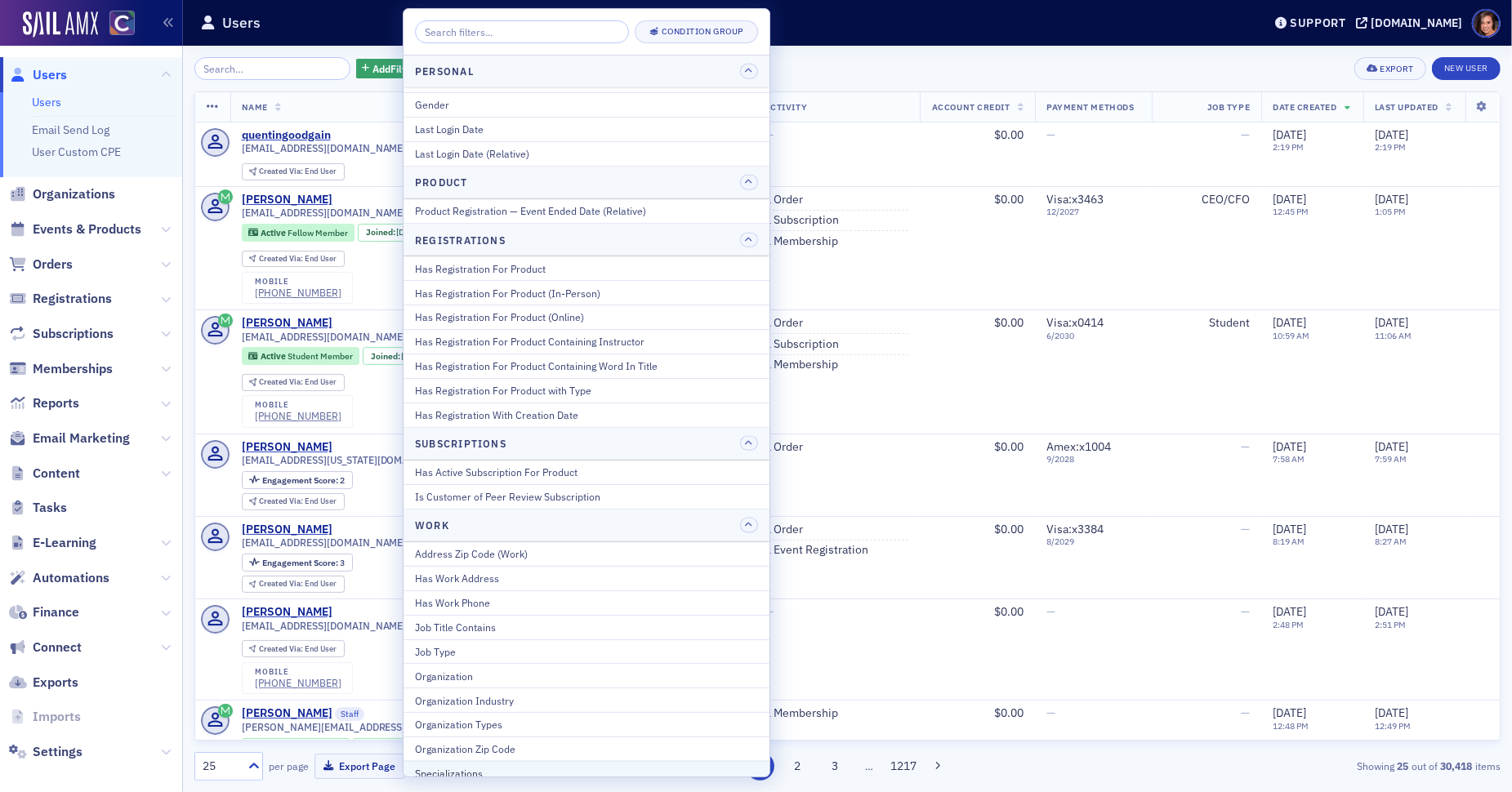
click at [596, 766] on div "Specializations" at bounding box center [586, 772] width 343 height 14
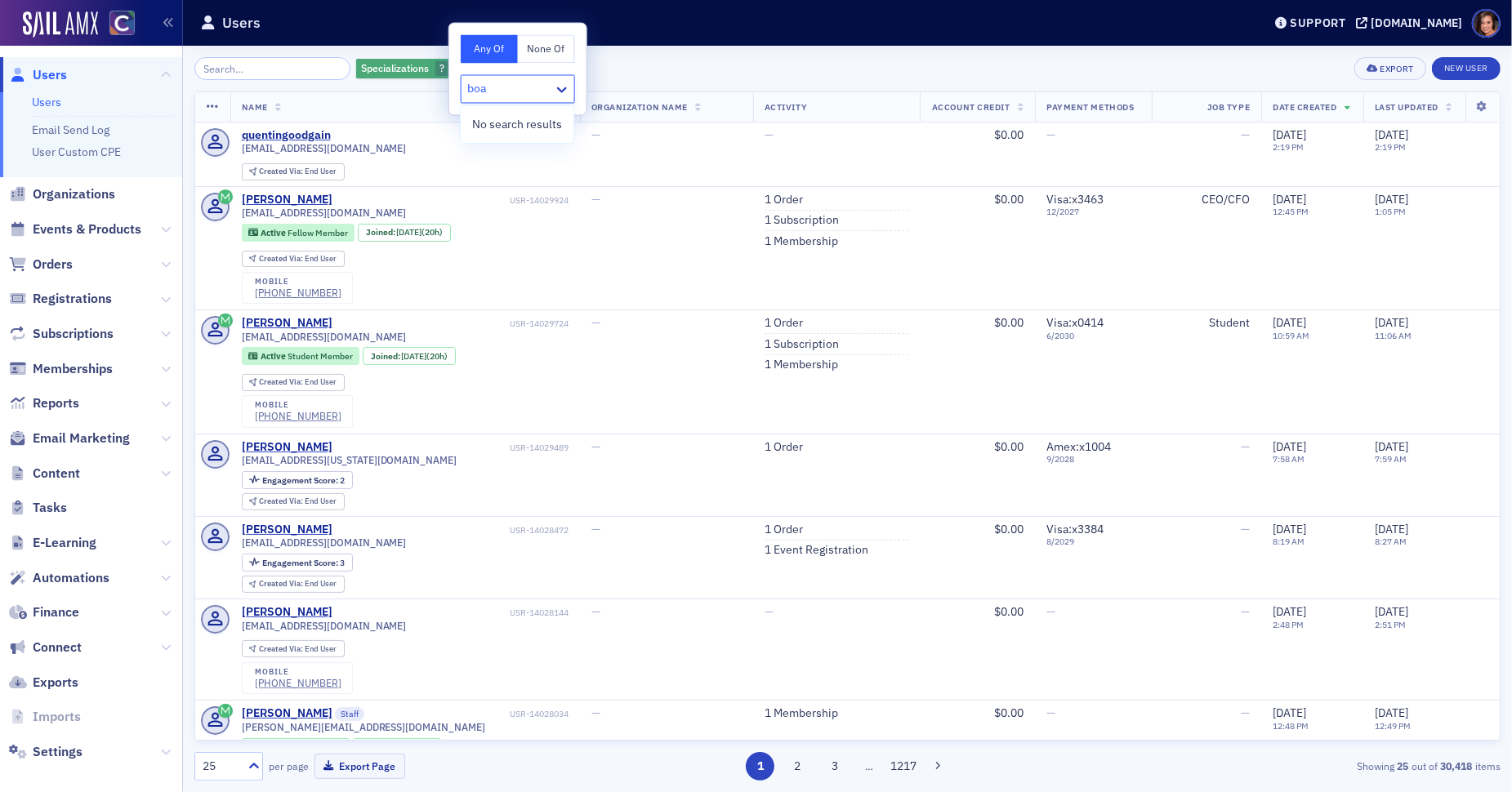
type input "boa"
click at [455, 65] on icon "button" at bounding box center [459, 69] width 7 height 9
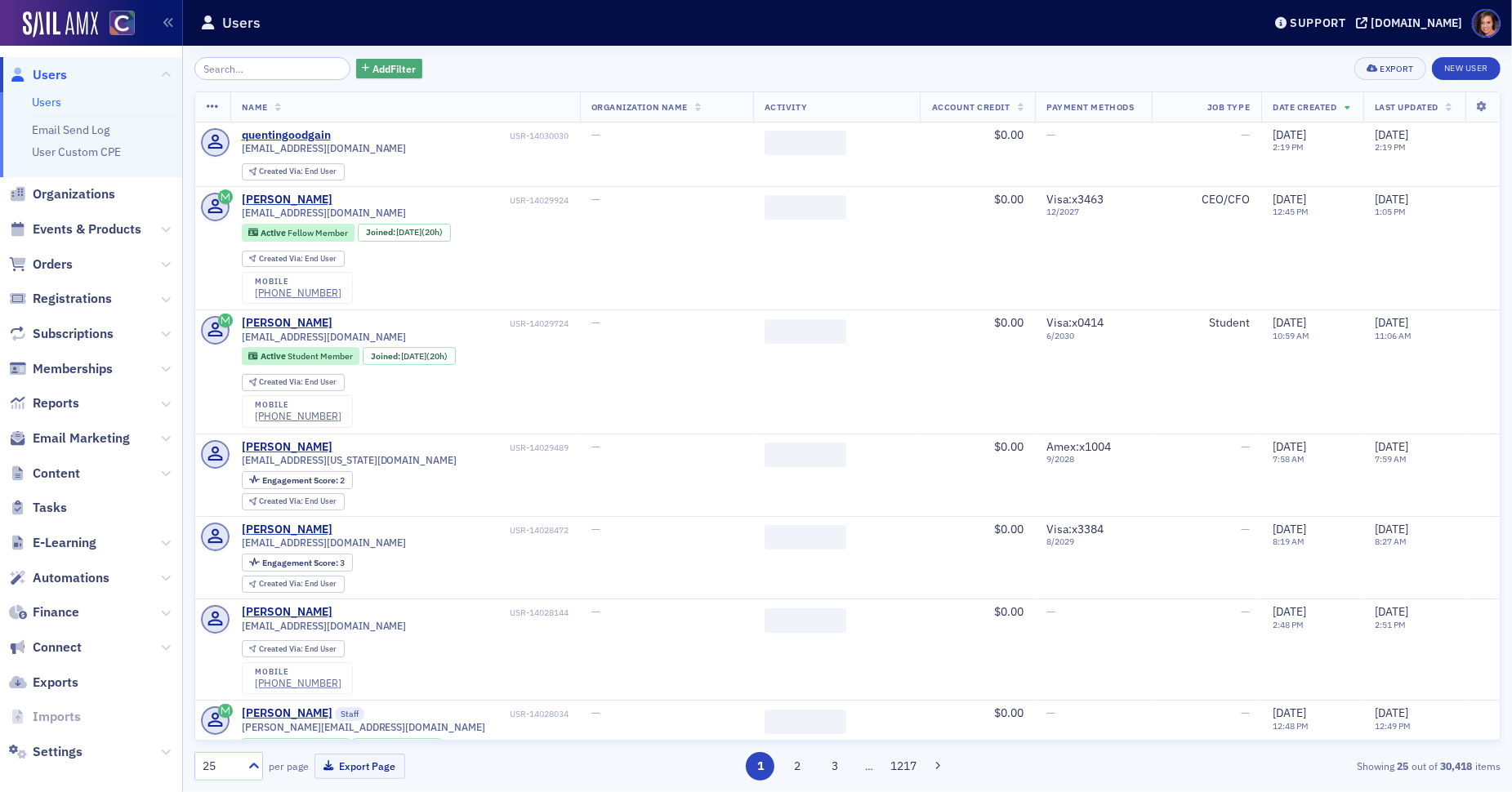
click at [374, 63] on span "Add Filter" at bounding box center [394, 68] width 43 height 14
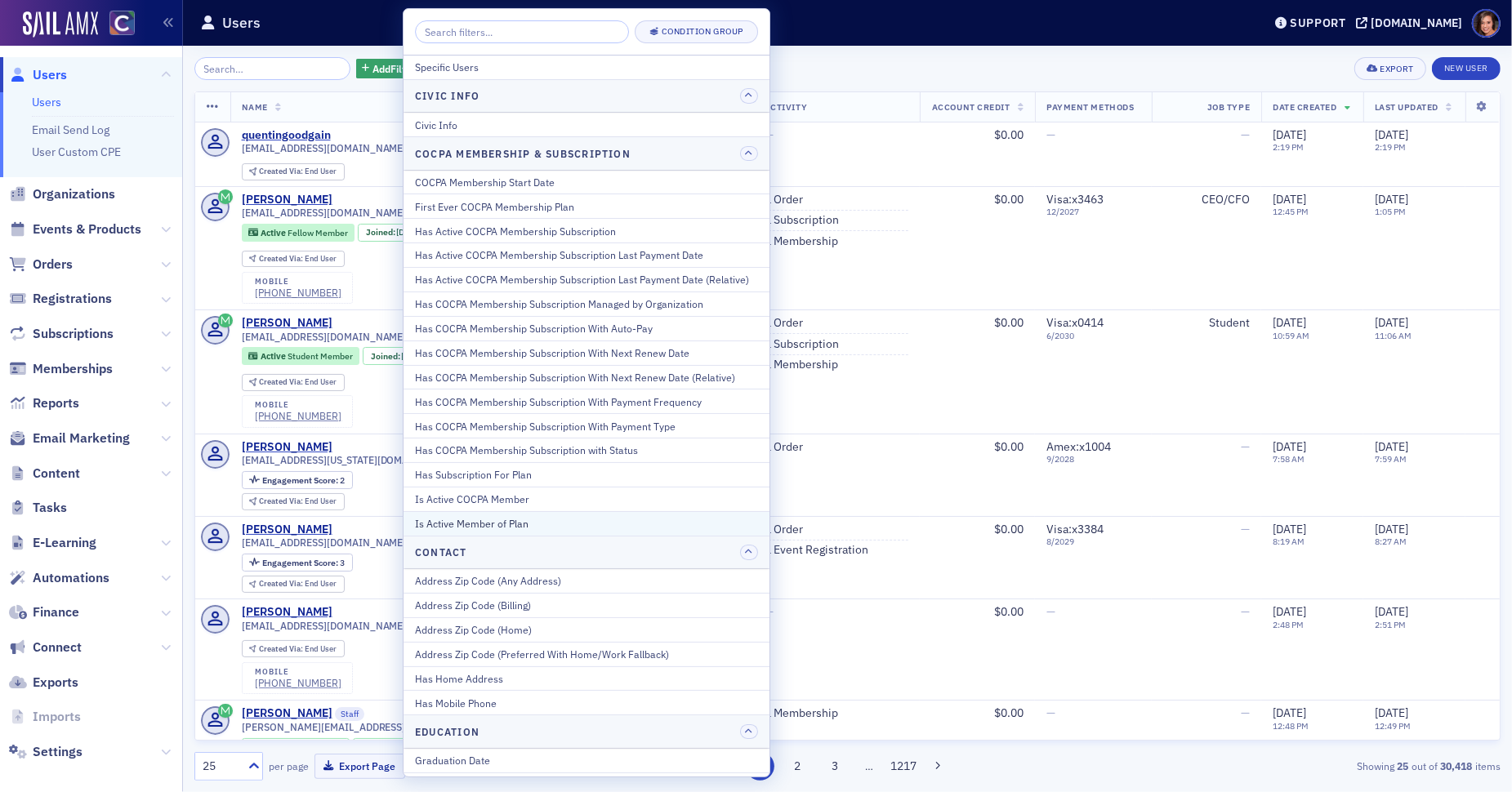
click at [500, 524] on button "Is Active Member of Plan" at bounding box center [586, 523] width 366 height 25
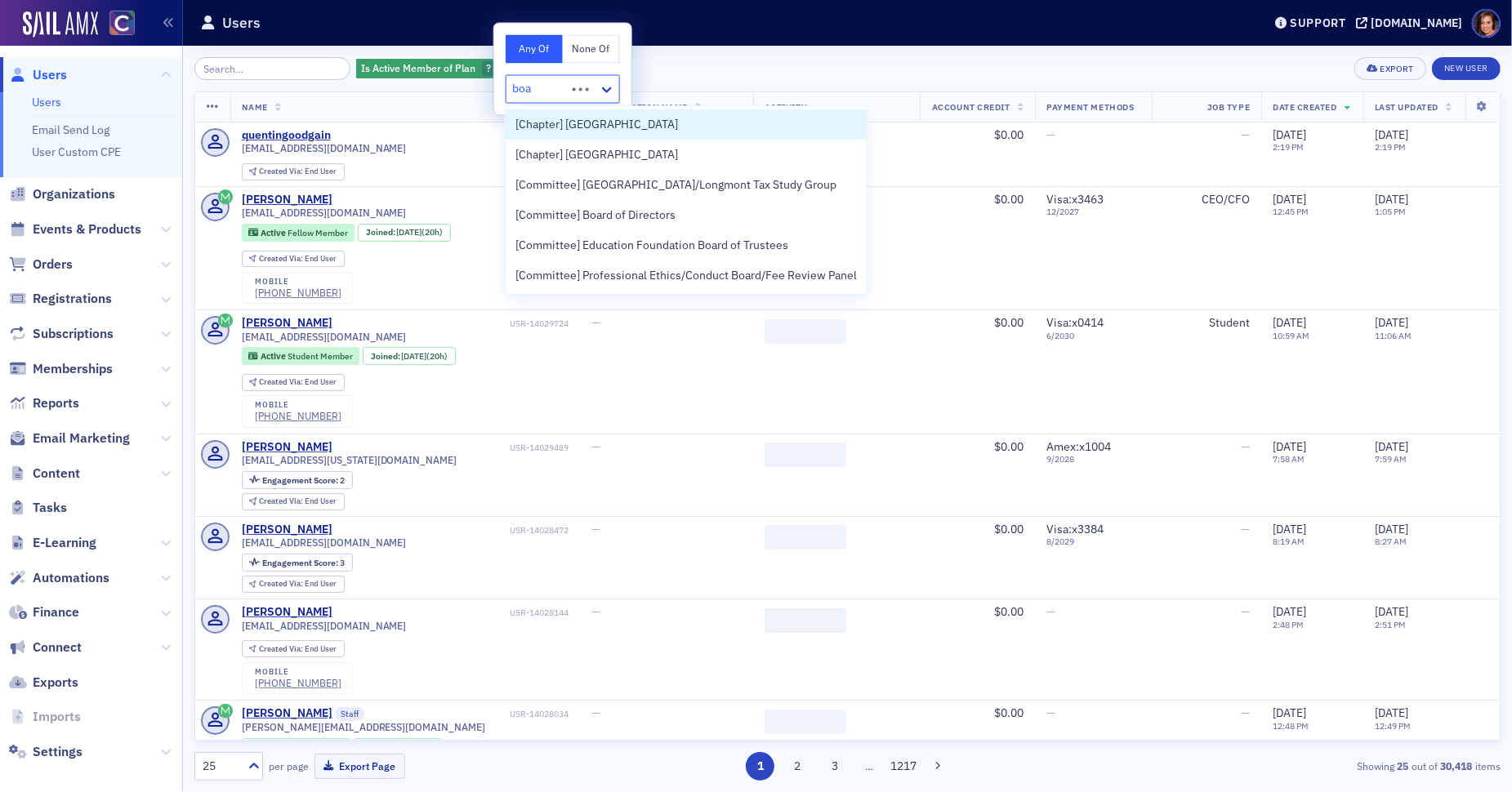
type input "boar"
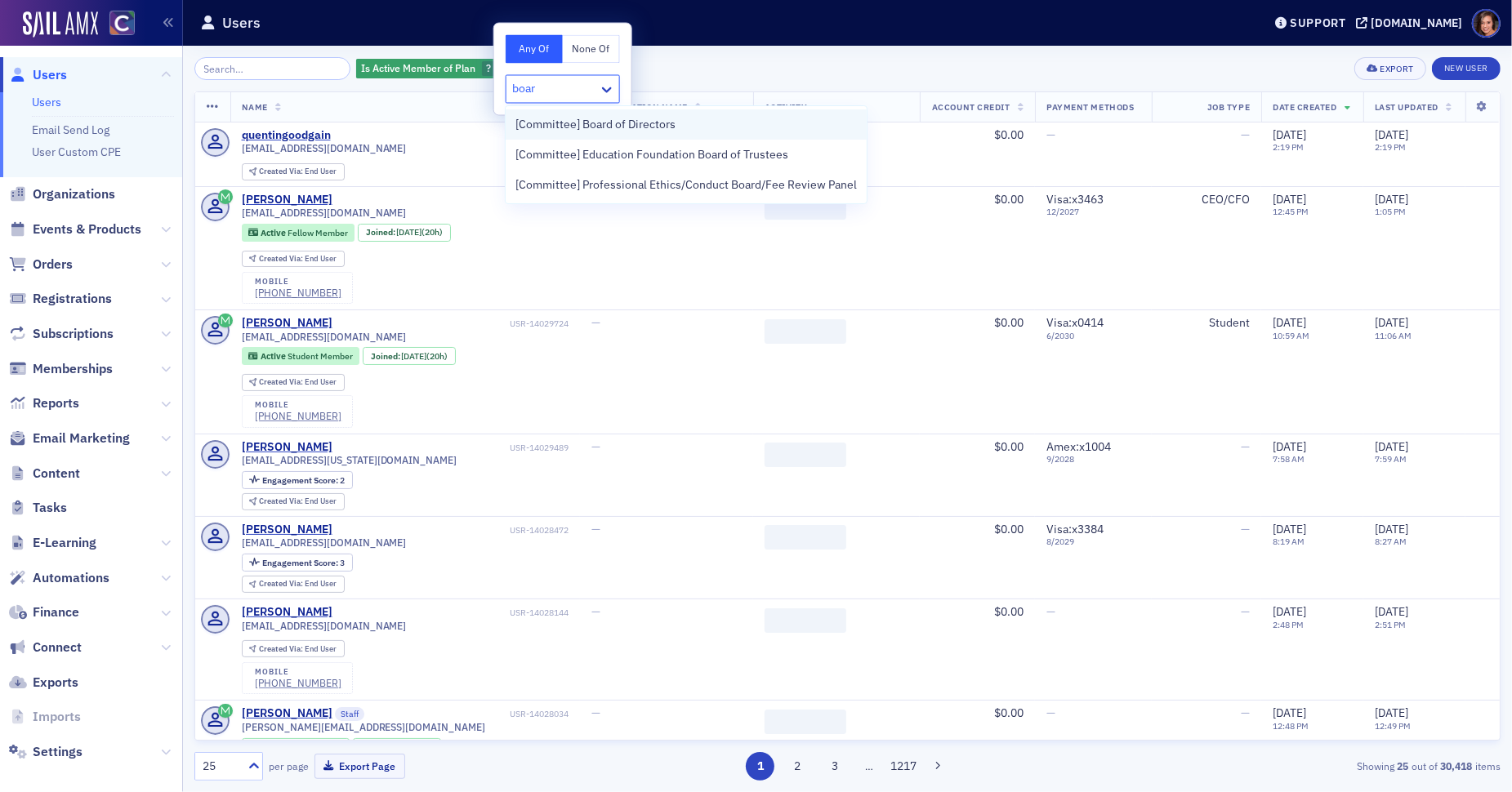
click at [635, 123] on span "[Committee] Board of Directors" at bounding box center [596, 124] width 160 height 17
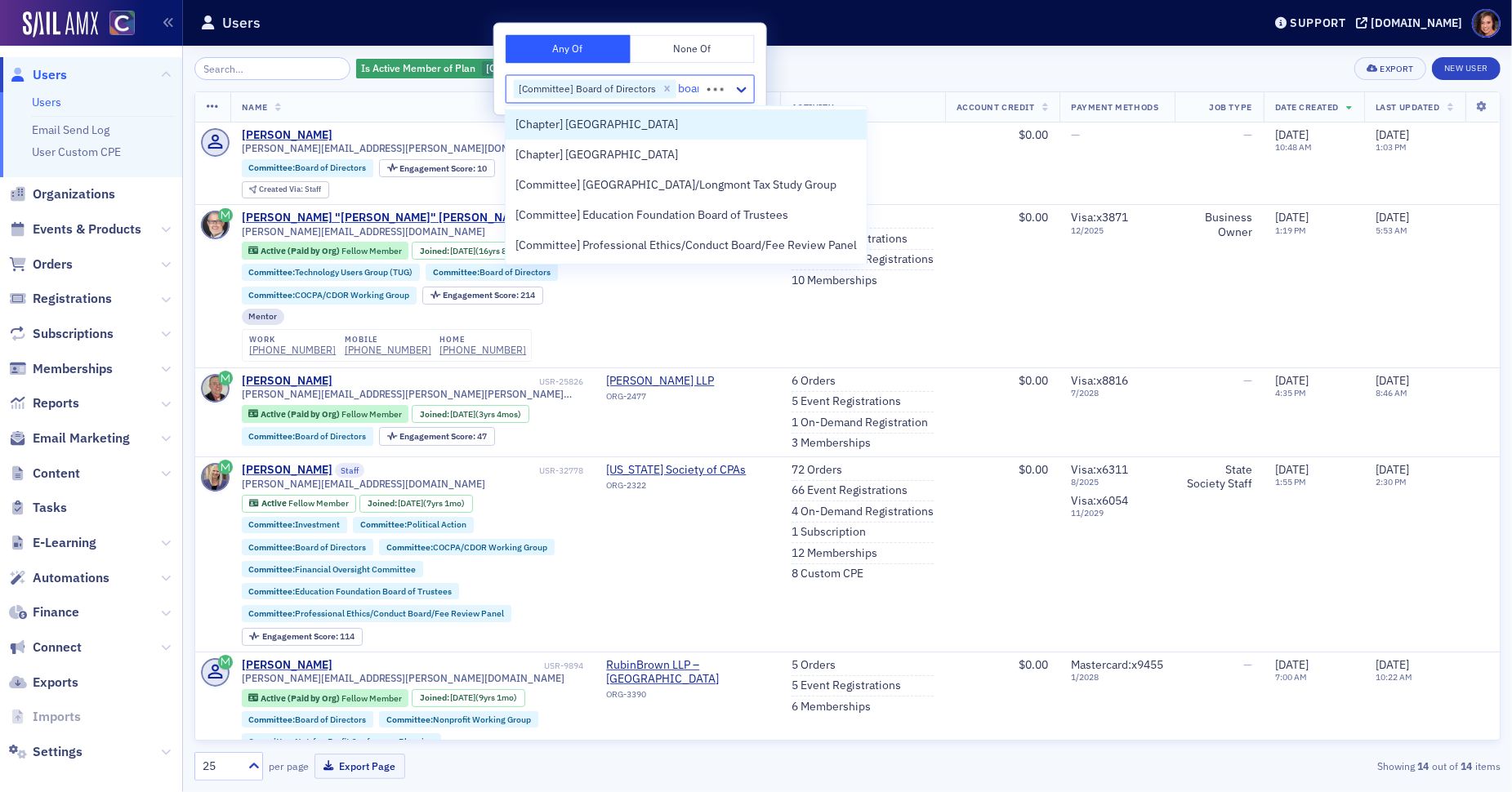
type input "board"
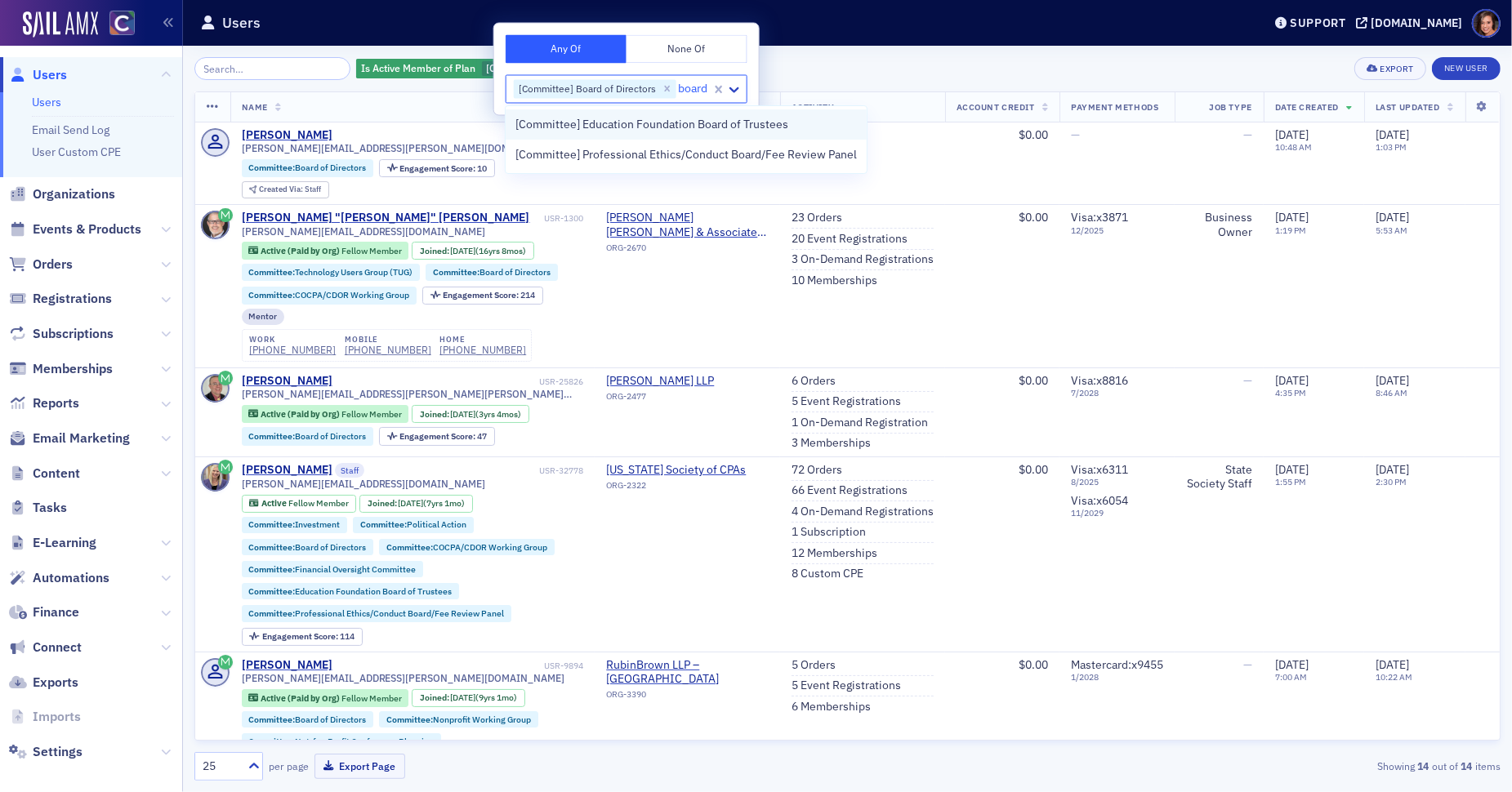
click at [616, 131] on span "[Committee] Education Foundation Board of Trustees" at bounding box center [652, 124] width 273 height 17
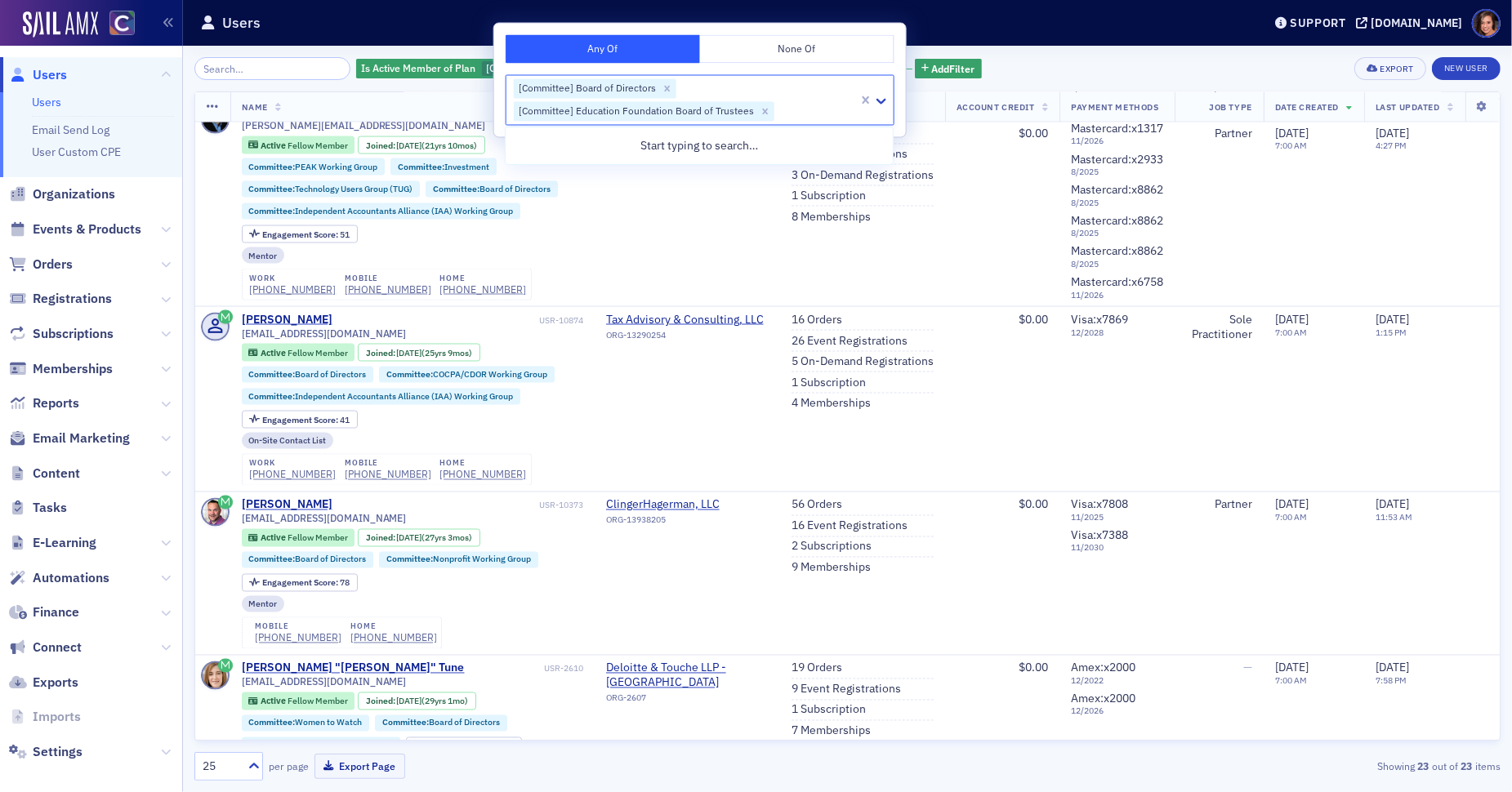
scroll to position [3011, 0]
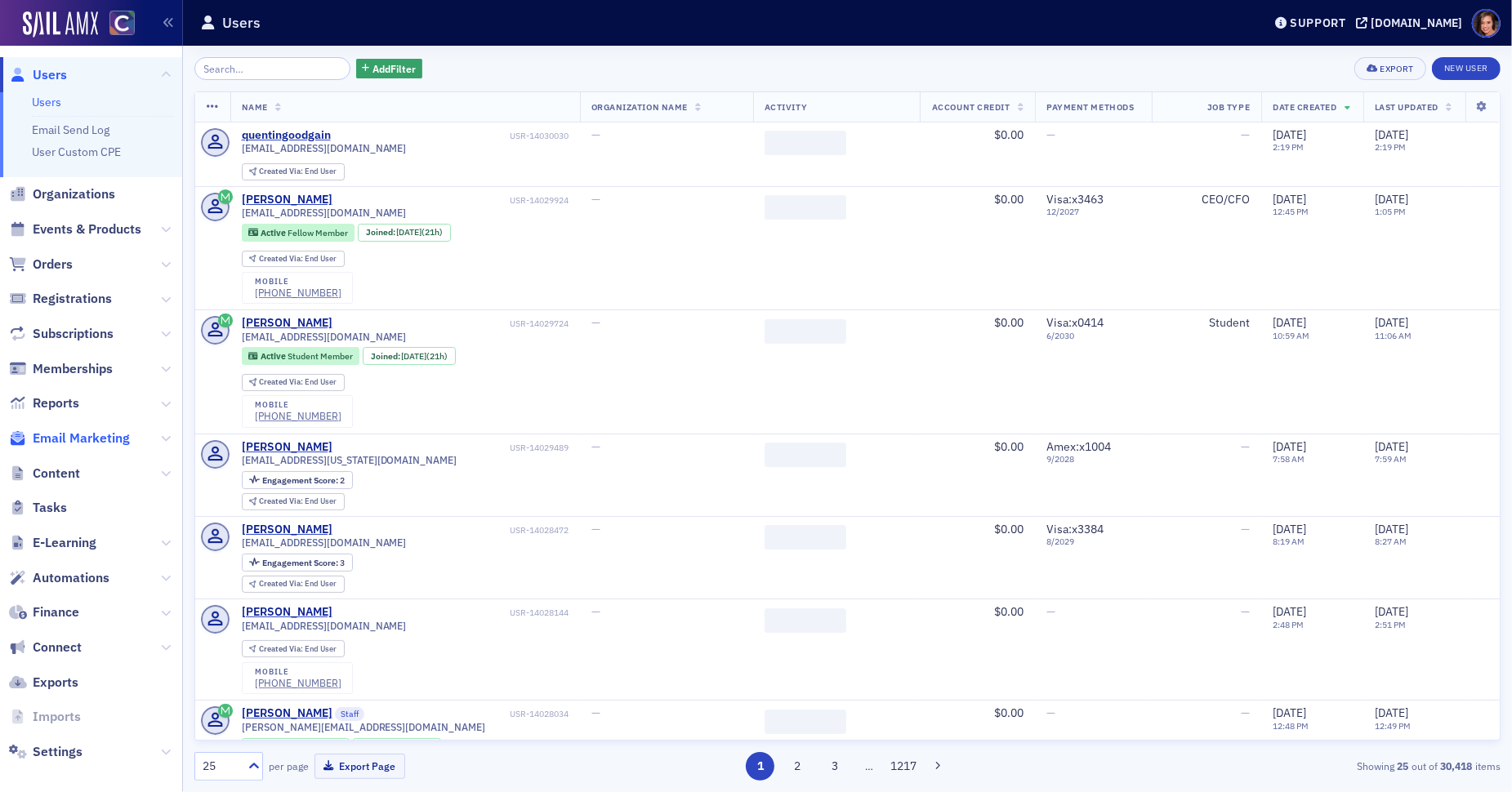
click at [110, 445] on span "Email Marketing" at bounding box center [81, 438] width 97 height 18
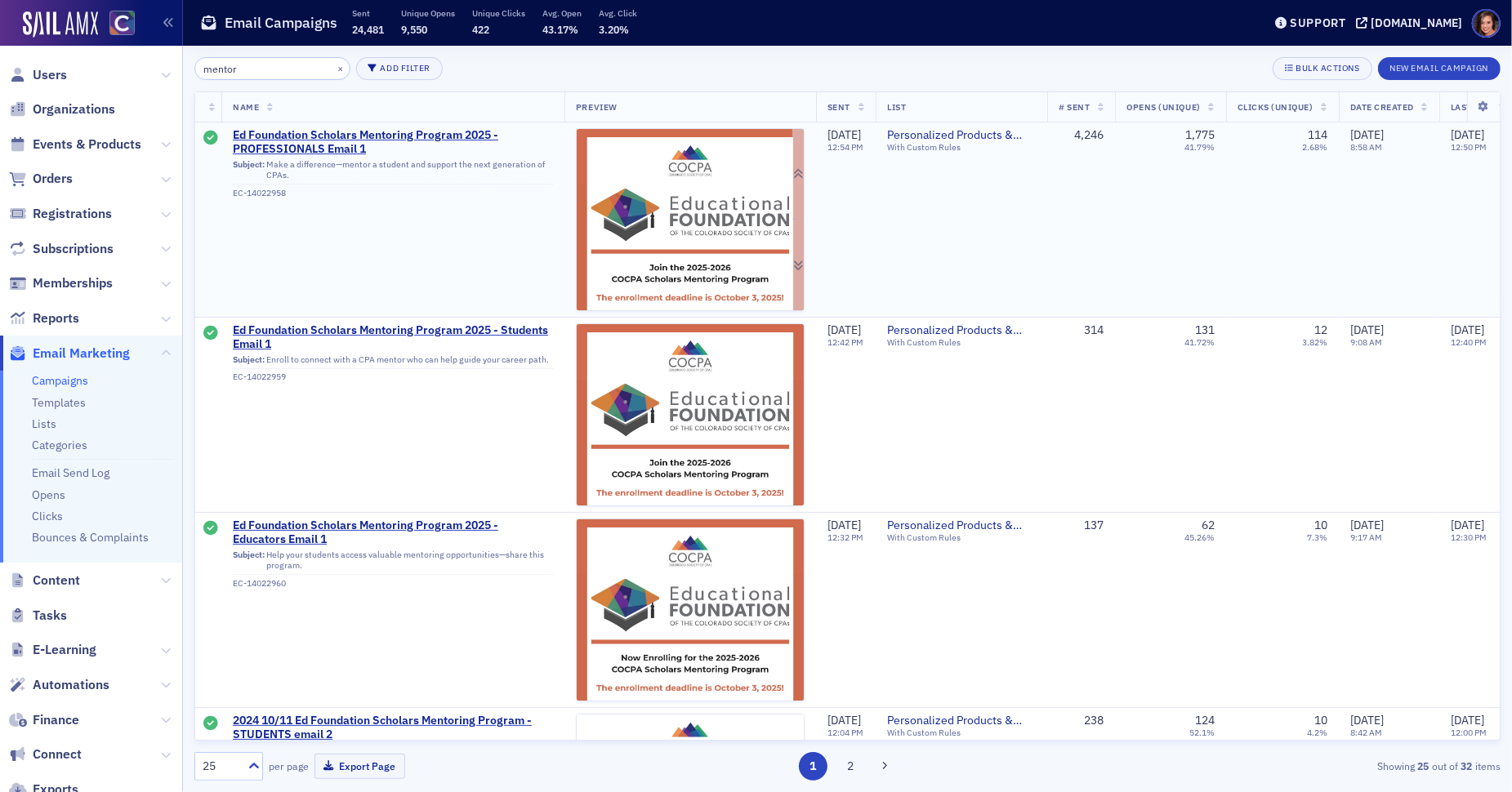
type input "mentor"
click at [641, 216] on img at bounding box center [690, 499] width 227 height 739
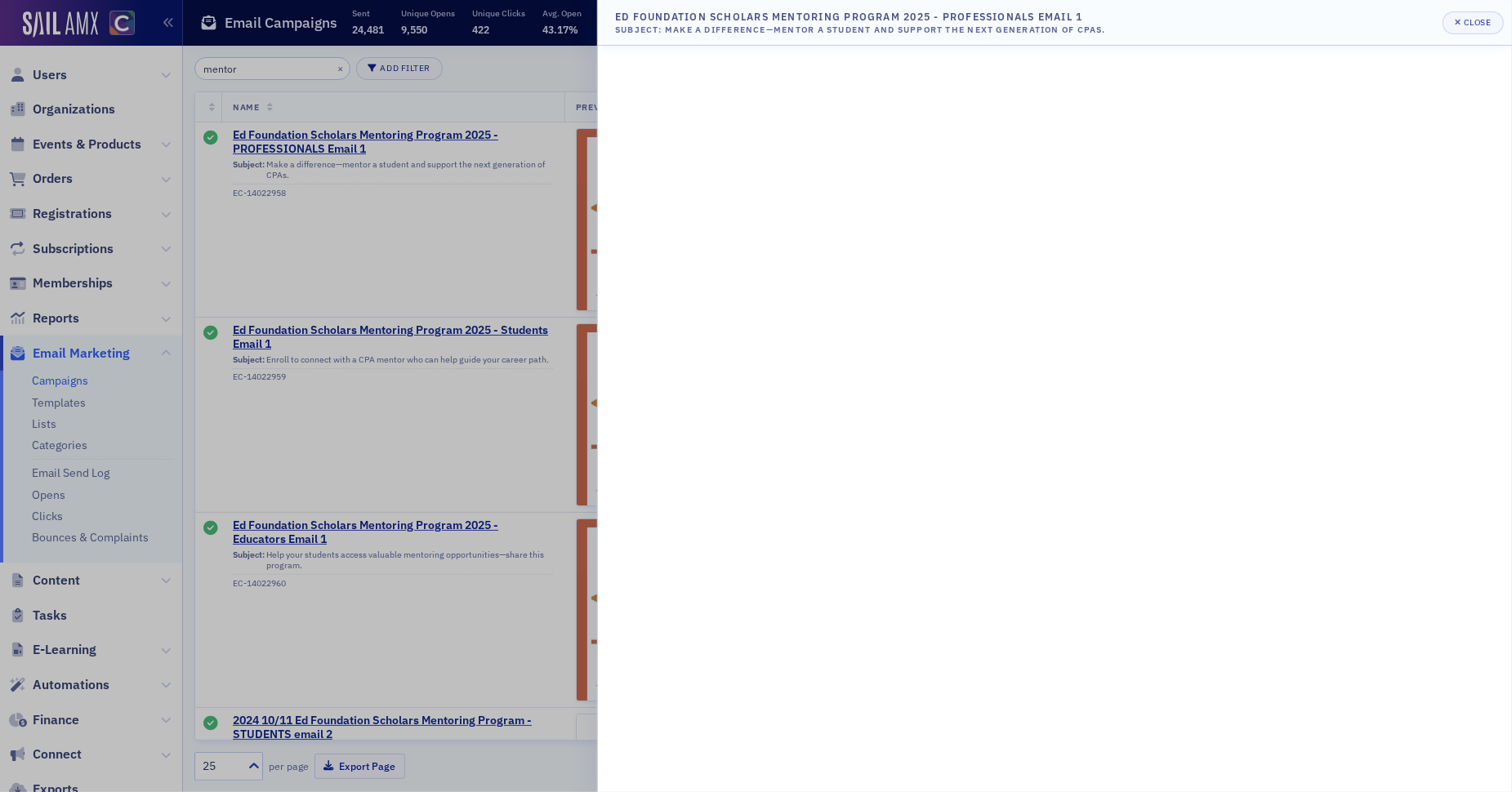
click at [476, 367] on div at bounding box center [756, 396] width 1512 height 792
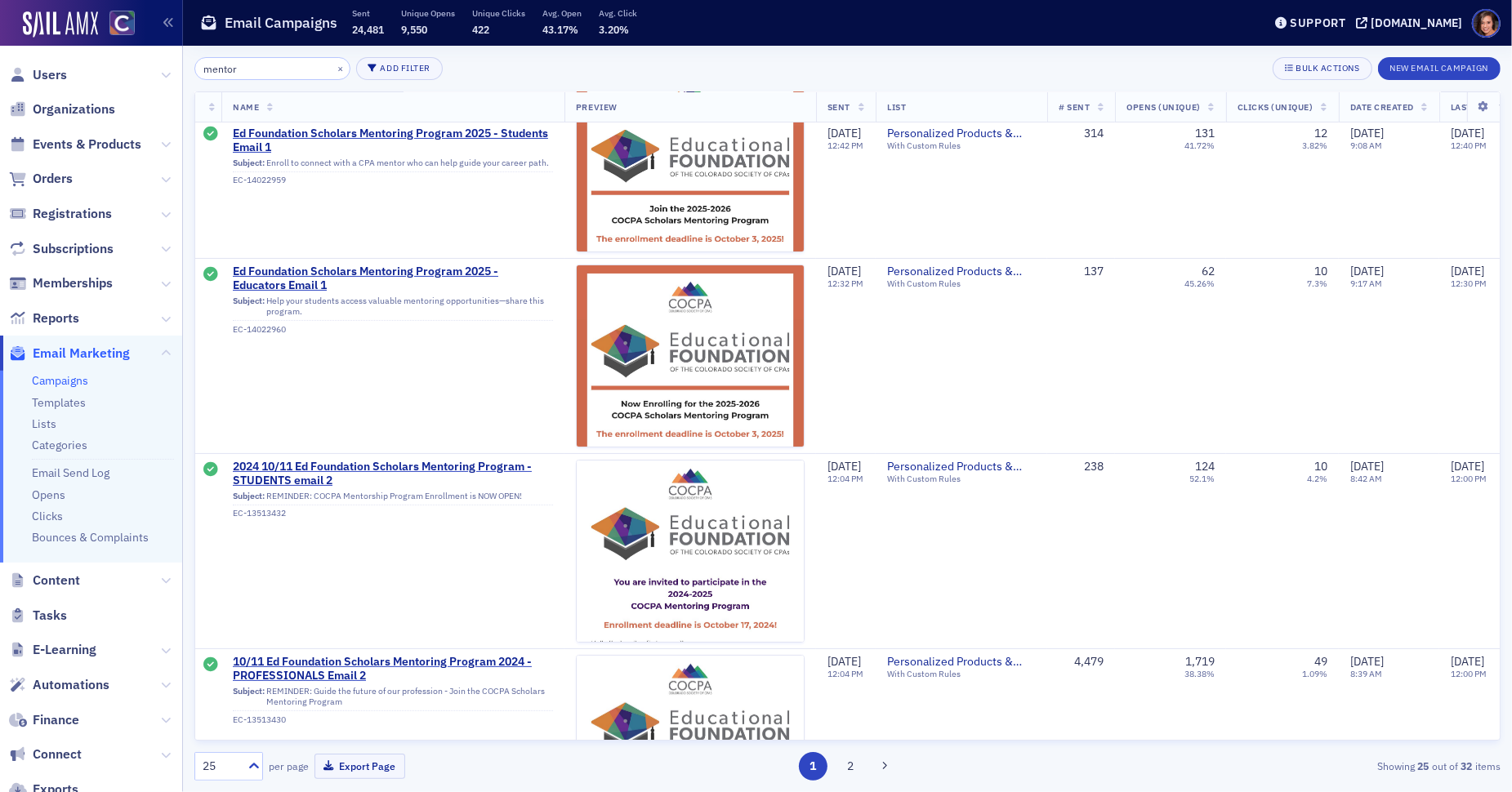
scroll to position [233, 0]
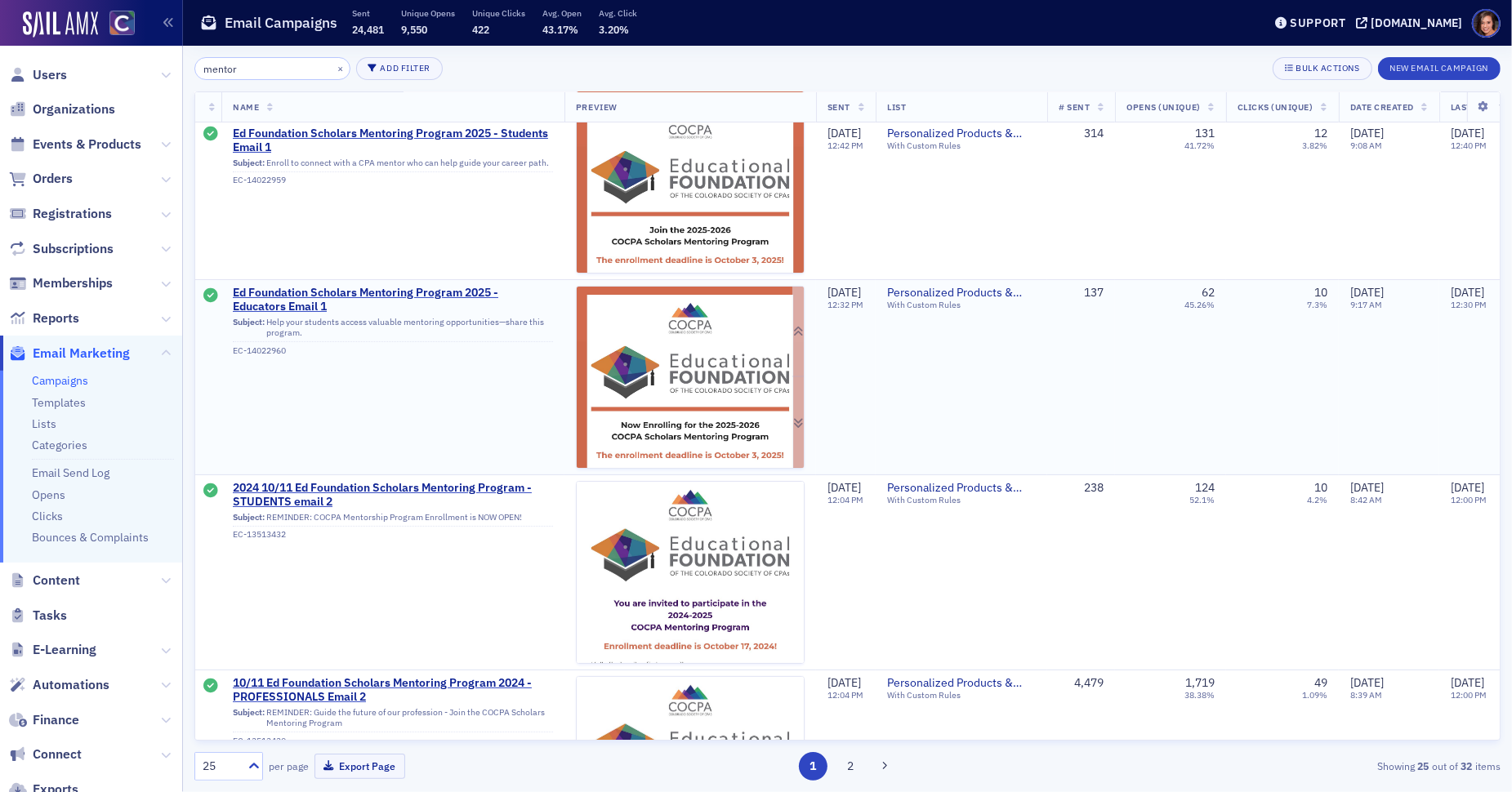
click at [605, 339] on img at bounding box center [690, 660] width 227 height 748
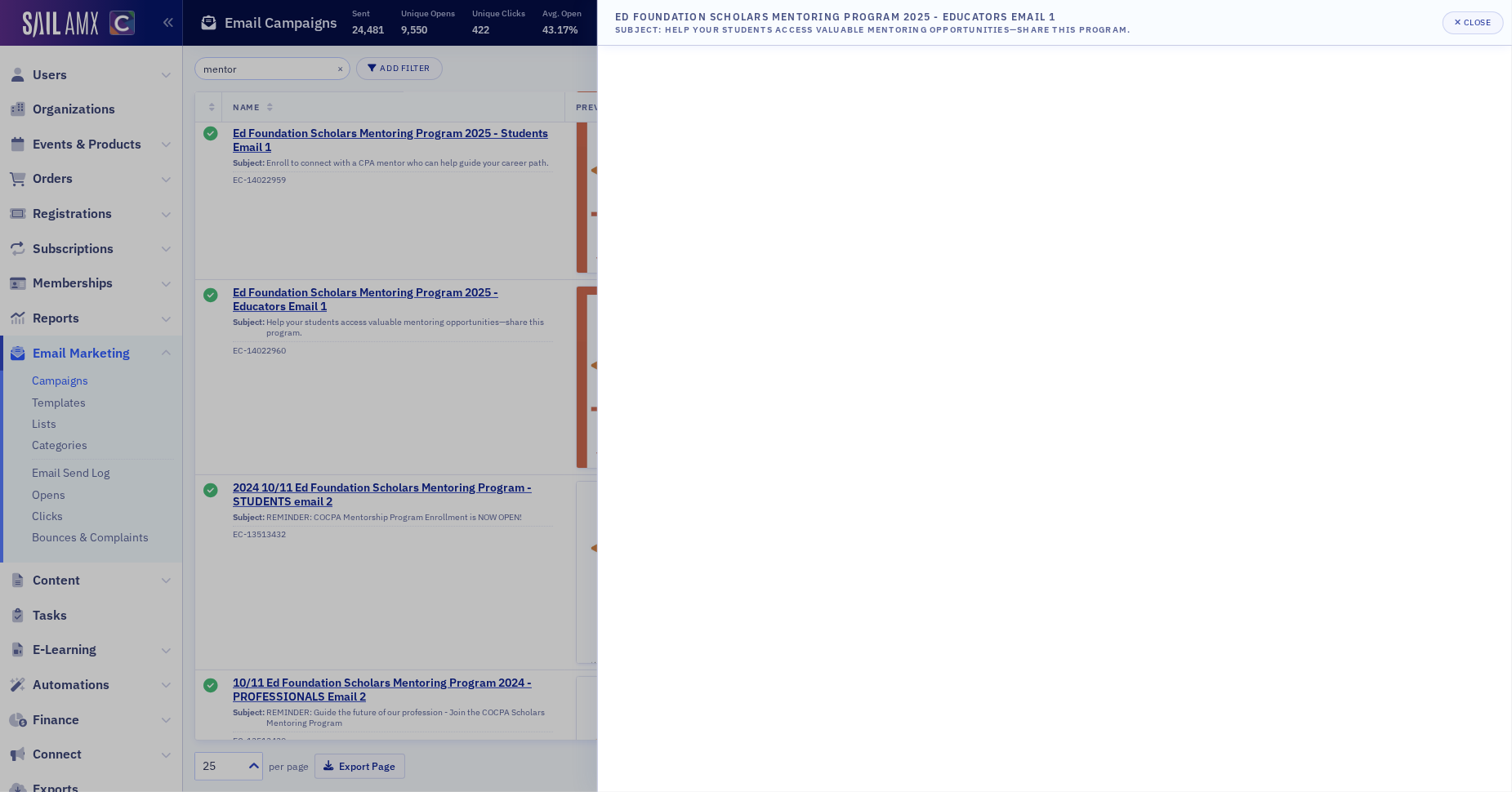
click at [446, 379] on div at bounding box center [756, 396] width 1512 height 792
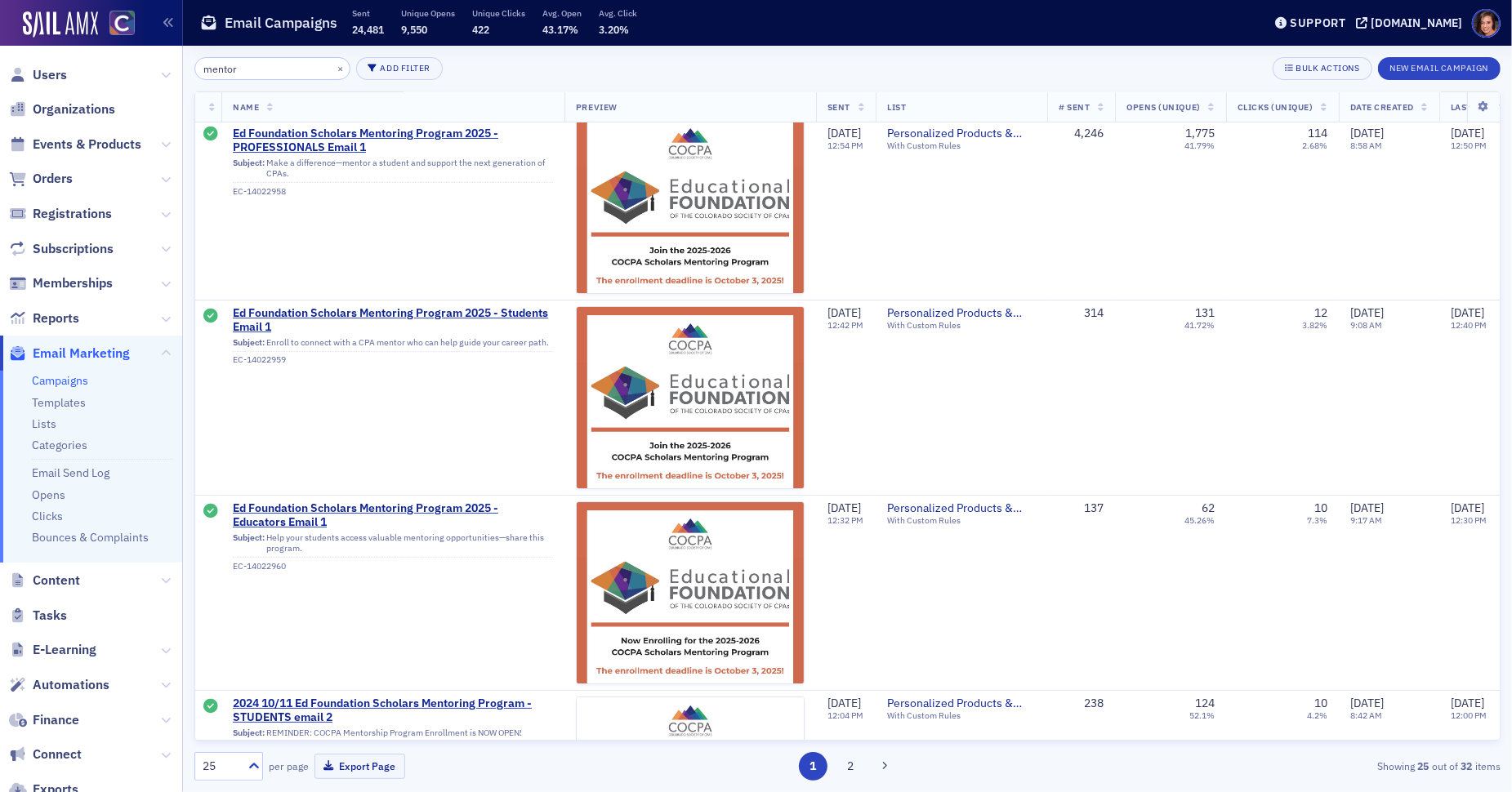
scroll to position [16, 0]
click at [693, 207] on img at bounding box center [690, 481] width 227 height 739
